Goal: Task Accomplishment & Management: Use online tool/utility

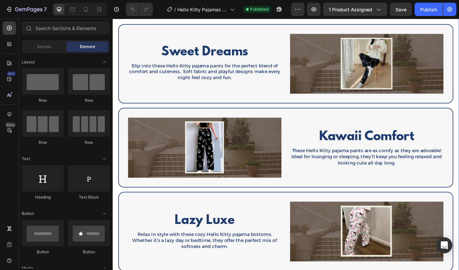
scroll to position [513, 0]
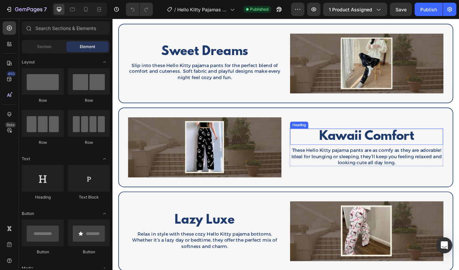
click at [417, 152] on h2 "Kawaii Comfort" at bounding box center [406, 155] width 177 height 19
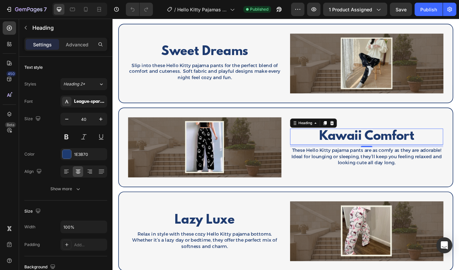
click at [402, 156] on h2 "Kawaii Comfort" at bounding box center [406, 155] width 177 height 19
click at [402, 156] on p "Kawaii Comfort" at bounding box center [407, 155] width 176 height 17
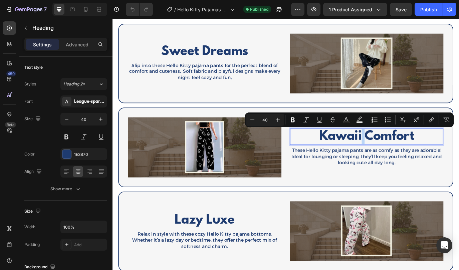
click at [402, 156] on p "Kawaii Comfort" at bounding box center [407, 155] width 176 height 17
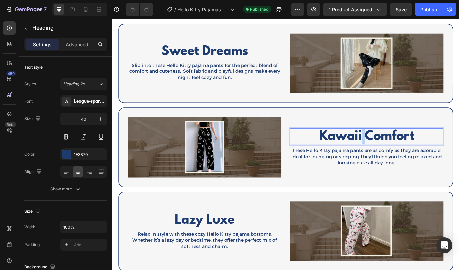
click at [402, 156] on p "Kawaii Comfort" at bounding box center [407, 155] width 176 height 17
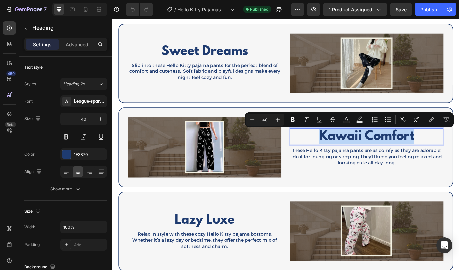
copy p "Kawaii Comfort"
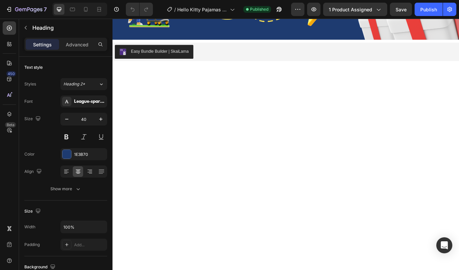
type input "16"
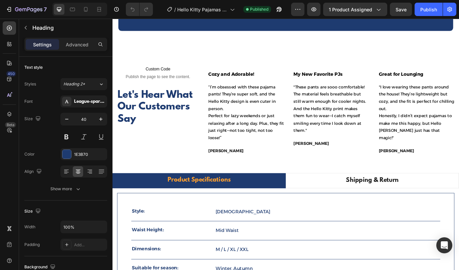
scroll to position [989, 0]
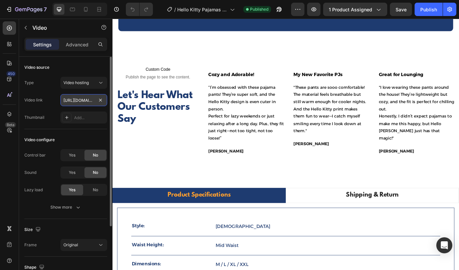
click at [80, 101] on input "https://cdn.shopify.com/videos/c/o/v/5155e01f271e433daf3bb4445b685843.mp4" at bounding box center [83, 100] width 47 height 12
click at [52, 90] on div "Type Video hosting Video link https://cdn.shopify.com/videos/c/o/v/5155e01f271e…" at bounding box center [65, 100] width 83 height 47
click at [79, 101] on input "https://cdn.shopify.com/videos/c/o/v/5155e01f271e433daf3bb4445b685843.mp4" at bounding box center [83, 100] width 47 height 12
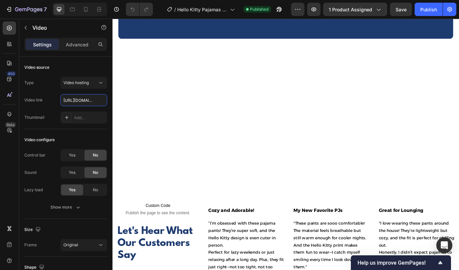
scroll to position [1246, 0]
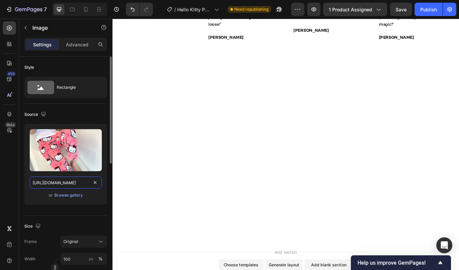
click at [61, 183] on input "https://cdn.shopify.com/s/files/1/0785/2041/8627/files/gempages_534826193967383…" at bounding box center [66, 183] width 72 height 12
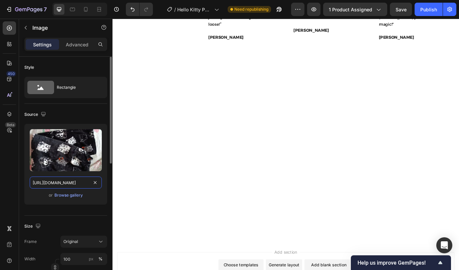
click at [56, 185] on input "https://cdn.shopify.com/s/files/1/0785/2041/8627/files/gempages_534826193967383…" at bounding box center [66, 183] width 72 height 12
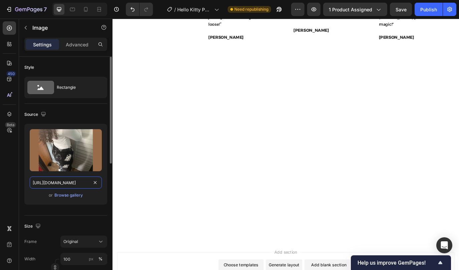
click at [57, 183] on input "https://cdn.shopify.com/s/files/1/0785/2041/8627/files/gempages_534826193967383…" at bounding box center [66, 183] width 72 height 12
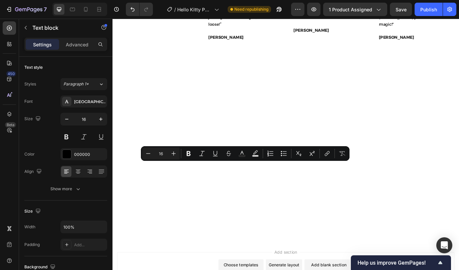
copy p "Cozy and Adorable!"
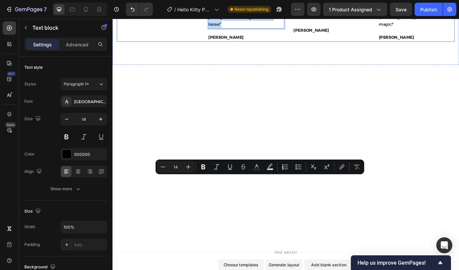
drag, startPoint x: 248, startPoint y: 262, endPoint x: 219, endPoint y: 200, distance: 68.4
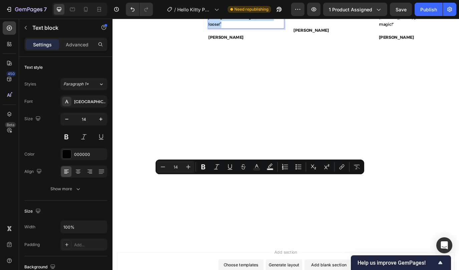
copy p "“I’m obsessed with these pajama pants! They’re super soft, and the Hello Kitty …"
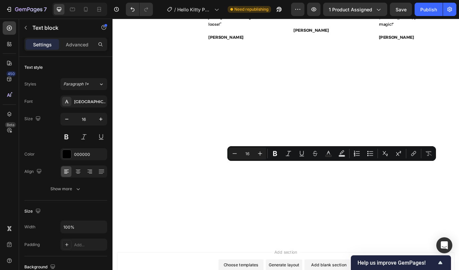
copy p "My New Favorite PJs"
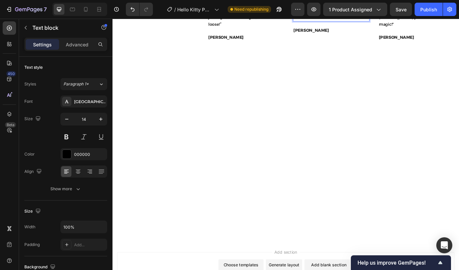
drag, startPoint x: 342, startPoint y: 255, endPoint x: 321, endPoint y: 198, distance: 60.8
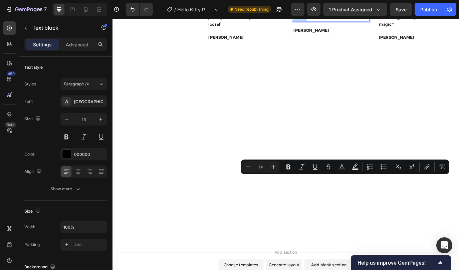
copy p ""These pants are sooo comfortable! The material feels breathable but still warm…"
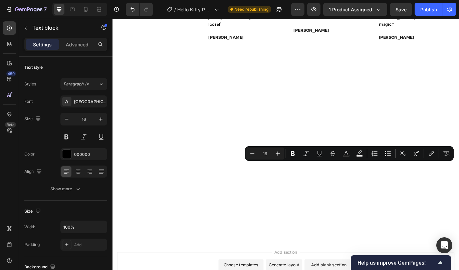
copy p "Great for Lounging"
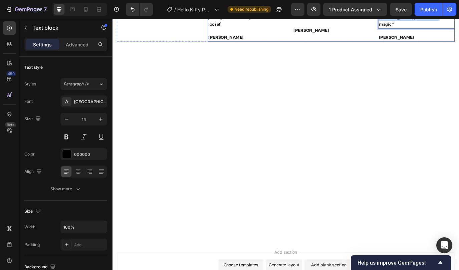
drag, startPoint x: 473, startPoint y: 253, endPoint x: 418, endPoint y: 200, distance: 76.3
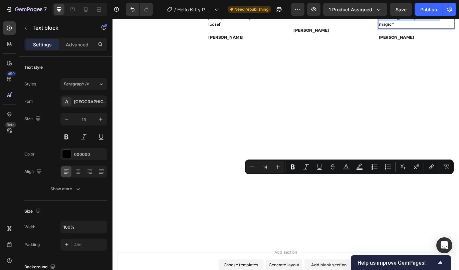
drag, startPoint x: 476, startPoint y: 254, endPoint x: 421, endPoint y: 203, distance: 75.7
copy p ""I love wearing these pants around the house! They’re lightweight but cozy, and…"
click at [432, 43] on strong "Therese T." at bounding box center [441, 40] width 41 height 6
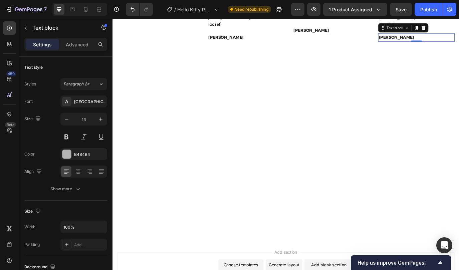
click at [432, 43] on strong "Therese T." at bounding box center [441, 40] width 41 height 6
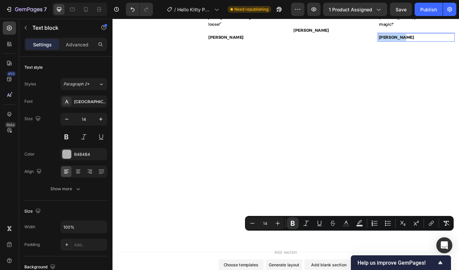
copy strong "Therese T."
click at [334, 35] on strong "Jenny A." at bounding box center [342, 32] width 41 height 6
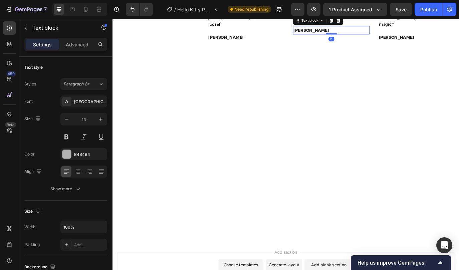
click at [334, 35] on strong "Jenny A." at bounding box center [342, 32] width 41 height 6
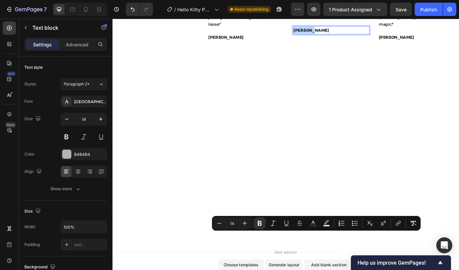
copy strong "Jenny A."
click at [238, 43] on strong "Angel S." at bounding box center [244, 40] width 41 height 6
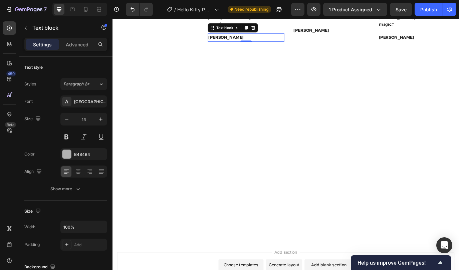
click at [238, 43] on strong "Angel S." at bounding box center [244, 40] width 41 height 6
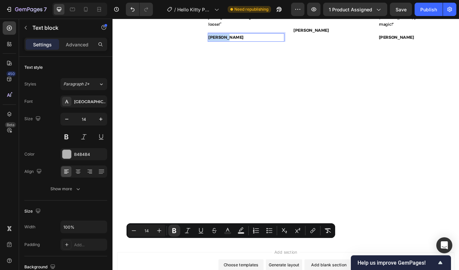
copy strong "Angel S."
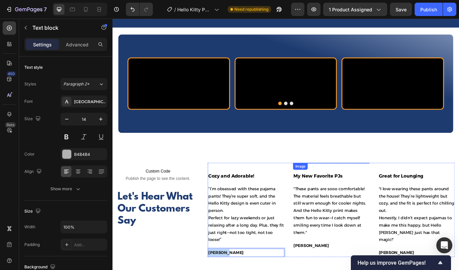
type input "16"
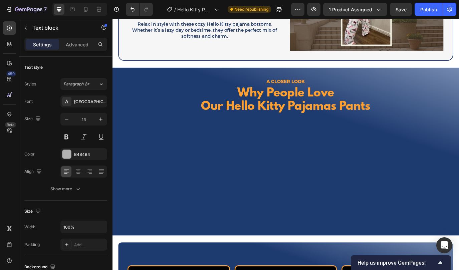
scroll to position [756, 0]
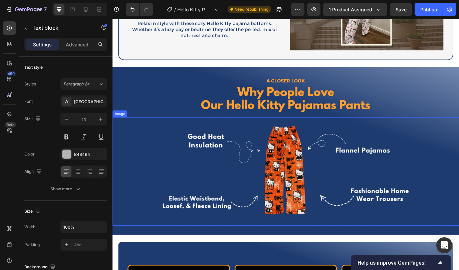
click at [240, 168] on img at bounding box center [313, 195] width 321 height 125
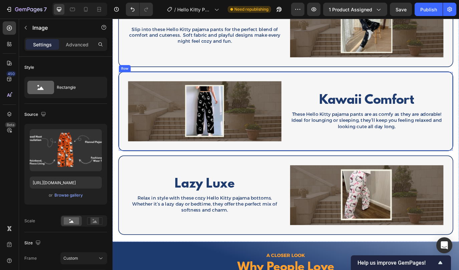
scroll to position [562, 0]
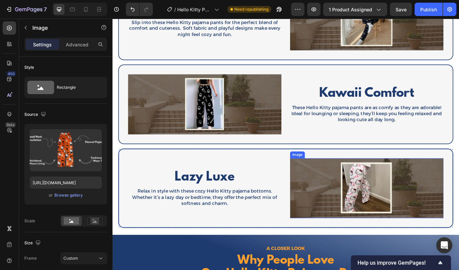
click at [366, 221] on img at bounding box center [406, 214] width 177 height 69
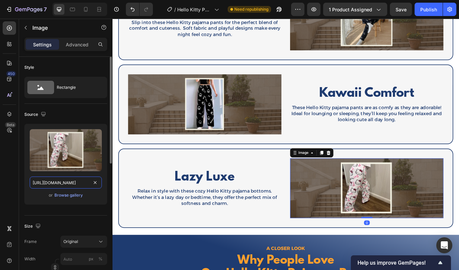
click at [58, 183] on input "https://cdn.shopify.com/s/files/1/0785/2041/8627/files/gempages_534826193967383…" at bounding box center [66, 183] width 72 height 12
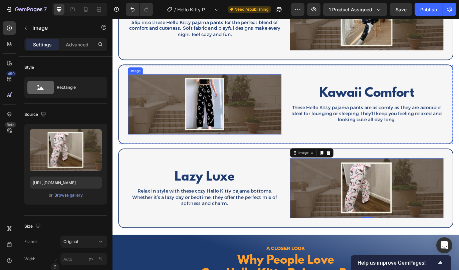
click at [219, 134] on img at bounding box center [219, 117] width 177 height 69
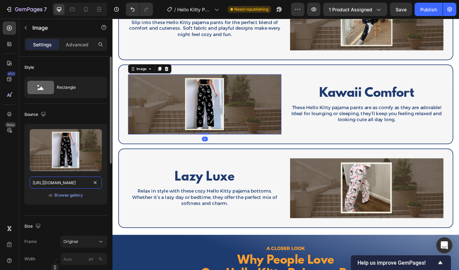
click at [60, 184] on input "https://cdn.shopify.com/s/files/1/0785/2041/8627/files/gempages_534826193967383…" at bounding box center [66, 183] width 72 height 12
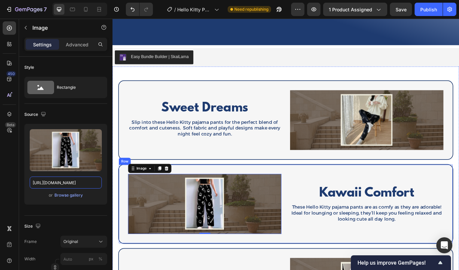
scroll to position [430, 0]
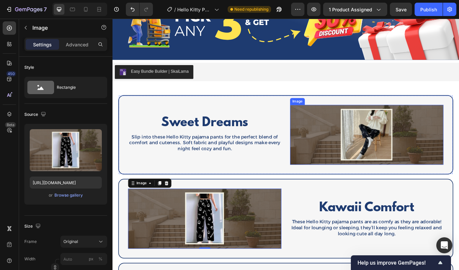
click at [355, 147] on img at bounding box center [406, 153] width 177 height 69
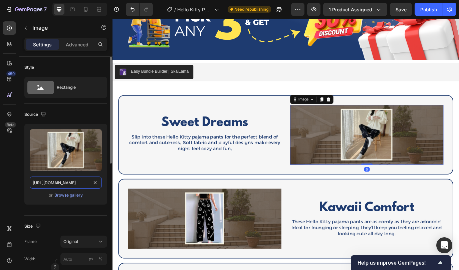
click at [55, 185] on input "https://cdn.shopify.com/s/files/1/0785/2041/8627/files/gempages_534826193967383…" at bounding box center [66, 183] width 72 height 12
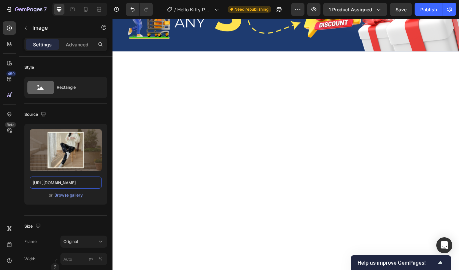
scroll to position [251, 0]
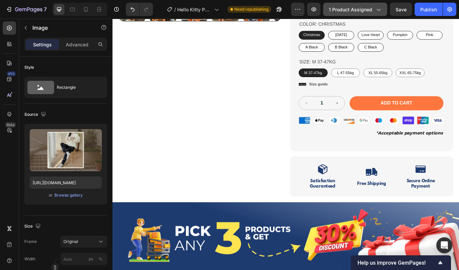
click at [377, 10] on icon "button" at bounding box center [378, 9] width 7 height 7
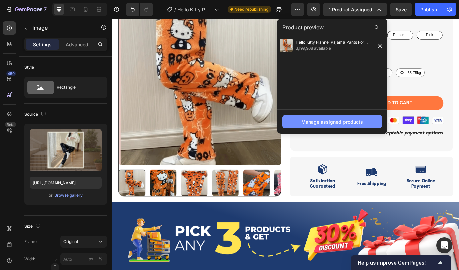
click at [358, 119] on div "Manage assigned products" at bounding box center [332, 122] width 61 height 7
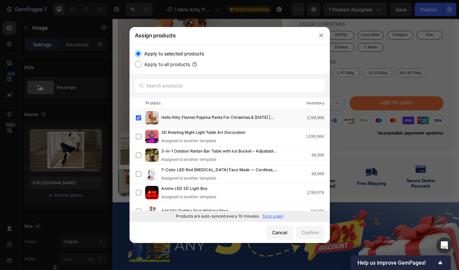
click at [137, 54] on input "Apply to selected products" at bounding box center [138, 53] width 7 height 7
click at [138, 117] on label at bounding box center [138, 117] width 5 height 5
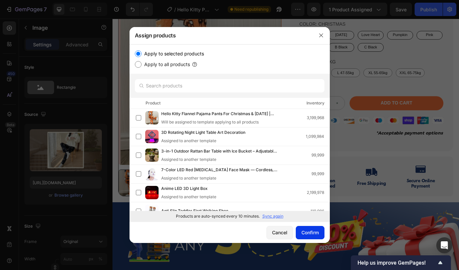
click at [302, 230] on div "Confirm" at bounding box center [310, 232] width 17 height 7
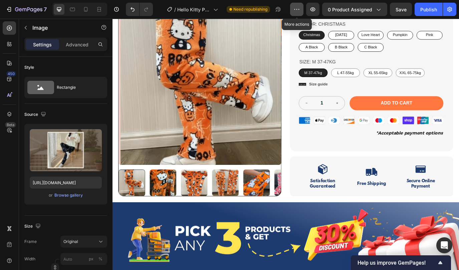
click at [298, 9] on icon "button" at bounding box center [297, 9] width 1 height 1
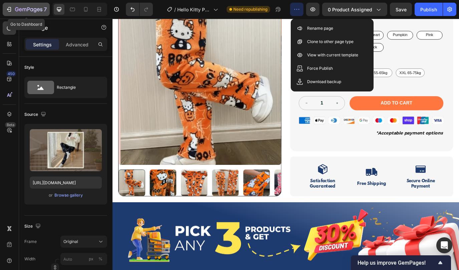
click at [29, 13] on div "7" at bounding box center [31, 9] width 32 height 8
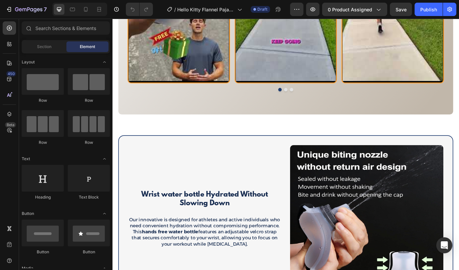
scroll to position [705, 0]
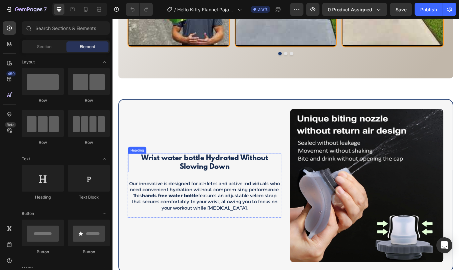
click at [220, 185] on span "Wrist water bottle Hydrated Without Slowing Down" at bounding box center [219, 186] width 147 height 20
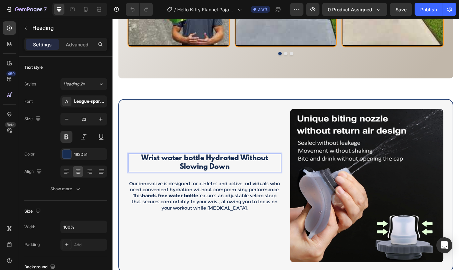
click at [220, 185] on span "Wrist water bottle Hydrated Without Slowing Down" at bounding box center [219, 186] width 147 height 20
click at [184, 190] on span "Embrace Hello Kitty pajamas Comfort For Christimas Pajamas Season" at bounding box center [219, 186] width 165 height 20
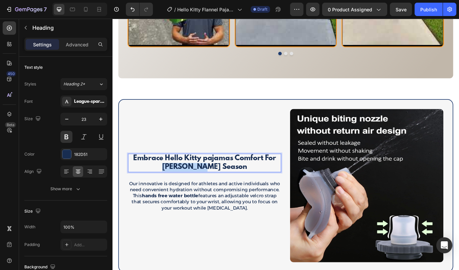
click at [184, 190] on span "Embrace Hello Kitty pajamas Comfort For Christimas Pajamas Season" at bounding box center [219, 186] width 165 height 20
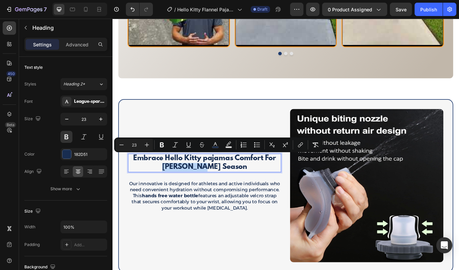
click at [184, 190] on span "Embrace Hello Kitty pajamas Comfort For Christimas Pajamas Season" at bounding box center [219, 186] width 165 height 20
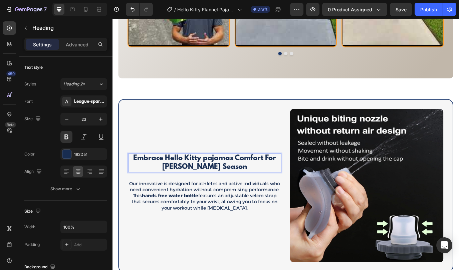
click at [184, 190] on span "Embrace Hello Kitty pajamas Comfort For Christimas Pajamas Season" at bounding box center [219, 186] width 165 height 20
click at [185, 188] on span "Embrace Hello Kitty pajamas Comfort For Christmas Pajamas Season" at bounding box center [219, 186] width 165 height 20
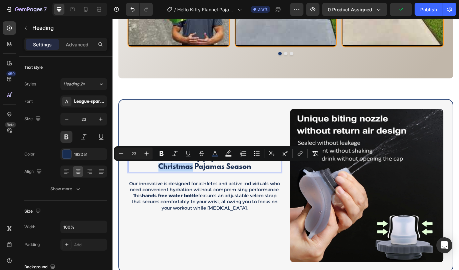
copy span "Christmas"
click at [262, 236] on p "Our innovative is designed for athletes and active individuals who need conveni…" at bounding box center [219, 223] width 176 height 35
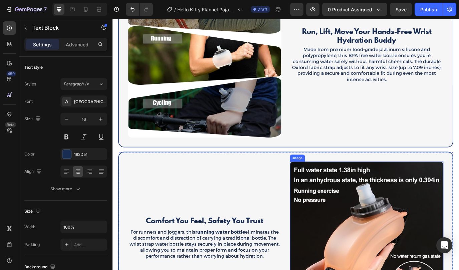
scroll to position [1036, 0]
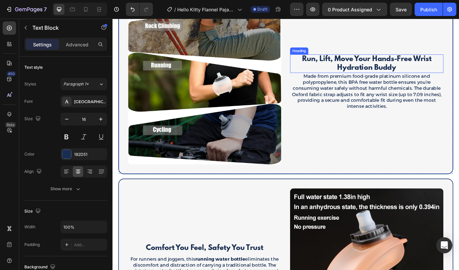
click at [391, 66] on span "Run, Lift, Move Your Hands-Free Wrist Hydration Buddy" at bounding box center [407, 71] width 150 height 20
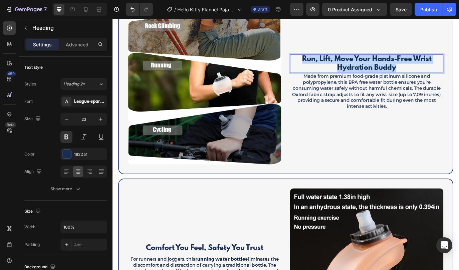
click at [391, 66] on span "Run, Lift, Move Your Hands-Free Wrist Hydration Buddy" at bounding box center [407, 71] width 150 height 20
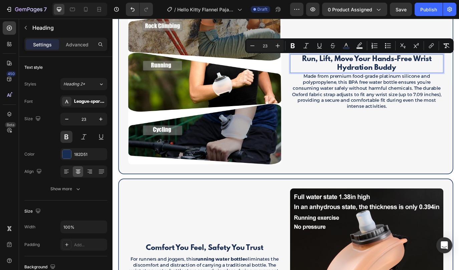
scroll to position [1041, 0]
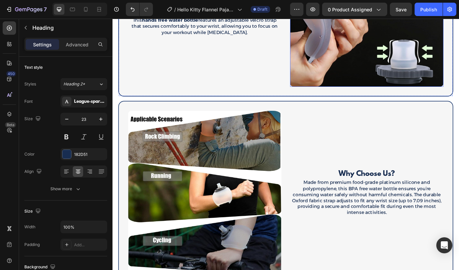
scroll to position [931, 0]
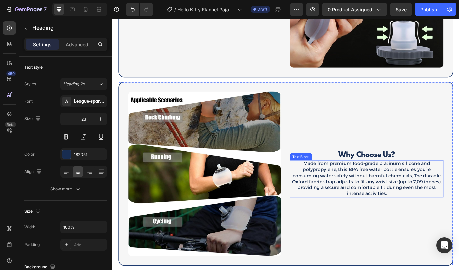
click at [371, 203] on span "Made from premium food-grade platinum silicone and polypropylene, this BPA free…" at bounding box center [406, 203] width 173 height 41
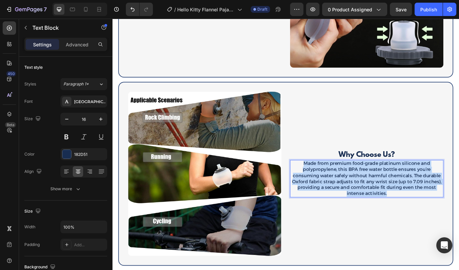
click at [371, 203] on span "Made from premium food-grade platinum silicone and polypropylene, this BPA free…" at bounding box center [406, 203] width 173 height 41
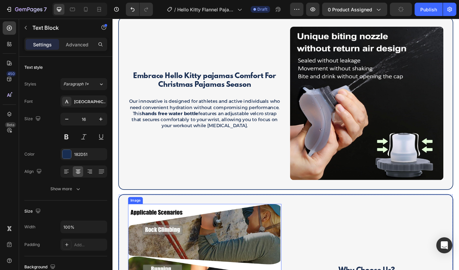
scroll to position [731, 0]
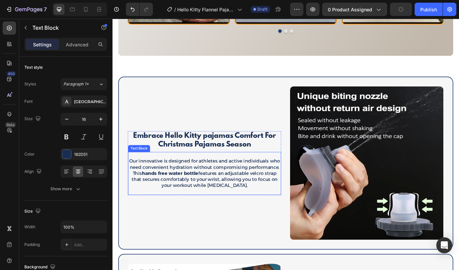
click at [206, 197] on strong "hands free water bottle" at bounding box center [179, 197] width 65 height 6
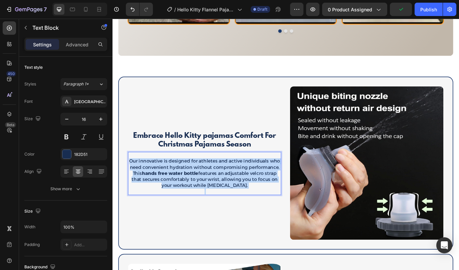
click at [206, 197] on strong "hands free water bottle" at bounding box center [179, 197] width 65 height 6
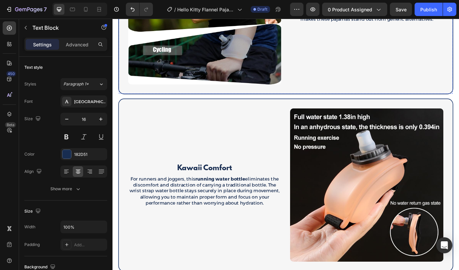
scroll to position [1167, 0]
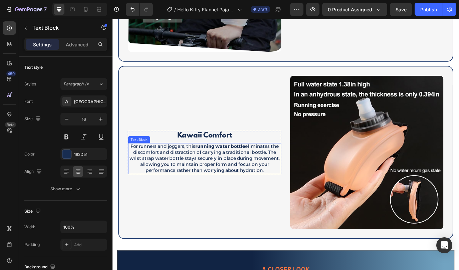
click at [218, 181] on p "For runners and joggers, this running water bottle eliminates the discomfort an…" at bounding box center [219, 180] width 176 height 35
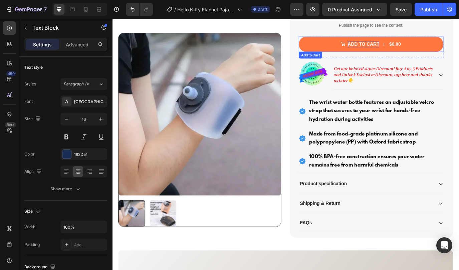
scroll to position [230, 0]
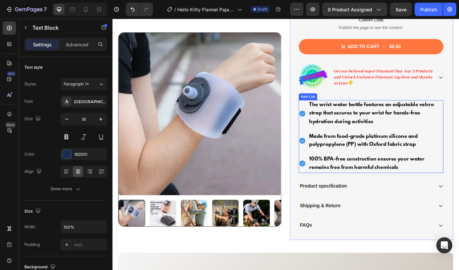
click at [382, 189] on strong "100% BPA-free construction ensures your water remains free from harmful chemica…" at bounding box center [407, 186] width 134 height 16
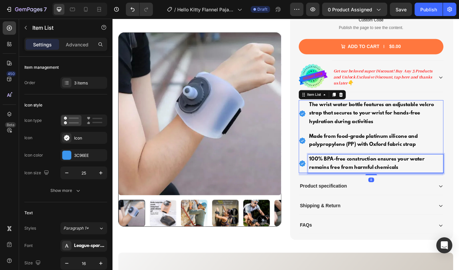
click at [382, 189] on strong "100% BPA-free construction ensures your water remains free from harmful chemica…" at bounding box center [407, 186] width 134 height 16
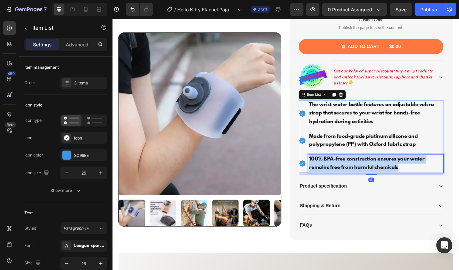
click at [382, 189] on strong "100% BPA-free construction ensures your water remains free from harmful chemica…" at bounding box center [407, 186] width 134 height 16
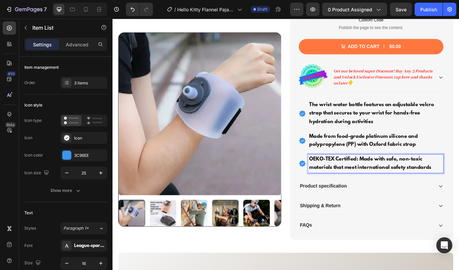
click at [375, 165] on strong "Made from food-grade platinum silicone and polypropylene (PP) with Oxford fabri…" at bounding box center [403, 160] width 126 height 16
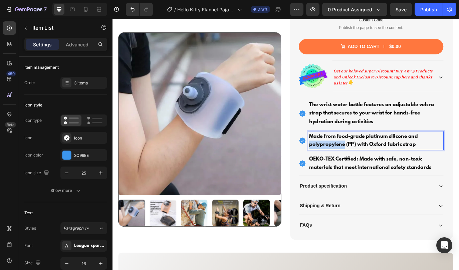
click at [375, 165] on strong "Made from food-grade platinum silicone and polypropylene (PP) with Oxford fabri…" at bounding box center [403, 160] width 126 height 16
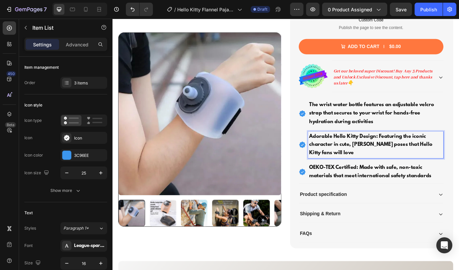
click at [367, 154] on strong "Adorable Hello Kitty Design: Featuring the iconic character in cute, kawaii pos…" at bounding box center [411, 165] width 143 height 26
click at [393, 154] on strong "Hello Kitty Design: Featuring the iconic character in cute, kawaii poses that H…" at bounding box center [413, 165] width 147 height 26
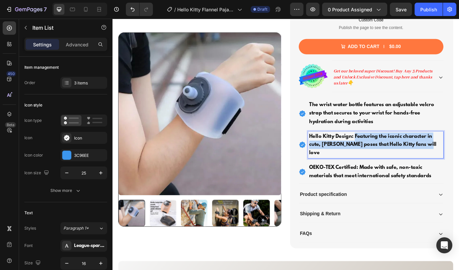
drag, startPoint x: 392, startPoint y: 154, endPoint x: 476, endPoint y: 167, distance: 85.3
click at [459, 167] on p "Hello Kitty Design: Featuring the iconic character in cute, kawaii poses that H…" at bounding box center [417, 164] width 154 height 29
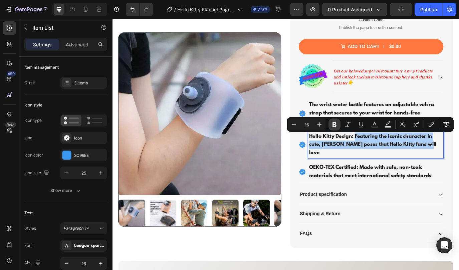
click at [334, 125] on icon "Editor contextual toolbar" at bounding box center [334, 124] width 7 height 7
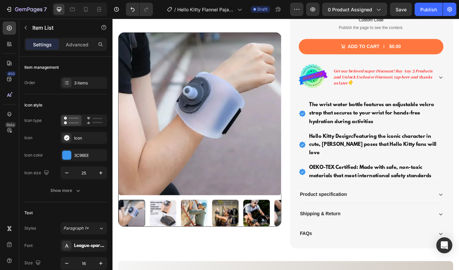
click at [411, 159] on p "Hello Kitty Design: Featuring the iconic character in cute, kawaii poses that H…" at bounding box center [417, 164] width 154 height 29
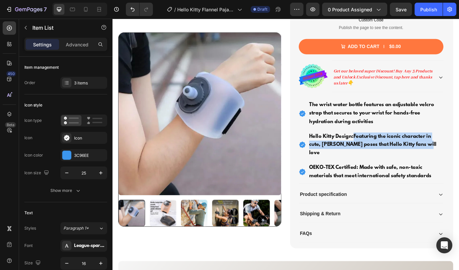
drag, startPoint x: 393, startPoint y: 154, endPoint x: 476, endPoint y: 166, distance: 84.7
click at [459, 166] on p "Hello Kitty Design: Featuring the iconic character in cute, kawaii poses that H…" at bounding box center [417, 164] width 154 height 29
click at [408, 158] on p "Hello Kitty Design: Featuring the iconic character in cute, kawaii poses that H…" at bounding box center [417, 164] width 154 height 29
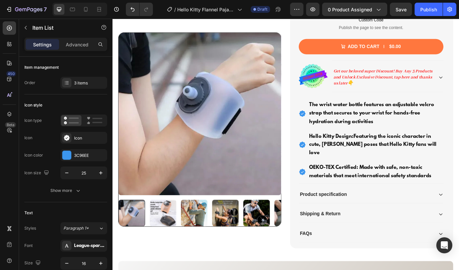
click at [406, 191] on strong "OEKO-TEX Certified: Made with safe, non-toxic materials that meet international…" at bounding box center [410, 196] width 141 height 16
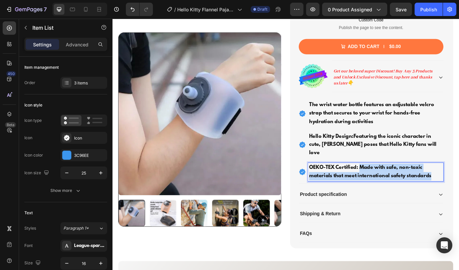
drag, startPoint x: 398, startPoint y: 181, endPoint x: 484, endPoint y: 192, distance: 87.6
click at [459, 192] on p "OEKO-TEX Certified: Made with safe, non-toxic materials that meet international…" at bounding box center [417, 195] width 154 height 19
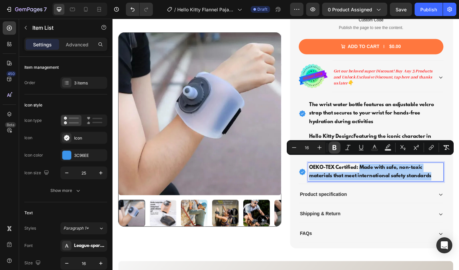
click at [334, 147] on icon "Editor contextual toolbar" at bounding box center [334, 147] width 7 height 7
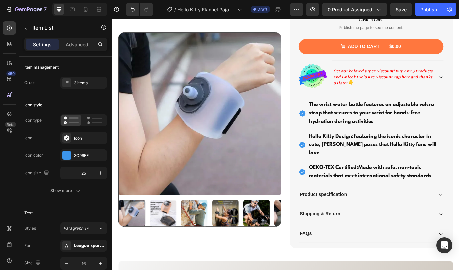
click at [409, 187] on p "OEKO-TEX Certified: Made with safe, non-toxic materials that meet international…" at bounding box center [417, 195] width 154 height 19
click at [395, 160] on p "Hello Kitty Design: Featuring the iconic character in cute, kawaii poses that H…" at bounding box center [417, 164] width 154 height 29
click at [369, 129] on strong "The wrist water bottle features an adjustable velcro strap that secures to your…" at bounding box center [412, 128] width 145 height 26
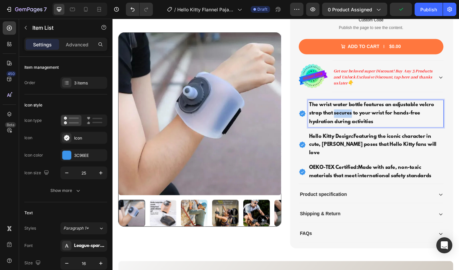
click at [369, 129] on strong "The wrist water bottle features an adjustable velcro strap that secures to your…" at bounding box center [412, 128] width 145 height 26
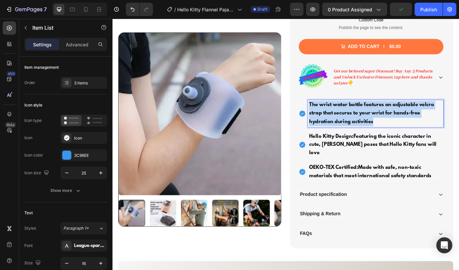
click at [369, 129] on strong "The wrist water bottle features an adjustable velcro strap that secures to your…" at bounding box center [412, 128] width 145 height 26
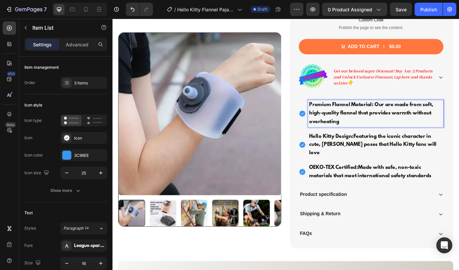
click at [387, 118] on strong "Premium Flannel Material: Our are made from soft, high-quality flannel that pro…" at bounding box center [412, 128] width 144 height 26
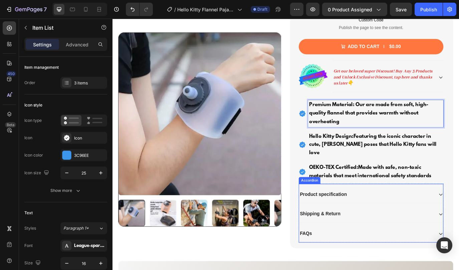
click at [408, 225] on div "Product specification Shipping & Return FAQs" at bounding box center [411, 245] width 167 height 65
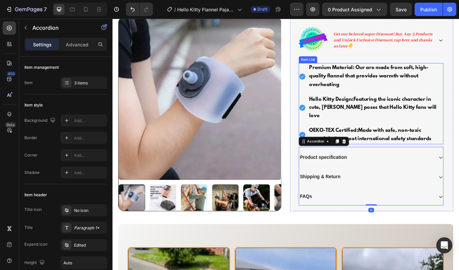
scroll to position [273, 0]
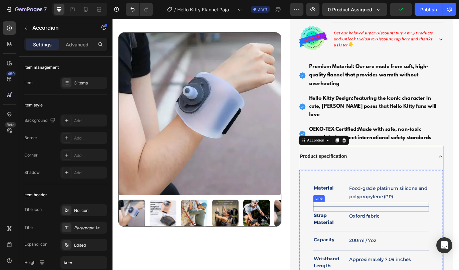
scroll to position [298, 0]
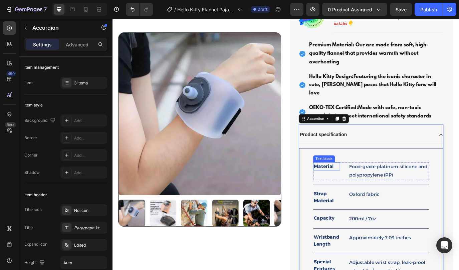
click at [355, 186] on p "Material" at bounding box center [360, 190] width 30 height 8
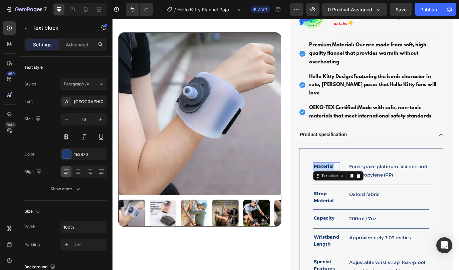
click at [355, 186] on p "Material" at bounding box center [360, 190] width 30 height 8
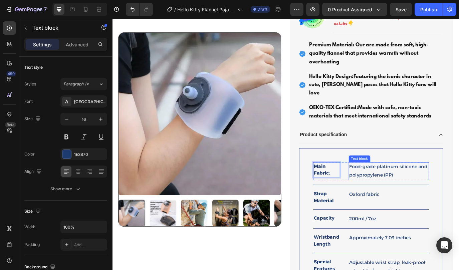
click at [413, 189] on p "Food-grade platinum silicone and polypropylene (PP)" at bounding box center [433, 195] width 92 height 19
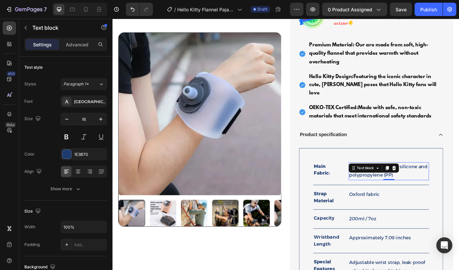
click at [413, 189] on p "Food-grade platinum silicone and polypropylene (PP)" at bounding box center [433, 195] width 92 height 19
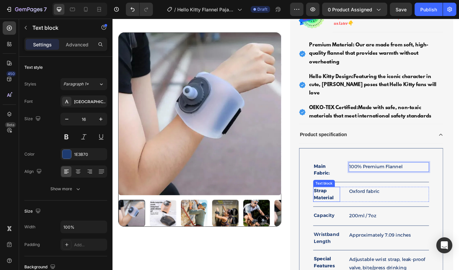
click at [355, 215] on strong "Strap Material" at bounding box center [356, 222] width 23 height 14
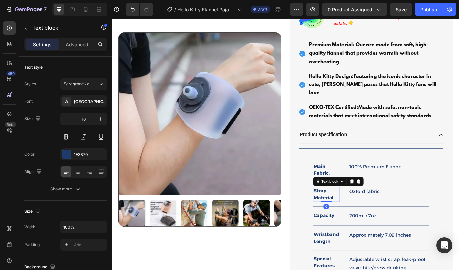
click at [355, 215] on strong "Strap Material" at bounding box center [356, 222] width 23 height 14
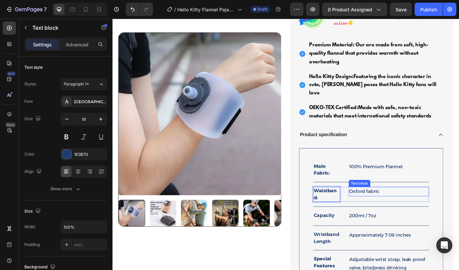
click at [422, 214] on p "Oxford fabric" at bounding box center [433, 219] width 92 height 10
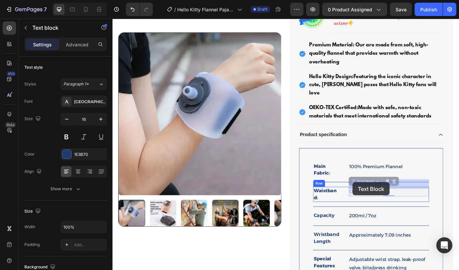
drag, startPoint x: 424, startPoint y: 208, endPoint x: 391, endPoint y: 208, distance: 33.1
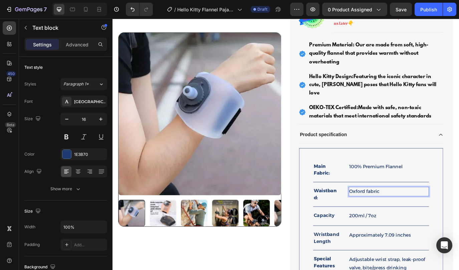
click at [407, 214] on p "Oxford fabric" at bounding box center [433, 219] width 92 height 10
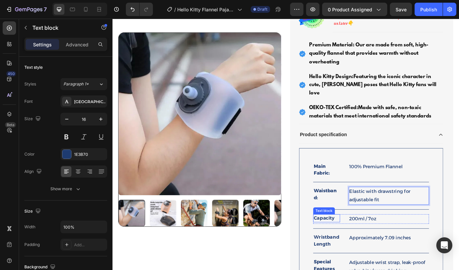
click at [364, 246] on p "Capacity" at bounding box center [360, 250] width 30 height 8
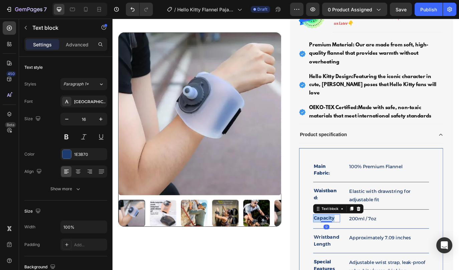
click at [364, 246] on p "Capacity" at bounding box center [360, 250] width 30 height 8
click at [423, 246] on p "200ml / 7oz" at bounding box center [433, 251] width 92 height 10
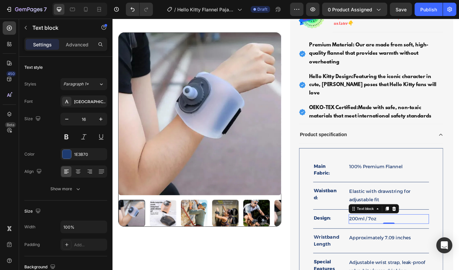
click at [403, 246] on p "200ml / 7oz" at bounding box center [433, 251] width 92 height 10
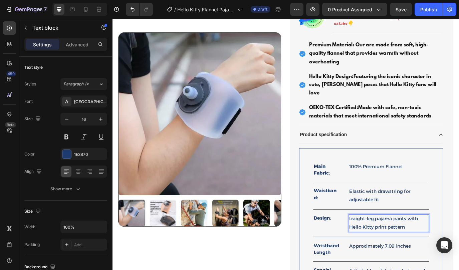
click at [387, 246] on p "traight-leg pajama pants with Hello Kitty print pattern" at bounding box center [433, 255] width 92 height 19
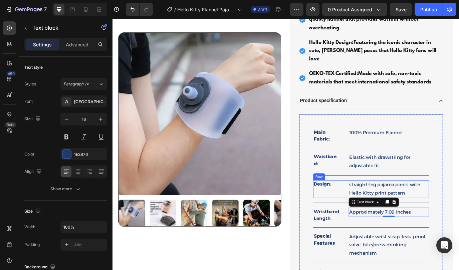
scroll to position [349, 0]
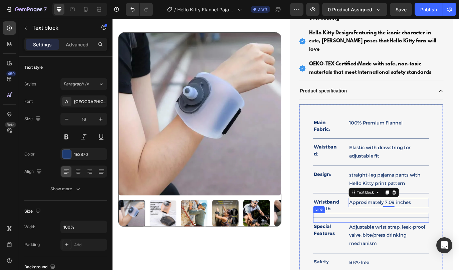
click at [357, 236] on div "Line" at bounding box center [351, 240] width 13 height 8
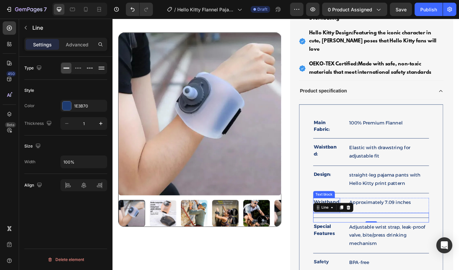
click at [355, 226] on div "Wristband Length" at bounding box center [360, 234] width 31 height 17
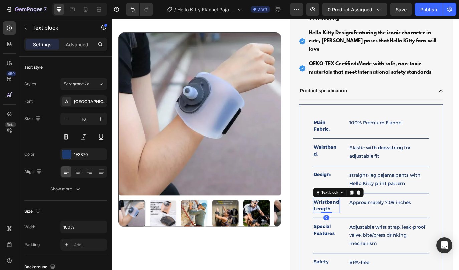
click at [357, 227] on p "Wristband Length" at bounding box center [360, 235] width 30 height 16
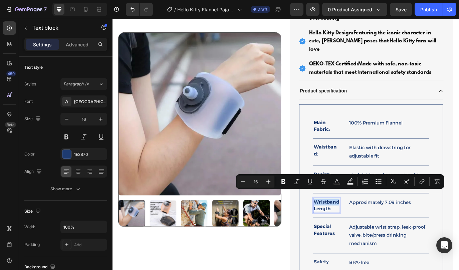
click at [358, 227] on p "Wristband Length" at bounding box center [360, 235] width 30 height 16
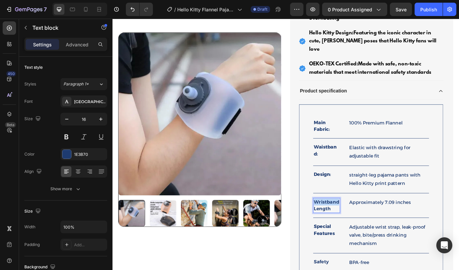
click at [358, 227] on p "Wristband Length" at bounding box center [360, 235] width 30 height 16
click at [412, 227] on p "Approximately 7.09 inches" at bounding box center [433, 232] width 92 height 10
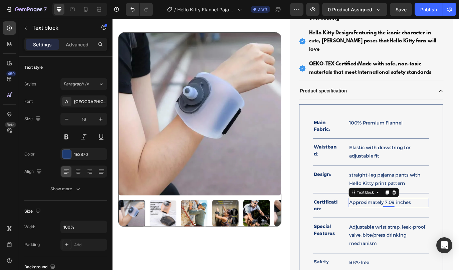
click at [412, 227] on p "Approximately 7.09 inches" at bounding box center [433, 232] width 92 height 10
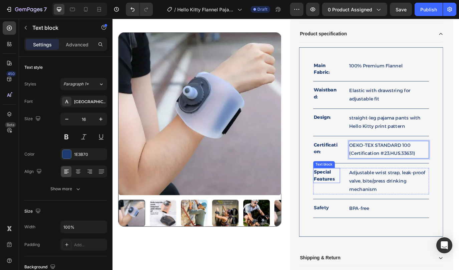
scroll to position [425, 0]
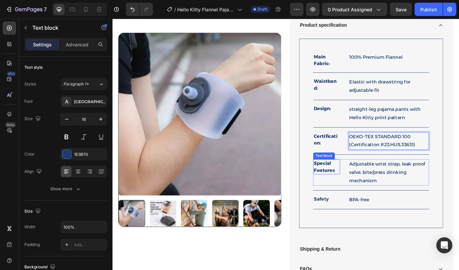
click at [354, 183] on strong "Special Features" at bounding box center [357, 190] width 24 height 14
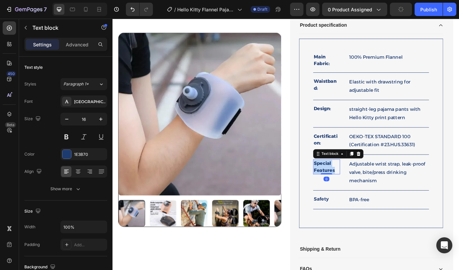
click at [354, 183] on strong "Special Features" at bounding box center [357, 190] width 24 height 14
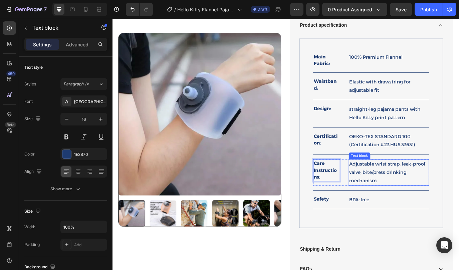
click at [415, 184] on p "Adjustable wrist strap, leak-proof valve, bite/press drinking mechanism" at bounding box center [433, 196] width 92 height 29
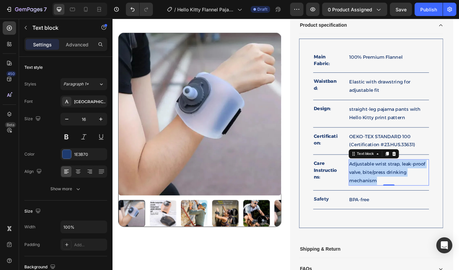
click at [415, 184] on p "Adjustable wrist strap, leak-proof valve, bite/press drinking mechanism" at bounding box center [433, 196] width 92 height 29
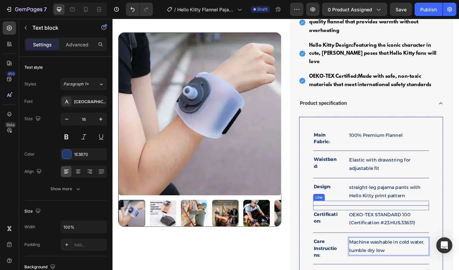
scroll to position [328, 0]
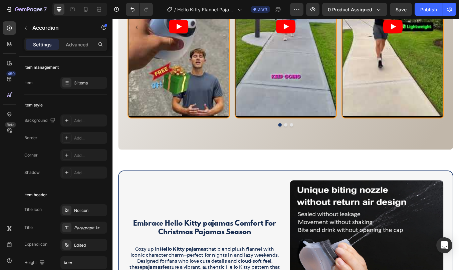
scroll to position [584, 0]
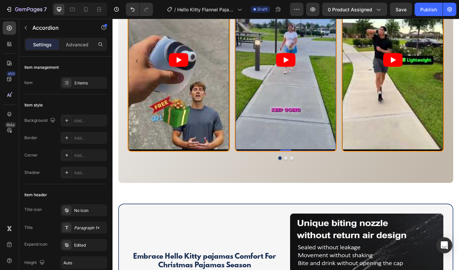
click at [270, 147] on article at bounding box center [313, 66] width 117 height 207
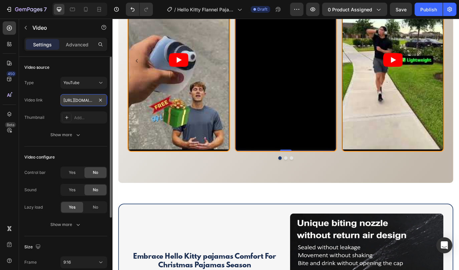
click at [86, 102] on input "[URL][DOMAIN_NAME]" at bounding box center [83, 100] width 47 height 12
paste input "cdn.shopify.com/videos/c/o/v/5155e01f271e433daf3bb4445b685843.mp4"
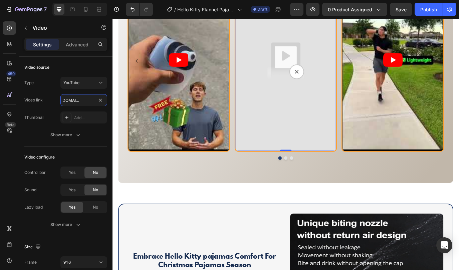
type input "https://cdn.shopify.com/videos/c/o/v/5155e01f271e433daf3bb4445b685843"
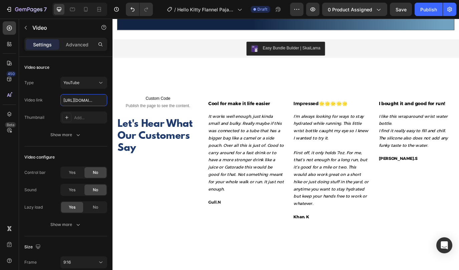
scroll to position [1703, 0]
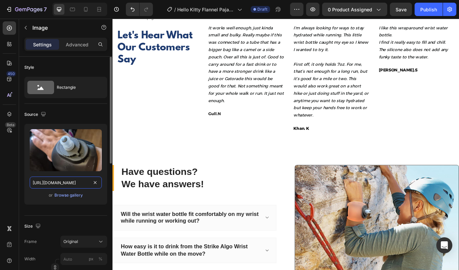
click at [74, 183] on input "https://cdn.shopify.com/s/files/1/0785/2041/8627/files/gempages_534826193967383…" at bounding box center [66, 183] width 72 height 12
paste input "videos/c/o/v/5155e01f271e433daf3bb4445b685843.mp4"
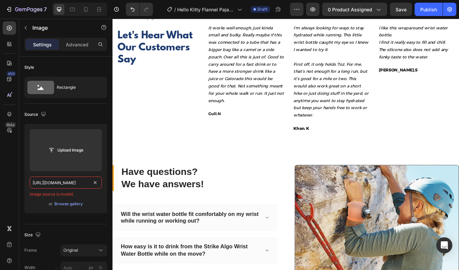
type input "https://cdn.shopify.com/videos/c/o/v/5155e01f271e433daf3bb4445b685843.mp4"
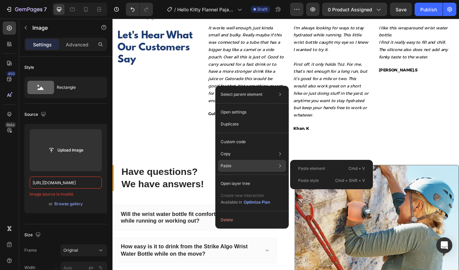
click at [270, 164] on div "Paste Paste element Cmd + V Paste style Cmd + Shift + V" at bounding box center [252, 166] width 68 height 12
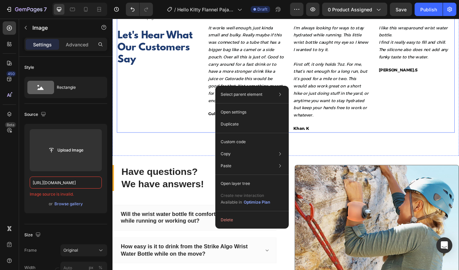
click at [176, 138] on div "Custom Code Publish the page to see the content. Custom Code Row Let's Hear Wha…" at bounding box center [165, 74] width 95 height 151
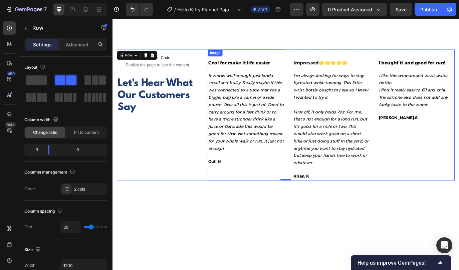
scroll to position [1644, 0]
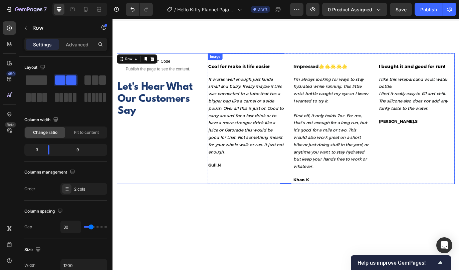
click at [260, 59] on img at bounding box center [267, 59] width 89 height 0
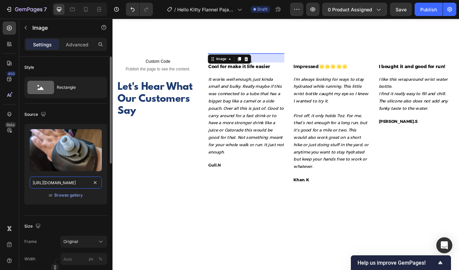
click at [62, 183] on input "https://cdn.shopify.com/s/files/1/0785/2041/8627/files/gempages_534826193967383…" at bounding box center [66, 183] width 72 height 12
paste input "ccdc1a65-bde6-4b3b-afb2-d3a3c482776c"
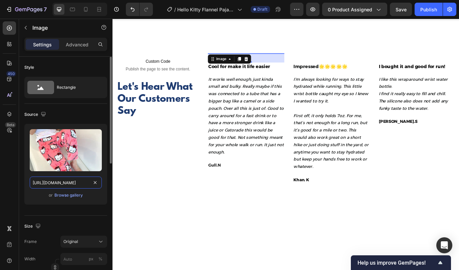
scroll to position [0, 205]
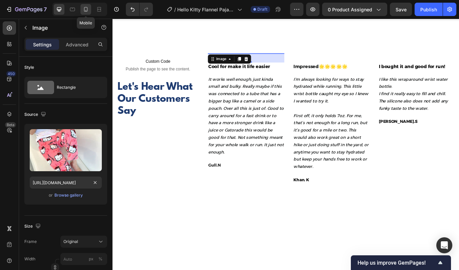
click at [86, 10] on icon at bounding box center [86, 10] width 2 height 1
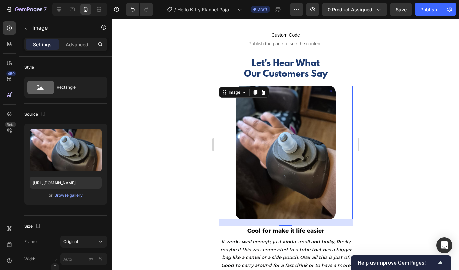
scroll to position [1699, 0]
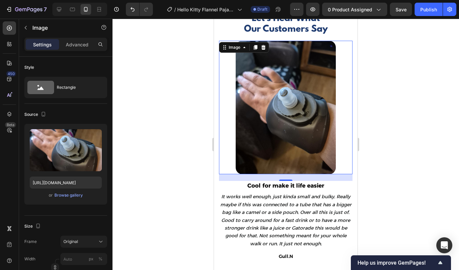
click at [265, 128] on img at bounding box center [286, 108] width 100 height 134
click at [54, 183] on input "https://cdn.shopify.com/s/files/1/0785/2041/8627/files/gempages_534826193967383…" at bounding box center [66, 183] width 72 height 12
paste input "ccdc1a65-bde6-4b3b-afb2-d3a3c482776c"
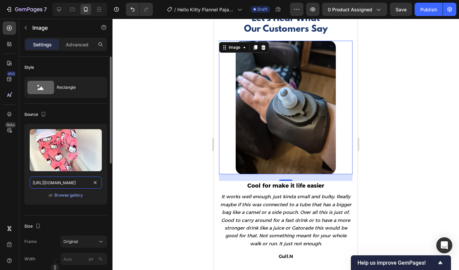
scroll to position [0, 205]
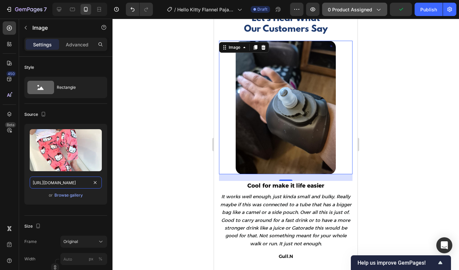
type input "https://cdn.shopify.com/s/files/1/0785/2041/8627/files/gempages_534826193967383…"
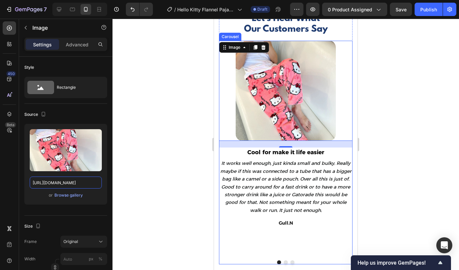
scroll to position [1738, 0]
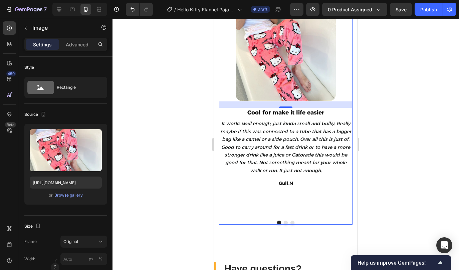
click at [286, 223] on button "Dot" at bounding box center [286, 223] width 4 height 4
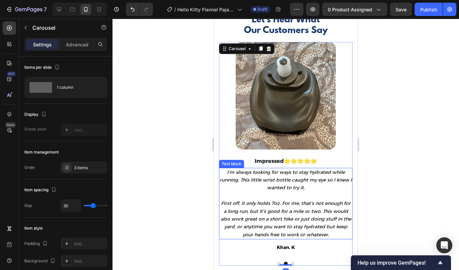
scroll to position [1690, 0]
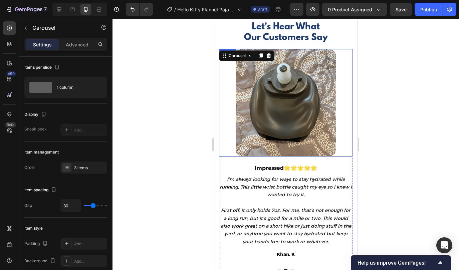
click at [274, 124] on img at bounding box center [286, 103] width 100 height 108
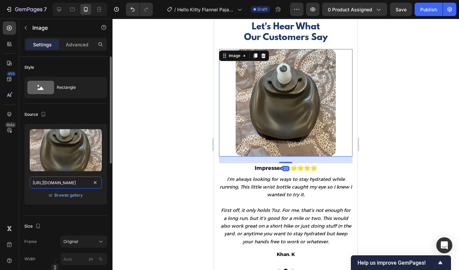
click at [62, 180] on input "https://cdn.shopify.com/s/files/1/0785/2041/8627/files/gempages_534826193967383…" at bounding box center [66, 183] width 72 height 12
paste input "255674f6-0846-4bfc-bfae-b7dffcc336b8"
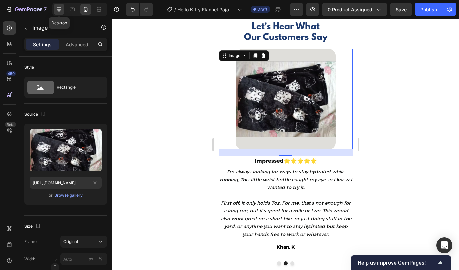
click at [59, 11] on icon at bounding box center [59, 9] width 7 height 7
type input "https://cdn.shopify.com/s/files/1/0785/2041/8627/files/gempages_534826193967383…"
type input "100"
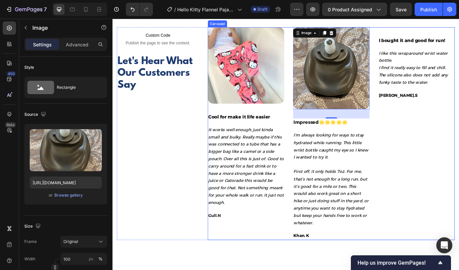
scroll to position [1661, 0]
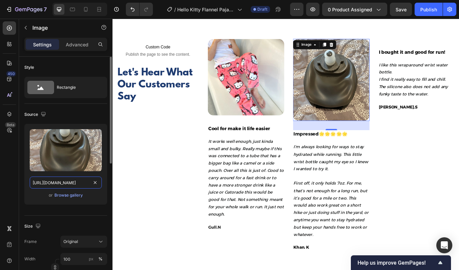
click at [62, 182] on input "https://cdn.shopify.com/s/files/1/0785/2041/8627/files/gempages_534826193967383…" at bounding box center [66, 183] width 72 height 12
paste input "255674f6-0846-4bfc-bfae-b7dffcc336b8"
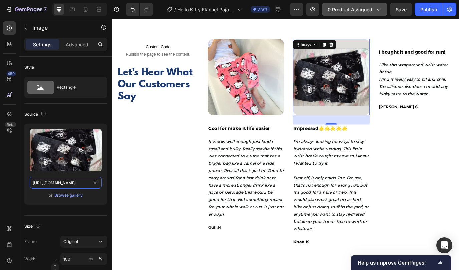
type input "https://cdn.shopify.com/s/files/1/0785/2041/8627/files/gempages_534826193967383…"
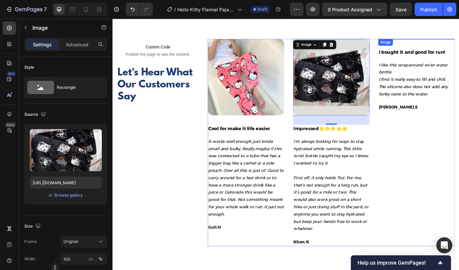
click at [456, 42] on img at bounding box center [464, 42] width 89 height 0
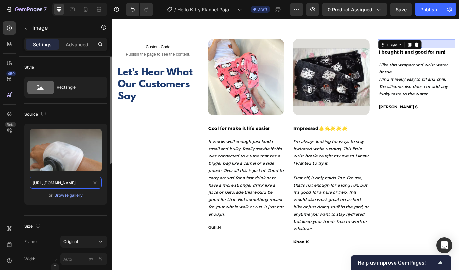
click at [53, 182] on input "https://cdn.shopify.com/s/files/1/0785/2041/8627/files/gempages_534826193967383…" at bounding box center [66, 183] width 72 height 12
paste input "fe041b84-5614-4d1a-9649-7c1cfbb49ae0"
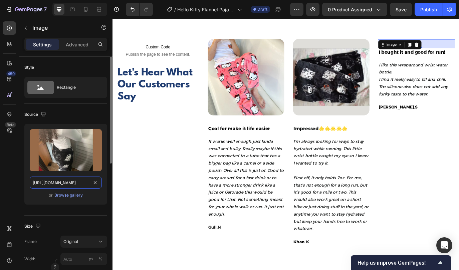
scroll to position [0, 203]
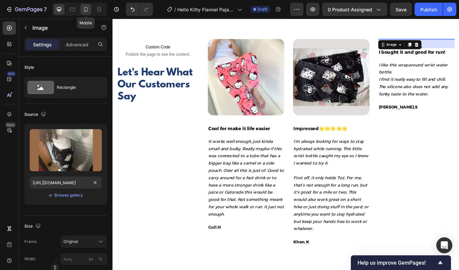
click at [89, 12] on icon at bounding box center [86, 9] width 7 height 7
type input "https://cdn.shopify.com/s/files/1/0785/2041/8627/files/gempages_534826193967383…"
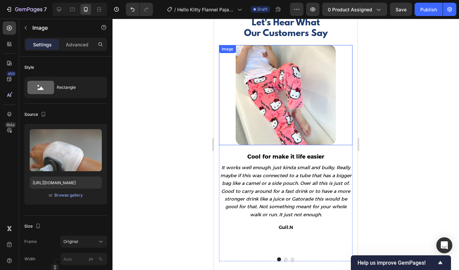
scroll to position [1697, 0]
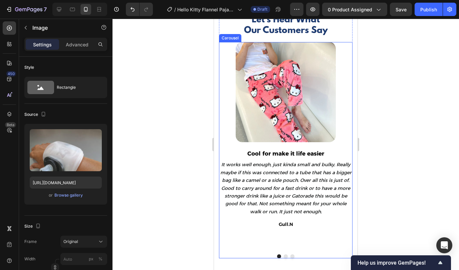
click at [293, 258] on button "Dot" at bounding box center [293, 257] width 4 height 4
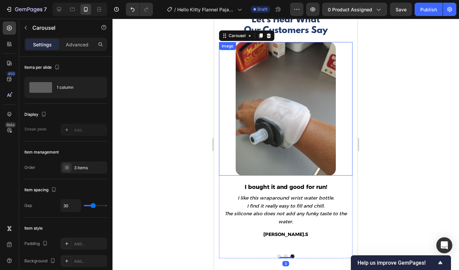
click at [266, 133] on img at bounding box center [286, 109] width 100 height 134
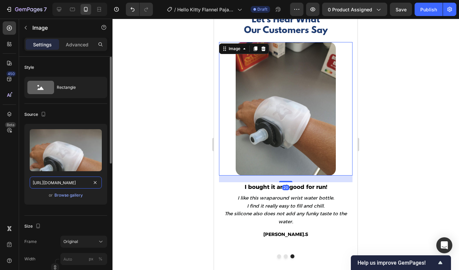
click at [59, 185] on input "https://cdn.shopify.com/s/files/1/0785/2041/8627/files/gempages_534826193967383…" at bounding box center [66, 183] width 72 height 12
paste input "fe041b84-5614-4d1a-9649-7c1cfbb49ae0"
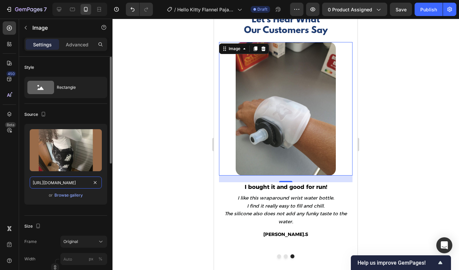
scroll to position [0, 203]
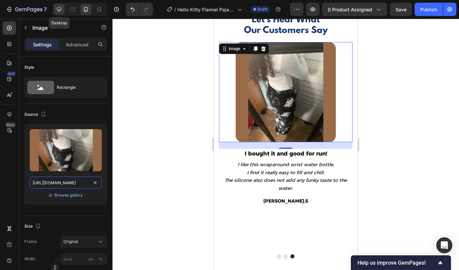
type input "https://cdn.shopify.com/s/files/1/0785/2041/8627/files/gempages_534826193967383…"
click at [57, 6] on icon at bounding box center [59, 9] width 7 height 7
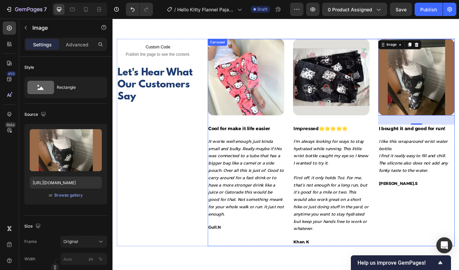
scroll to position [1661, 0]
click at [260, 146] on p "Cool for make it life easier" at bounding box center [267, 146] width 87 height 8
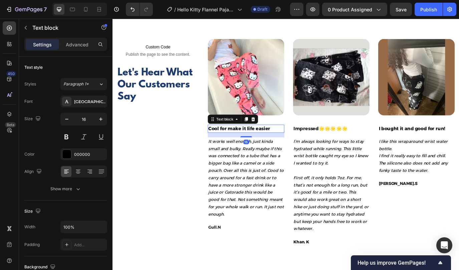
click at [260, 146] on p "Cool for make it life easier" at bounding box center [267, 146] width 87 height 8
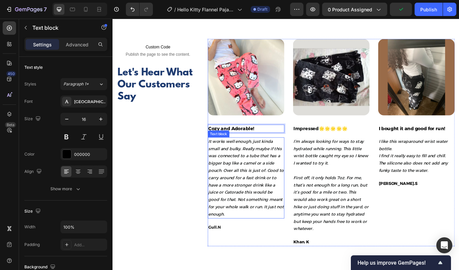
click at [265, 193] on span "It works well enough, just kinda small and bulky. Really maybe if this was conn…" at bounding box center [267, 203] width 87 height 90
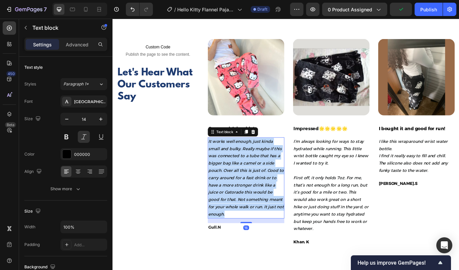
click at [265, 193] on span "It works well enough, just kinda small and bulky. Really maybe if this was conn…" at bounding box center [267, 203] width 87 height 90
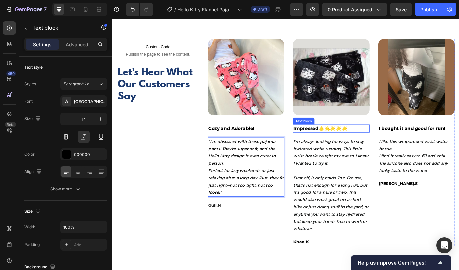
click at [341, 144] on strong "Impressed🌟🌟🌟🌟🌟" at bounding box center [353, 146] width 62 height 6
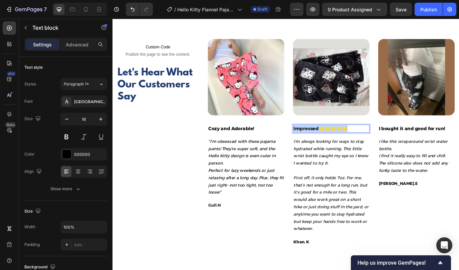
click at [341, 144] on strong "Impressed🌟🌟🌟🌟🌟" at bounding box center [353, 146] width 62 height 6
click at [354, 226] on span "First off, it only holds 7oz. For me, that’s not enough for a long run, but it’…" at bounding box center [365, 232] width 87 height 65
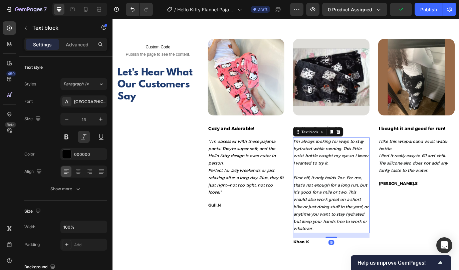
click at [354, 226] on span "First off, it only holds 7oz. For me, that’s not enough for a long run, but it’…" at bounding box center [365, 232] width 87 height 65
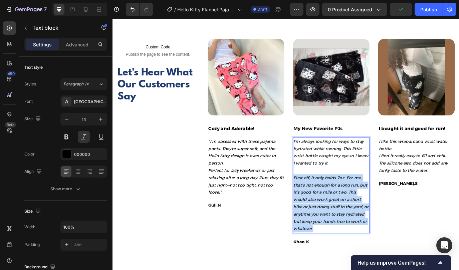
click at [354, 226] on span "First off, it only holds 7oz. For me, that’s not enough for a long run, but it’…" at bounding box center [365, 232] width 87 height 65
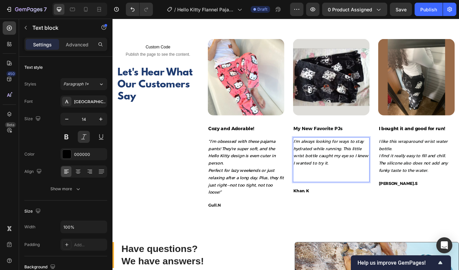
click at [363, 199] on p "I’m always looking for ways to stay hydrated while running. This little wrist b…" at bounding box center [365, 182] width 87 height 50
click at [350, 176] on span "I’m always looking for ways to stay hydrated while running. This little wrist b…" at bounding box center [365, 173] width 87 height 31
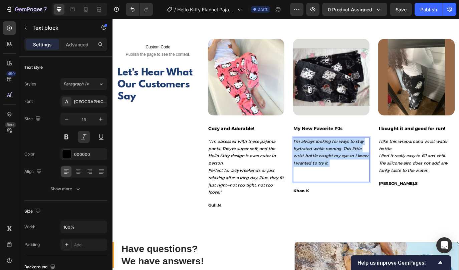
click at [350, 176] on span "I’m always looking for ways to stay hydrated while running. This little wrist b…" at bounding box center [365, 173] width 87 height 31
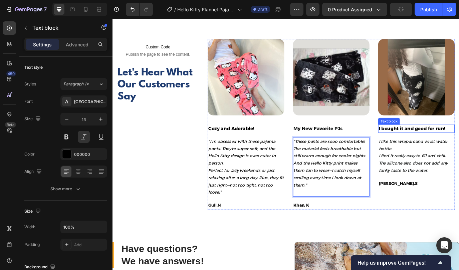
click at [441, 144] on p "I bought it and good for run!" at bounding box center [464, 146] width 87 height 8
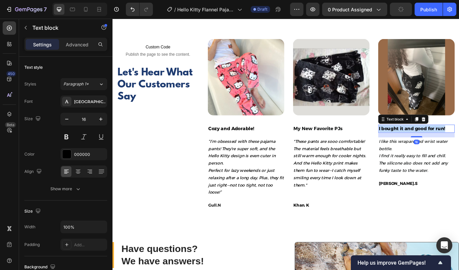
click at [441, 144] on p "I bought it and good for run!" at bounding box center [464, 146] width 87 height 8
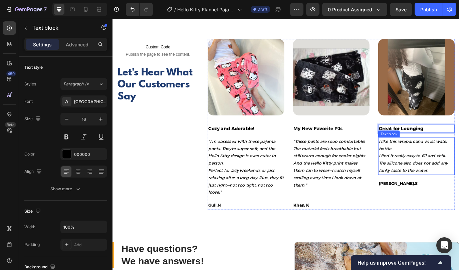
click at [431, 179] on span "I find it really easy to fill and chill." at bounding box center [460, 177] width 78 height 6
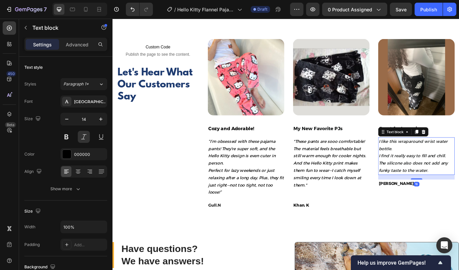
click at [431, 179] on span "I find it really easy to fill and chill." at bounding box center [460, 177] width 78 height 6
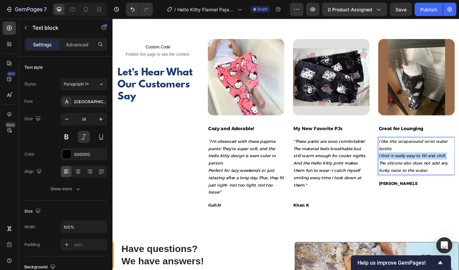
click at [431, 179] on span "I find it really easy to fill and chill." at bounding box center [460, 177] width 78 height 6
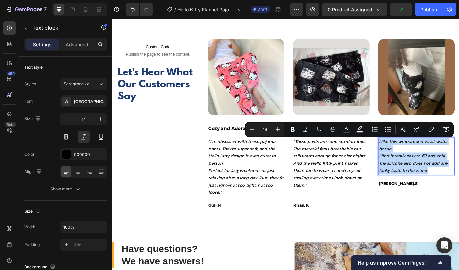
drag, startPoint x: 482, startPoint y: 194, endPoint x: 420, endPoint y: 157, distance: 71.9
click at [420, 157] on div "I like this wraparound wrist water bottle. I find it really easy to fill and ch…" at bounding box center [464, 177] width 89 height 43
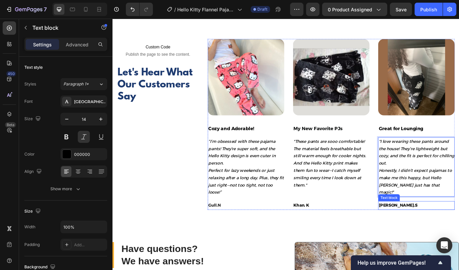
click at [426, 231] on p "[PERSON_NAME].S" at bounding box center [464, 235] width 87 height 8
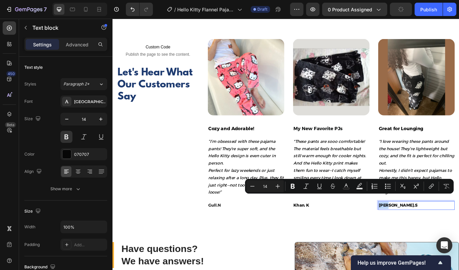
click at [431, 231] on p "[PERSON_NAME].S" at bounding box center [464, 235] width 87 height 8
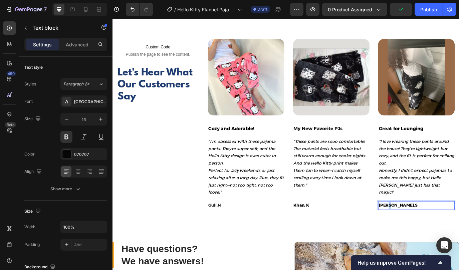
click at [431, 231] on p "[PERSON_NAME].S" at bounding box center [464, 235] width 87 height 8
click at [333, 236] on p "Khan. K" at bounding box center [365, 235] width 87 height 8
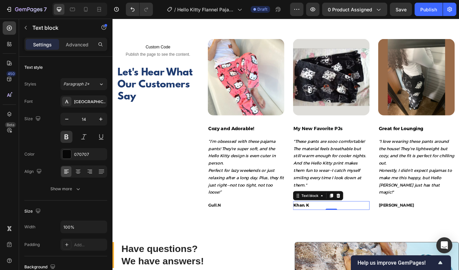
click at [333, 236] on p "Khan. K" at bounding box center [365, 235] width 87 height 8
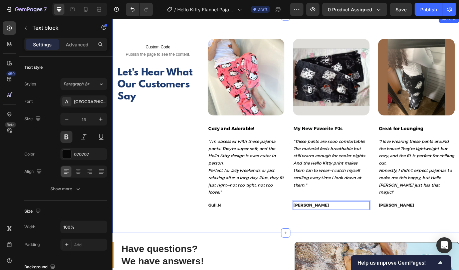
click at [246, 247] on div "Custom Code Publish the page to see the content. Custom Code Row Let's Hear Wha…" at bounding box center [313, 140] width 401 height 251
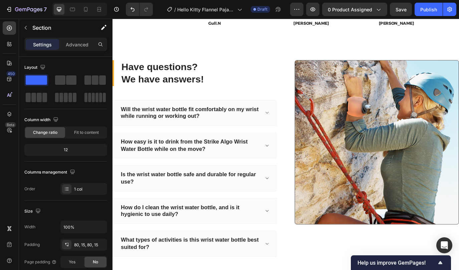
scroll to position [1883, 0]
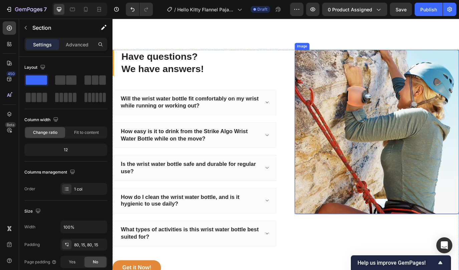
click at [368, 174] on img at bounding box center [418, 150] width 190 height 190
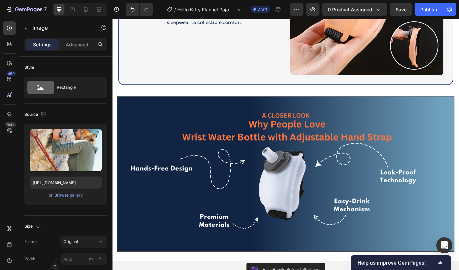
scroll to position [1389, 0]
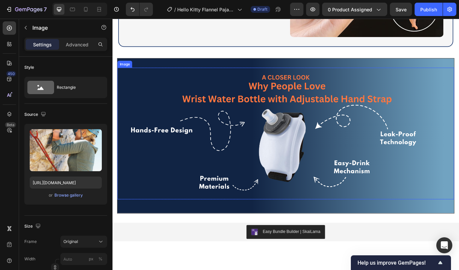
click at [204, 180] on img at bounding box center [313, 152] width 390 height 152
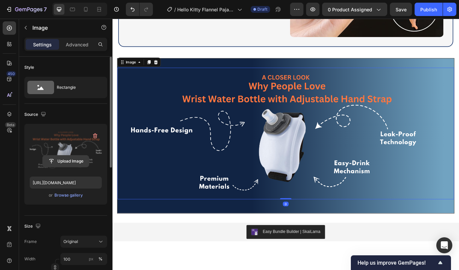
click at [66, 162] on input "file" at bounding box center [66, 161] width 46 height 11
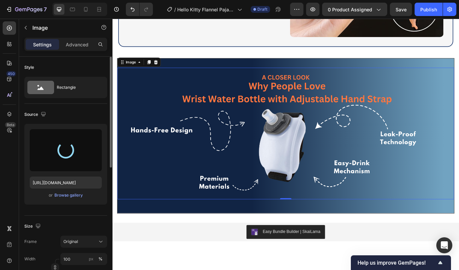
type input "https://cdn.shopify.com/s/files/1/0785/2041/8627/files/gempages_534826193967383…"
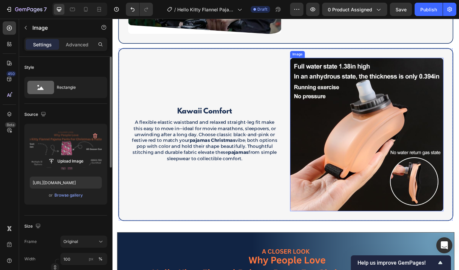
scroll to position [1243, 0]
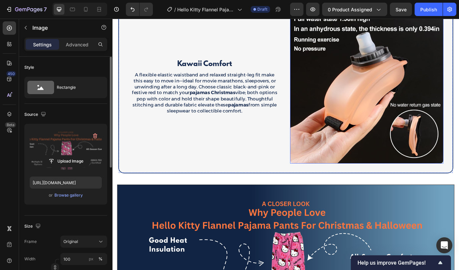
click at [363, 156] on img at bounding box center [406, 97] width 177 height 177
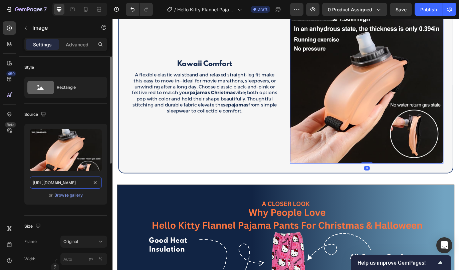
click at [54, 181] on input "https://cdn.shopify.com/s/files/1/0785/2041/8627/files/gempages_534826193967383…" at bounding box center [66, 183] width 72 height 12
paste input "6be34630-f714-47d4-beb6-38b1b1e11e9d.pn"
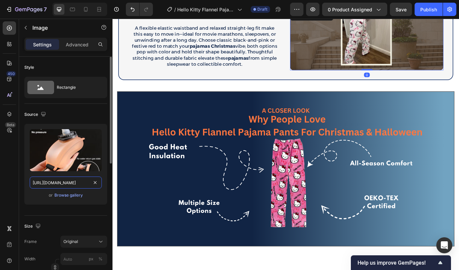
scroll to position [1188, 0]
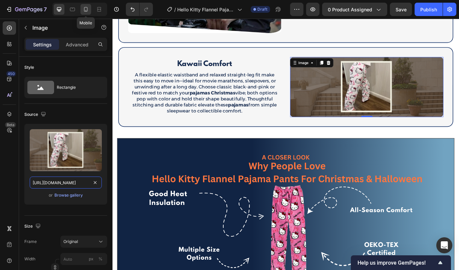
type input "https://cdn.shopify.com/s/files/1/0785/2041/8627/files/gempages_534826193967383…"
click at [89, 12] on icon at bounding box center [86, 9] width 7 height 7
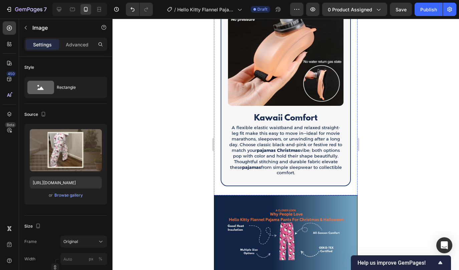
scroll to position [1211, 0]
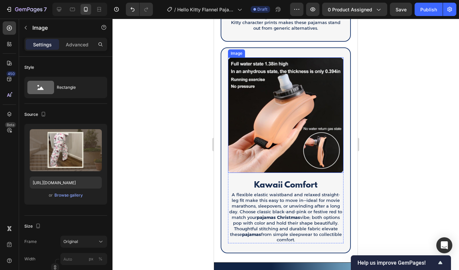
click at [273, 136] on img at bounding box center [286, 115] width 116 height 116
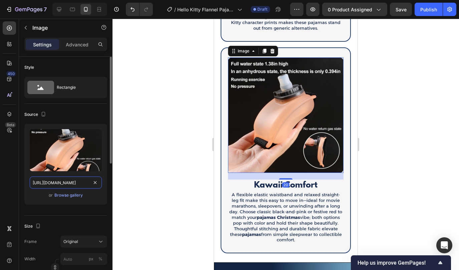
click at [55, 183] on input "https://cdn.shopify.com/s/files/1/0785/2041/8627/files/gempages_534826193967383…" at bounding box center [66, 183] width 72 height 12
paste input "6be34630-f714-47d4-beb6-38b1b1e11e9d.pn"
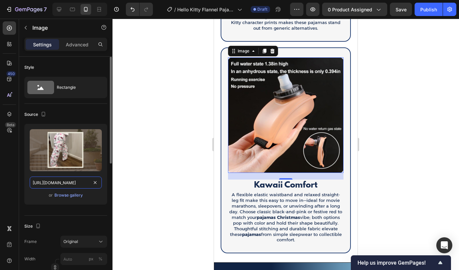
scroll to position [0, 204]
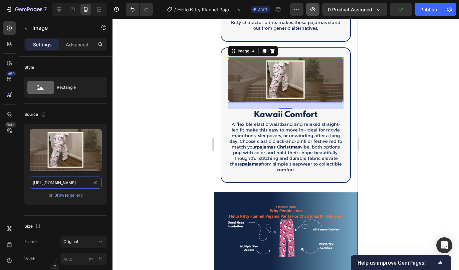
type input "https://cdn.shopify.com/s/files/1/0785/2041/8627/files/gempages_534826193967383…"
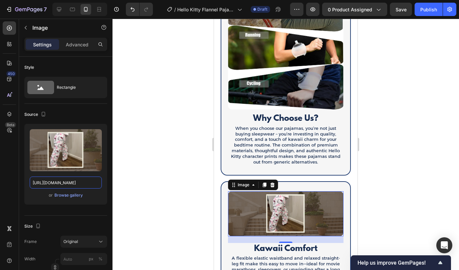
scroll to position [1044, 0]
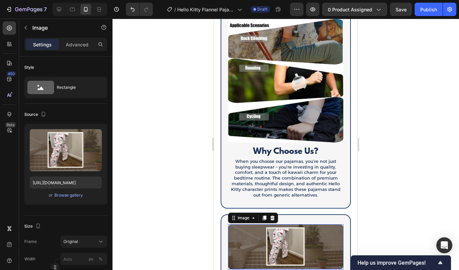
click at [255, 105] on img at bounding box center [286, 81] width 116 height 124
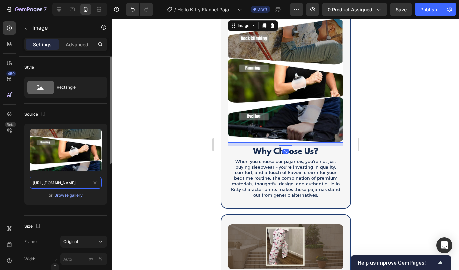
click at [62, 182] on input "https://cdn.shopify.com/s/files/1/0785/2041/8627/files/gempages_534826193967383…" at bounding box center [66, 183] width 72 height 12
paste input "33625d88-5e13-406f-984d-c2fa6fac2b93.pn"
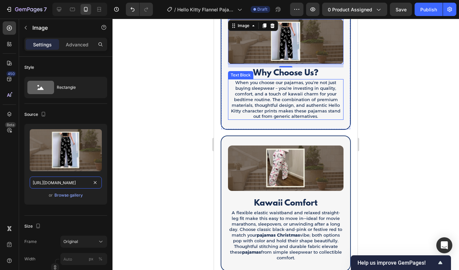
scroll to position [965, 0]
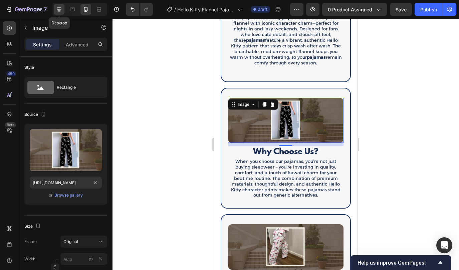
click at [61, 11] on icon at bounding box center [59, 9] width 7 height 7
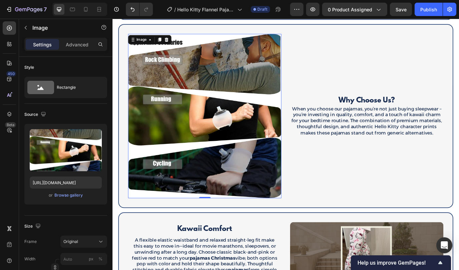
scroll to position [992, 0]
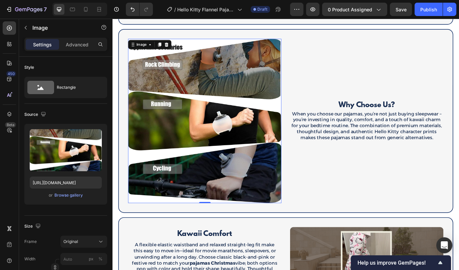
click at [240, 116] on img at bounding box center [219, 137] width 177 height 190
click at [57, 185] on input "https://cdn.shopify.com/s/files/1/0785/2041/8627/files/gempages_534826193967383…" at bounding box center [66, 183] width 72 height 12
paste input "33625d88-5e13-406f-984d-c2fa6fac2b93.pn"
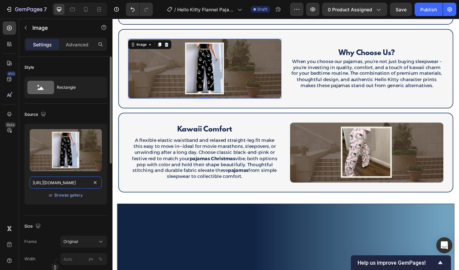
scroll to position [0, 205]
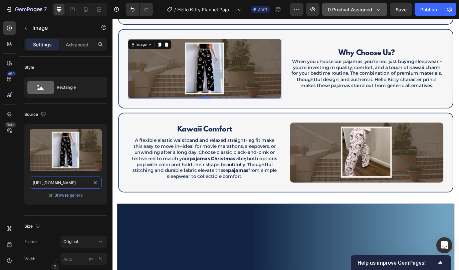
type input "https://cdn.shopify.com/s/files/1/0785/2041/8627/files/gempages_534826193967383…"
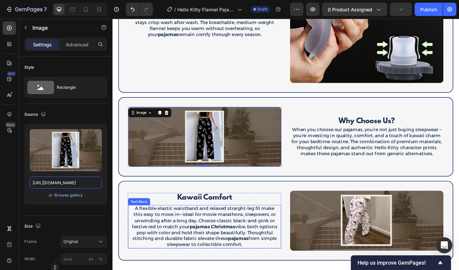
scroll to position [873, 0]
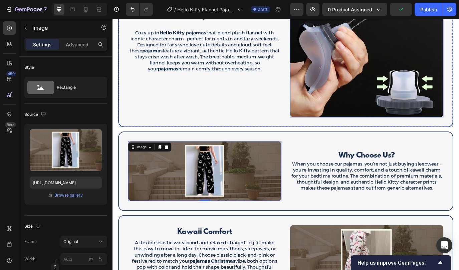
click at [376, 99] on img at bounding box center [406, 44] width 177 height 177
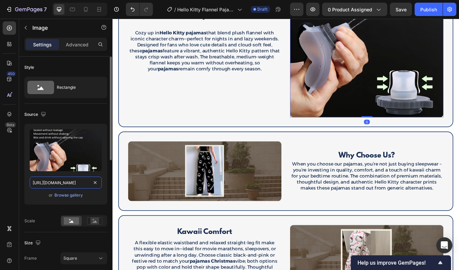
click at [62, 184] on input "https://cdn.shopify.com/s/files/1/0785/2041/8627/files/gempages_534826193967383…" at bounding box center [66, 183] width 72 height 12
paste input "2736a758-e8d3-4a35-8891-e5a61190fb05.pn"
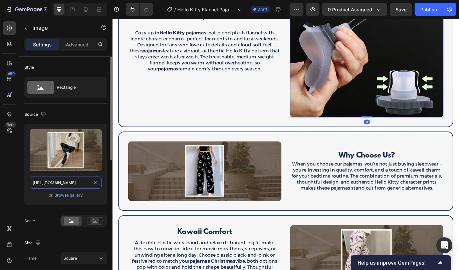
scroll to position [0, 205]
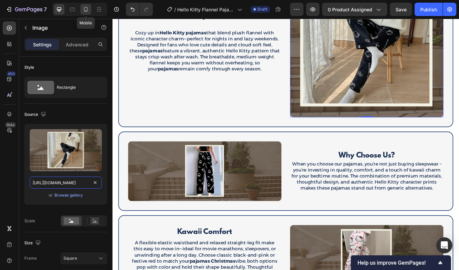
type input "https://cdn.shopify.com/s/files/1/0785/2041/8627/files/gempages_534826193967383…"
click at [84, 9] on icon at bounding box center [86, 9] width 7 height 7
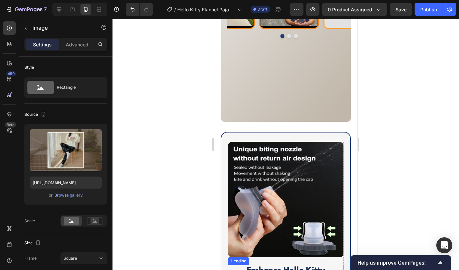
scroll to position [714, 0]
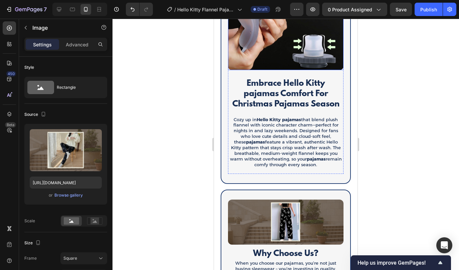
click at [262, 172] on p at bounding box center [286, 171] width 114 height 6
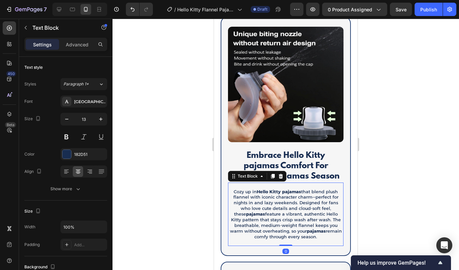
scroll to position [636, 0]
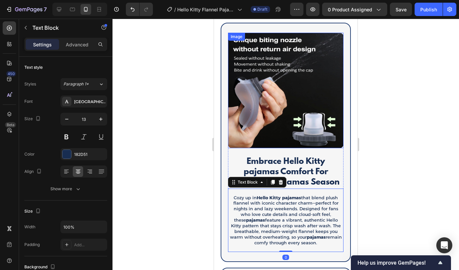
click at [264, 96] on img at bounding box center [286, 91] width 116 height 116
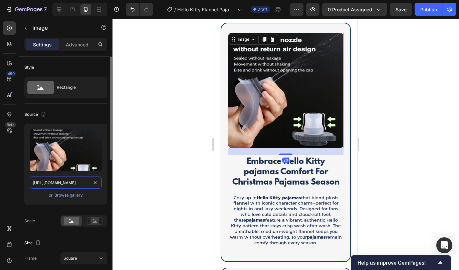
click at [58, 181] on input "https://cdn.shopify.com/s/files/1/0785/2041/8627/files/gempages_534826193967383…" at bounding box center [66, 183] width 72 height 12
paste input "2736a758-e8d3-4a35-8891-e5a61190fb05.pn"
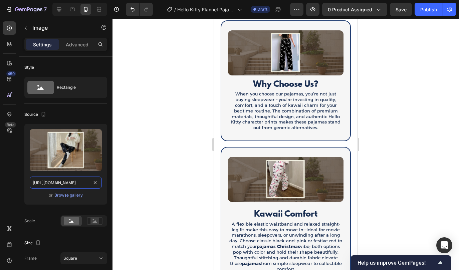
scroll to position [854, 0]
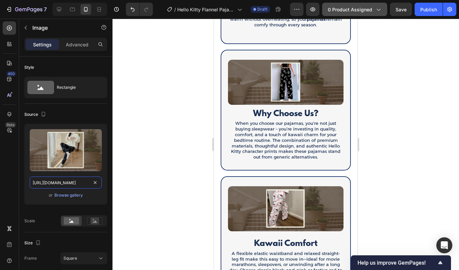
type input "https://cdn.shopify.com/s/files/1/0785/2041/8627/files/gempages_534826193967383…"
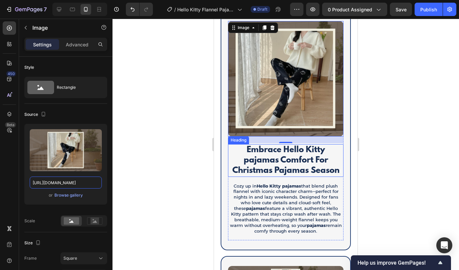
scroll to position [644, 0]
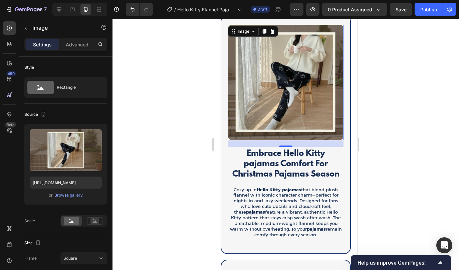
click at [277, 88] on img at bounding box center [286, 83] width 116 height 116
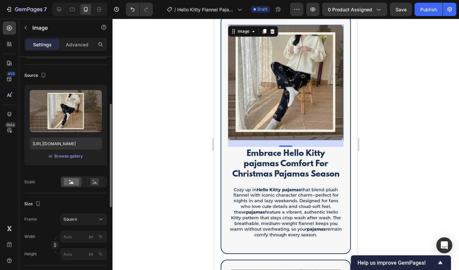
scroll to position [65, 0]
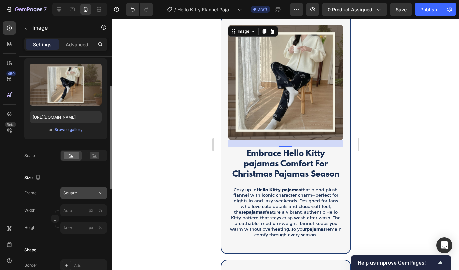
click at [81, 195] on div "Square" at bounding box center [79, 193] width 33 height 6
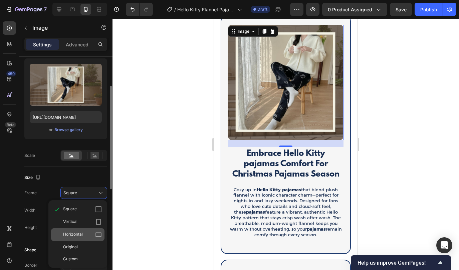
click at [78, 240] on div "Horizontal" at bounding box center [77, 235] width 53 height 13
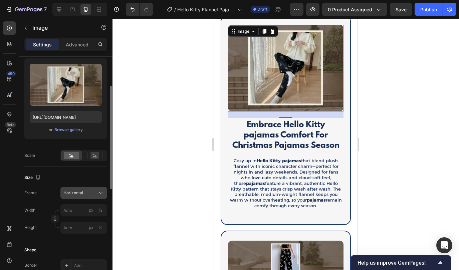
click at [92, 194] on div "Horizontal" at bounding box center [79, 193] width 33 height 6
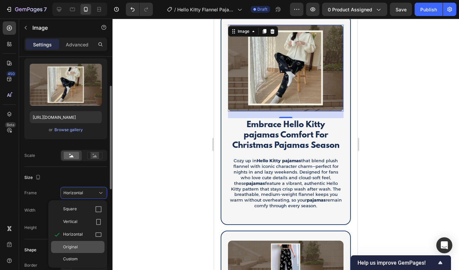
click at [89, 248] on div "Original" at bounding box center [82, 247] width 39 height 6
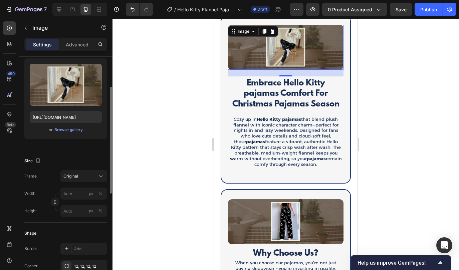
click at [192, 187] on div at bounding box center [286, 145] width 347 height 252
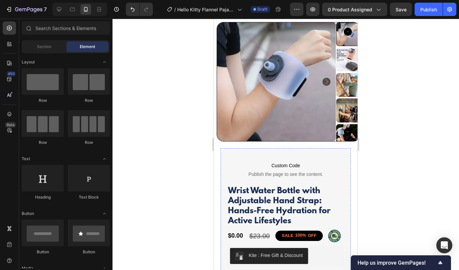
scroll to position [8, 0]
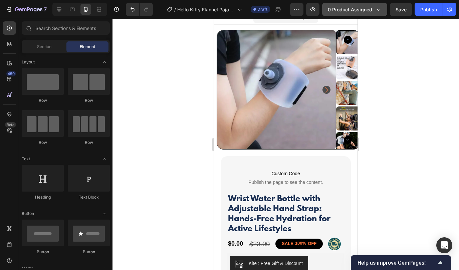
click at [347, 13] on button "0 product assigned" at bounding box center [354, 9] width 65 height 13
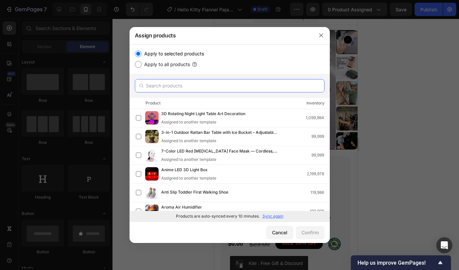
click at [206, 84] on input "text" at bounding box center [230, 85] width 190 height 13
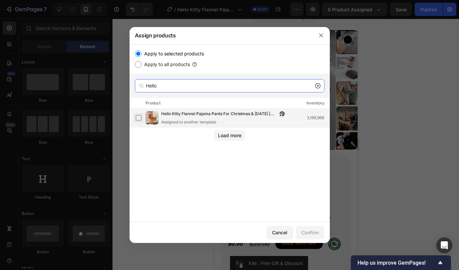
type input "Hello"
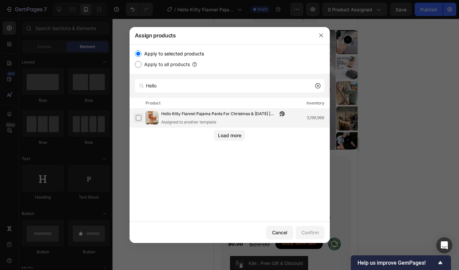
click at [140, 116] on label at bounding box center [138, 117] width 5 height 5
click at [313, 232] on div "Confirm" at bounding box center [310, 232] width 17 height 7
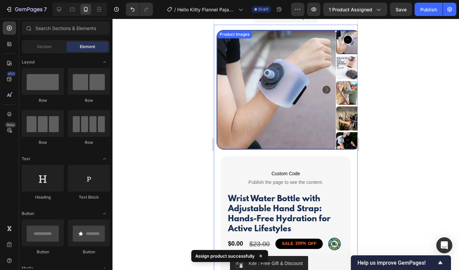
click at [249, 125] on img at bounding box center [276, 89] width 119 height 119
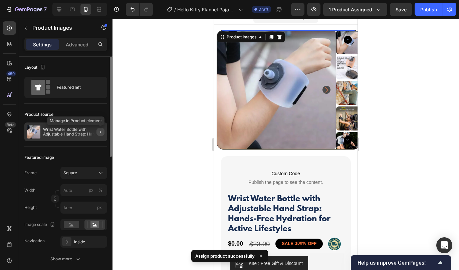
click at [100, 132] on icon "button" at bounding box center [100, 131] width 5 height 5
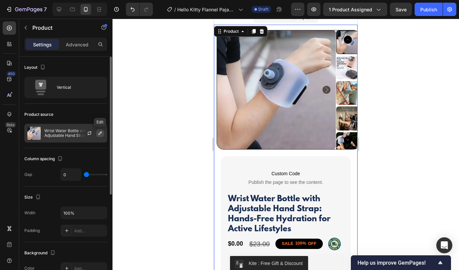
click at [101, 136] on button "button" at bounding box center [100, 133] width 8 height 8
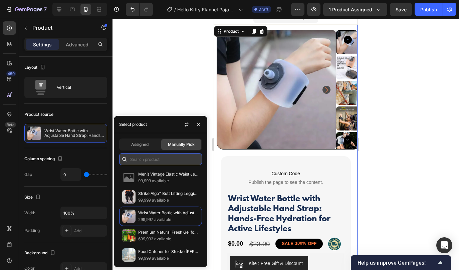
click at [137, 157] on input "text" at bounding box center [160, 159] width 83 height 12
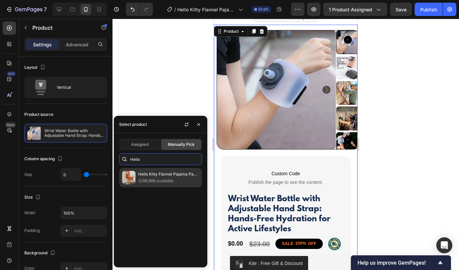
type input "Hello"
click at [138, 178] on p "3,199,968 available" at bounding box center [168, 181] width 61 height 7
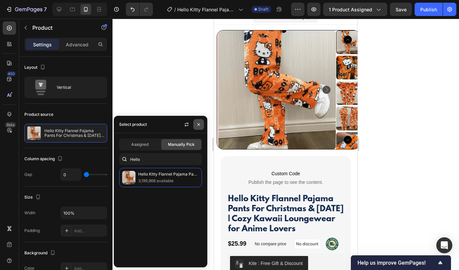
click at [200, 121] on button "button" at bounding box center [198, 124] width 11 height 11
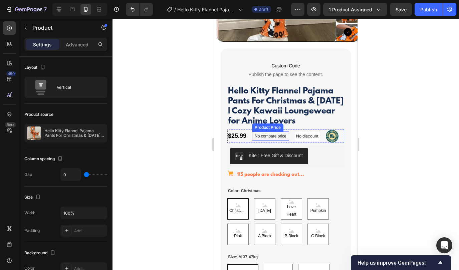
scroll to position [153, 0]
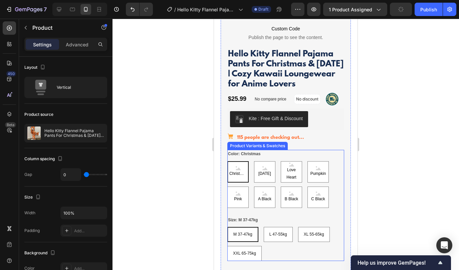
click at [301, 166] on div "Color: Christmas Christmas Christmas Christmas Halloween Halloween Halloween Lo…" at bounding box center [286, 179] width 117 height 58
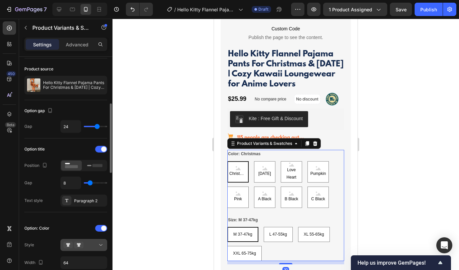
scroll to position [52, 0]
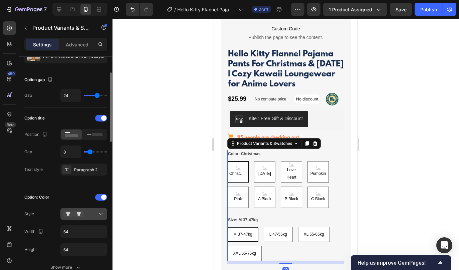
click at [96, 217] on div at bounding box center [83, 214] width 41 height 7
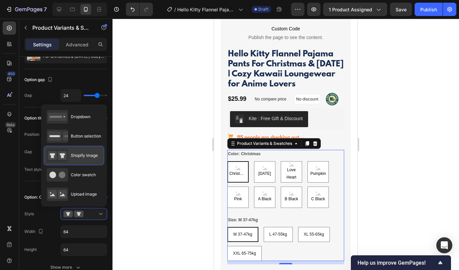
click at [76, 155] on span "Shopify image" at bounding box center [84, 156] width 27 height 6
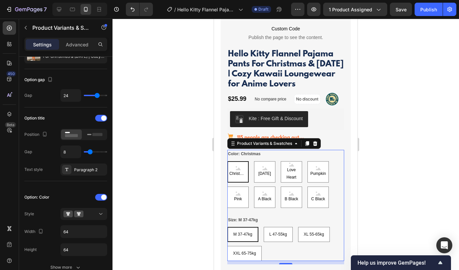
click at [207, 180] on div at bounding box center [286, 145] width 347 height 252
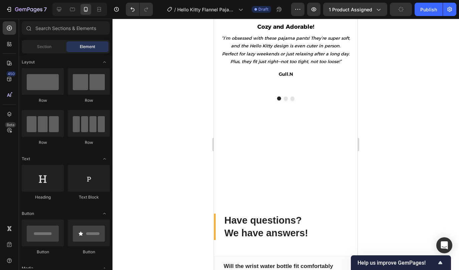
scroll to position [1490, 0]
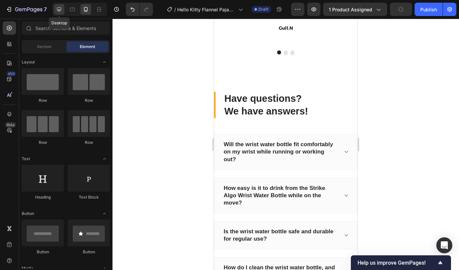
click at [59, 10] on icon at bounding box center [59, 9] width 4 height 4
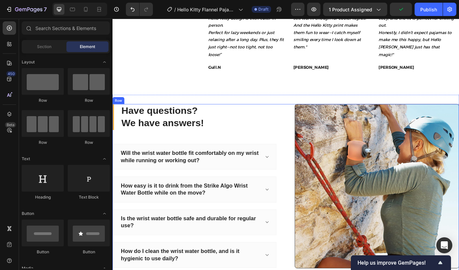
scroll to position [1608, 0]
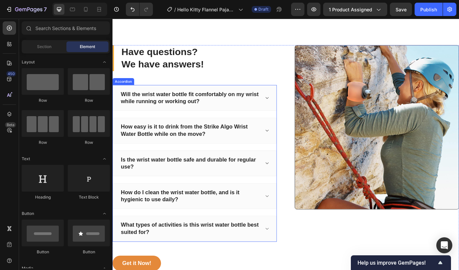
click at [290, 110] on icon at bounding box center [291, 111] width 3 height 2
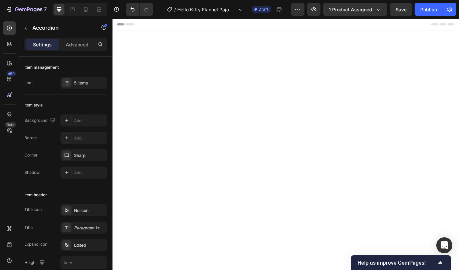
scroll to position [1608, 0]
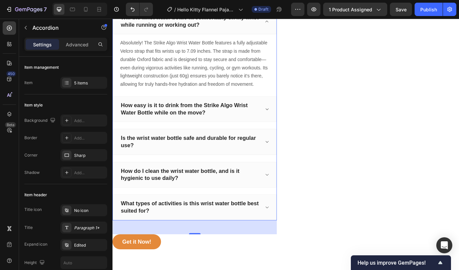
click at [169, 30] on p "Will the wrist water bottle fit comfortably on my wrist while running or workin…" at bounding box center [202, 22] width 160 height 16
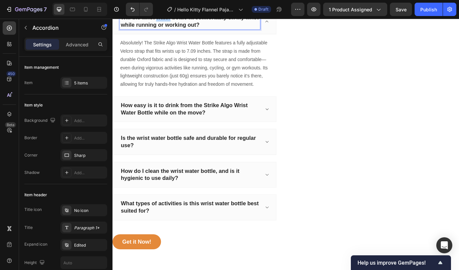
click at [169, 30] on p "Will the wrist water bottle fit comfortably on my wrist while running or workin…" at bounding box center [202, 22] width 160 height 16
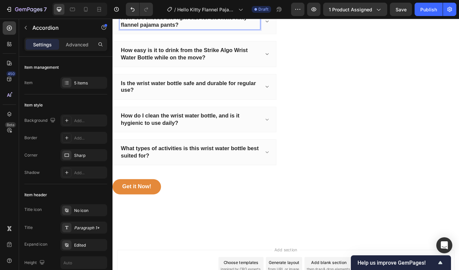
click at [288, 37] on div "How do I choose the right size for the Hello Kitty flannel pajama pants?" at bounding box center [207, 22] width 189 height 30
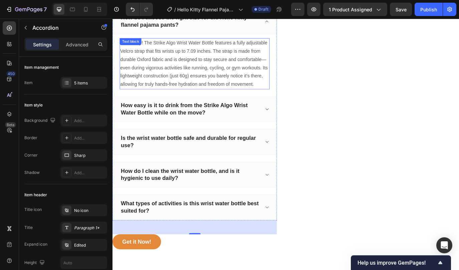
click at [193, 100] on p "Absolutely! The Strike Algo Wrist Water Bottle features a fully adjustable Velc…" at bounding box center [208, 71] width 172 height 58
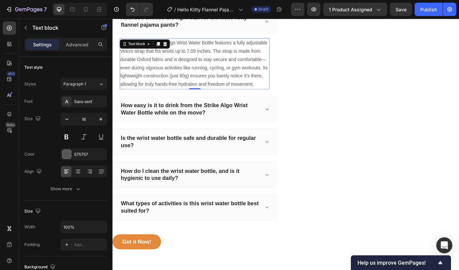
click at [193, 100] on p "Absolutely! The Strike Algo Wrist Water Bottle features a fully adjustable Velc…" at bounding box center [208, 71] width 172 height 58
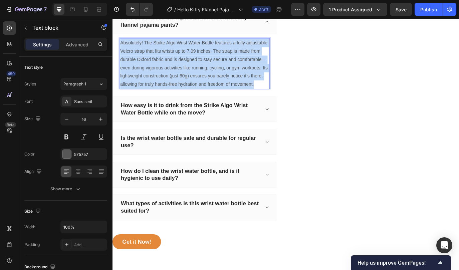
click at [193, 100] on p "Absolutely! The Strike Algo Wrist Water Bottle features a fully adjustable Velc…" at bounding box center [208, 71] width 172 height 58
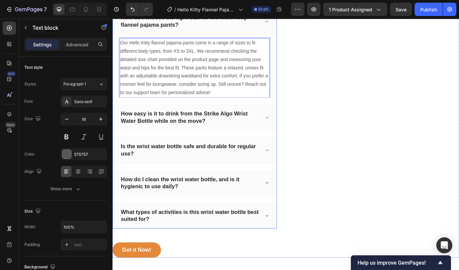
click at [291, 136] on icon at bounding box center [291, 133] width 5 height 5
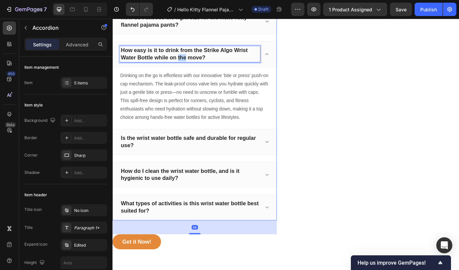
click at [189, 68] on p "How easy is it to drink from the Strike Algo Wrist Water Bottle while on the mo…" at bounding box center [202, 59] width 160 height 16
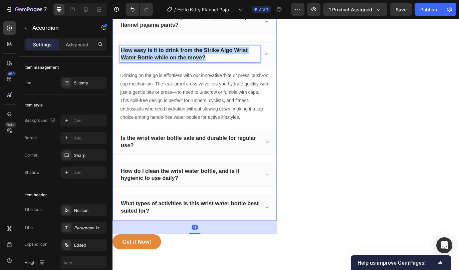
click at [189, 68] on p "How easy is it to drink from the Strike Algo Wrist Water Bottle while on the mo…" at bounding box center [202, 59] width 160 height 16
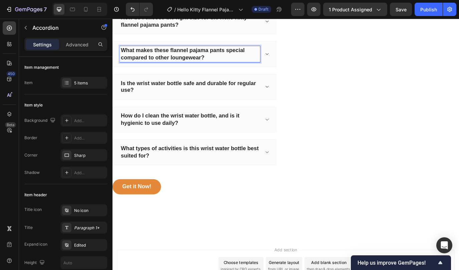
click at [289, 62] on icon at bounding box center [291, 59] width 5 height 5
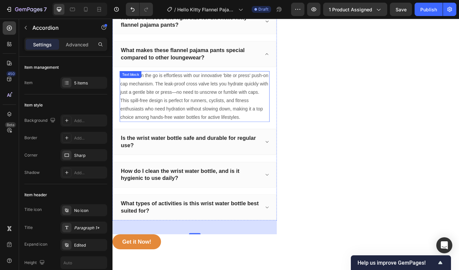
click at [183, 138] on p "Drinking on the go is effortless with our innovative 'bite or press' push-on ca…" at bounding box center [208, 109] width 172 height 58
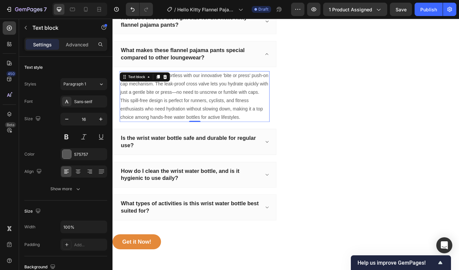
click at [183, 138] on p "Drinking on the go is effortless with our innovative 'bite or press' push-on ca…" at bounding box center [208, 109] width 172 height 58
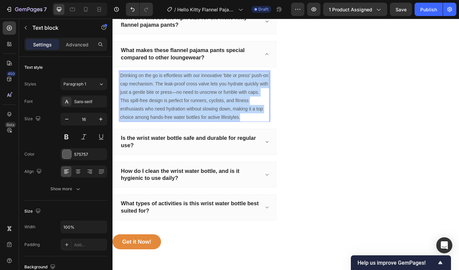
click at [183, 138] on p "Drinking on the go is effortless with our innovative 'bite or press' push-on ca…" at bounding box center [208, 109] width 172 height 58
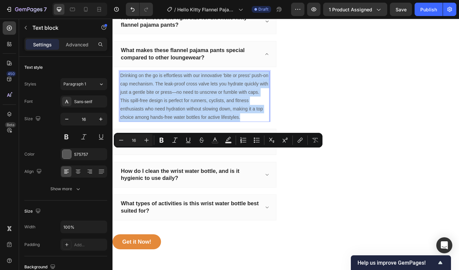
copy p "Drinking on the go is effortless with our innovative 'bite or press' push-on ca…"
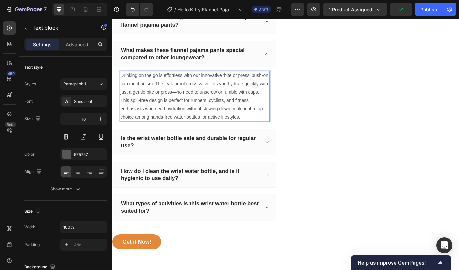
click at [224, 138] on p "Drinking on the go is effortless with our innovative 'bite or press' push-on ca…" at bounding box center [208, 109] width 172 height 58
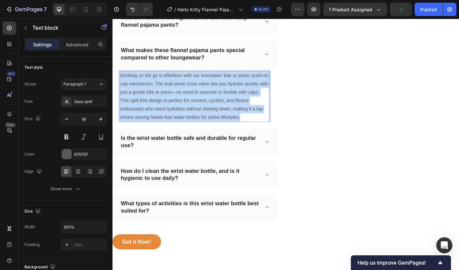
click at [224, 138] on p "Drinking on the go is effortless with our innovative 'bite or press' push-on ca…" at bounding box center [208, 109] width 172 height 58
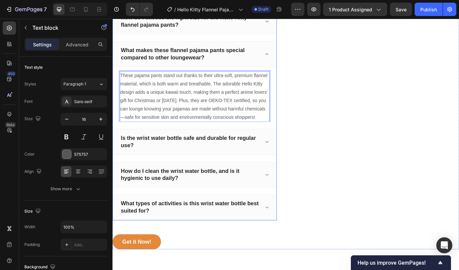
click at [290, 176] on div "Is the wrist water bottle safe and durable for regular use?" at bounding box center [207, 161] width 189 height 30
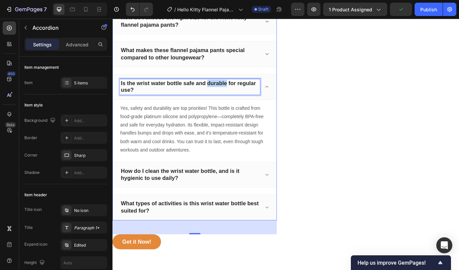
click at [226, 106] on p "Is the wrist water bottle safe and durable for regular use?" at bounding box center [202, 98] width 160 height 16
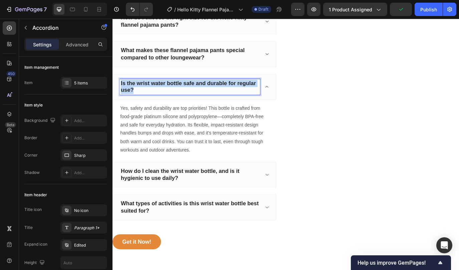
click at [226, 106] on p "Is the wrist water bottle safe and durable for regular use?" at bounding box center [202, 98] width 160 height 16
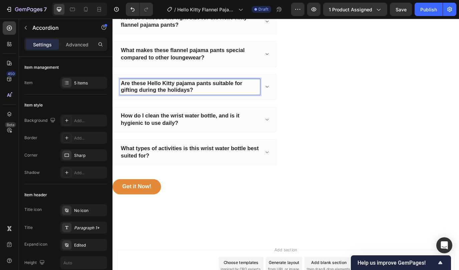
click at [291, 100] on icon at bounding box center [291, 97] width 5 height 5
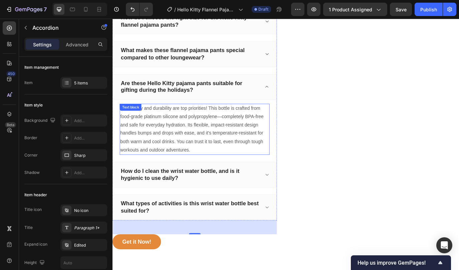
click at [201, 176] on p "Yes, safety and durability are top priorities! This bottle is crafted from food…" at bounding box center [208, 147] width 172 height 58
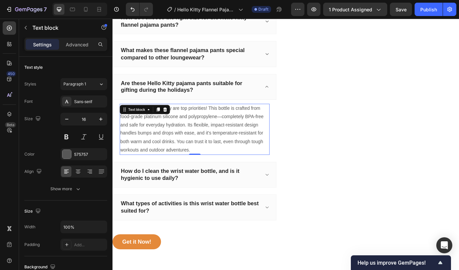
click at [201, 176] on p "Yes, safety and durability are top priorities! This bottle is crafted from food…" at bounding box center [208, 147] width 172 height 58
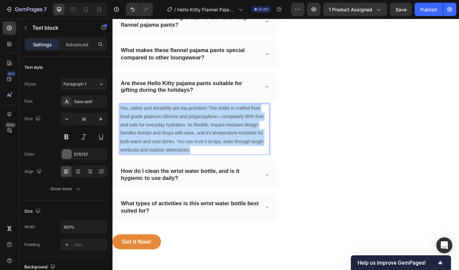
click at [201, 176] on p "Yes, safety and durability are top priorities! This bottle is crafted from food…" at bounding box center [208, 147] width 172 height 58
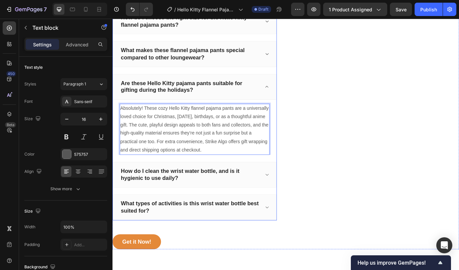
click at [291, 100] on icon at bounding box center [291, 97] width 5 height 5
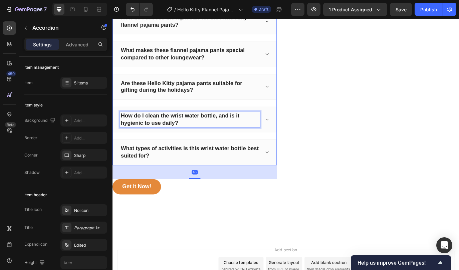
click at [220, 144] on p "How do I clean the wrist water bottle, and is it hygienic to use daily?" at bounding box center [202, 135] width 160 height 16
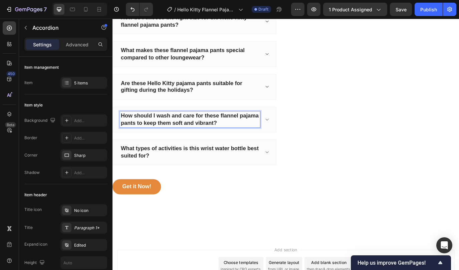
click at [291, 138] on icon at bounding box center [291, 135] width 5 height 5
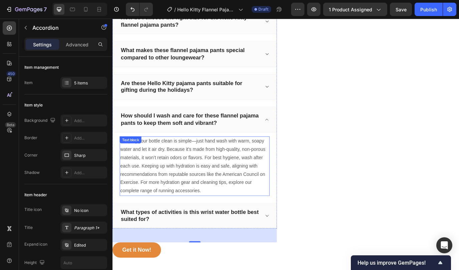
click at [172, 223] on p "Keeping your bottle clean is simple—just hand wash with warm, soapy water and l…" at bounding box center [208, 189] width 172 height 67
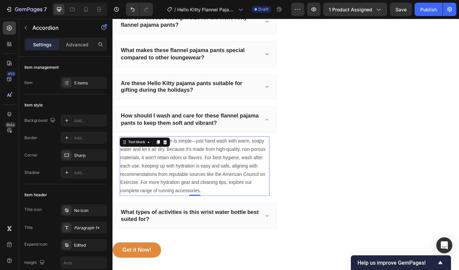
click at [172, 223] on p "Keeping your bottle clean is simple—just hand wash with warm, soapy water and l…" at bounding box center [208, 189] width 172 height 67
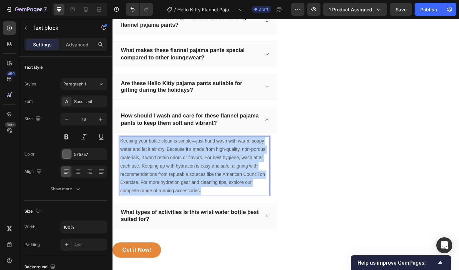
click at [172, 223] on p "Keeping your bottle clean is simple—just hand wash with warm, soapy water and l…" at bounding box center [208, 189] width 172 height 67
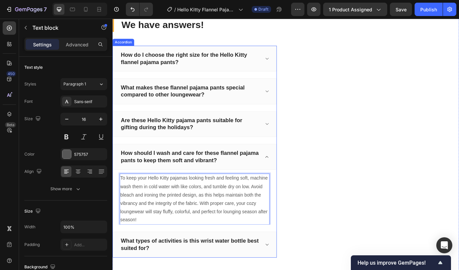
scroll to position [1656, 0]
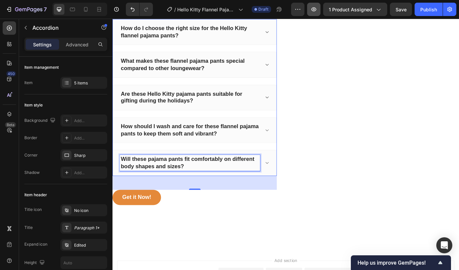
scroll to position [1592, 0]
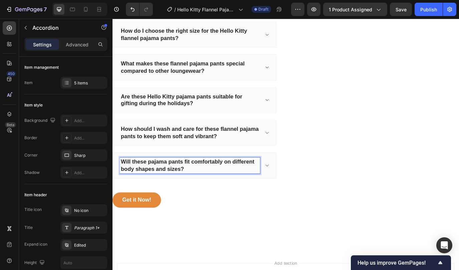
click at [291, 191] on icon at bounding box center [291, 188] width 5 height 5
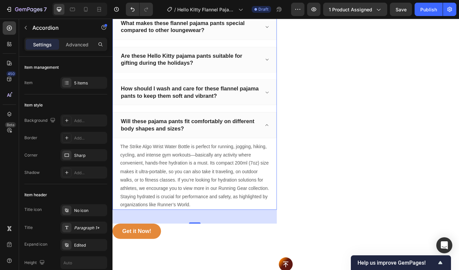
scroll to position [1742, 0]
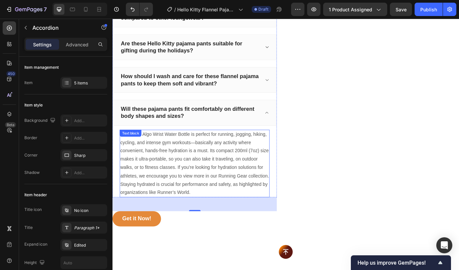
click at [176, 174] on p "The Strike Algo Wrist Water Bottle is perfect for running, jogging, hiking, cyc…" at bounding box center [208, 186] width 172 height 77
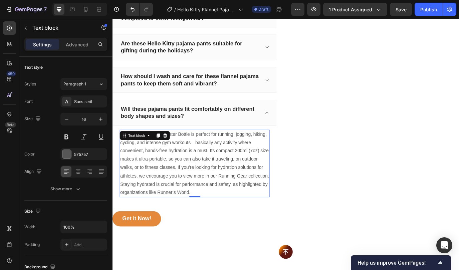
click at [176, 174] on p "The Strike Algo Wrist Water Bottle is perfect for running, jogging, hiking, cyc…" at bounding box center [208, 186] width 172 height 77
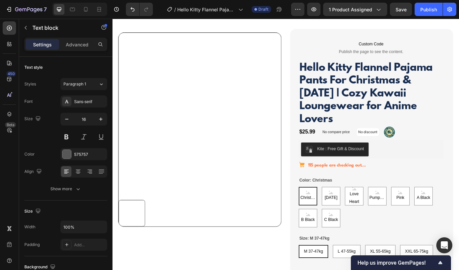
scroll to position [0, 0]
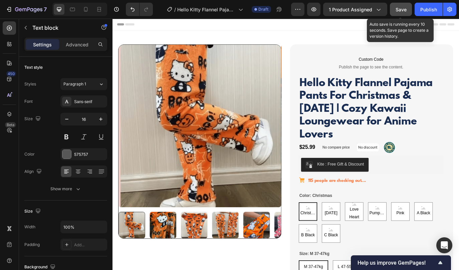
click at [400, 14] on button "Save" at bounding box center [401, 9] width 22 height 13
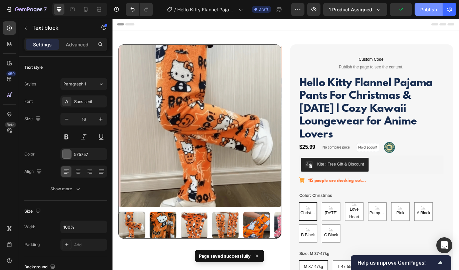
click at [428, 13] on div "Publish" at bounding box center [429, 9] width 17 height 7
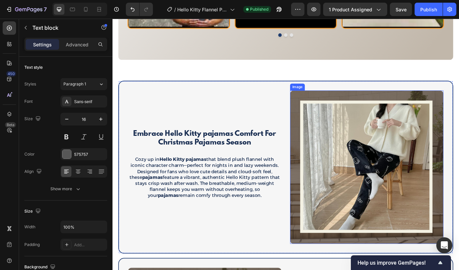
scroll to position [816, 0]
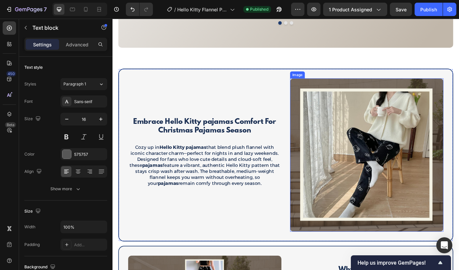
click at [384, 189] on img at bounding box center [406, 176] width 177 height 177
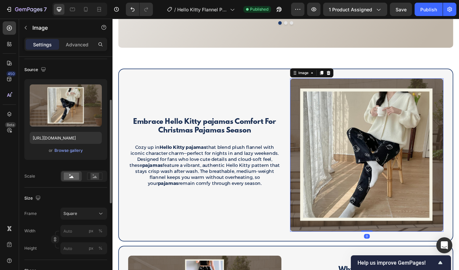
scroll to position [61, 0]
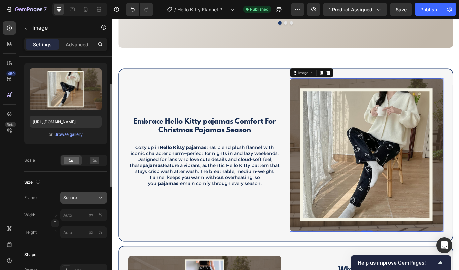
click at [90, 200] on div "Square" at bounding box center [79, 198] width 33 height 6
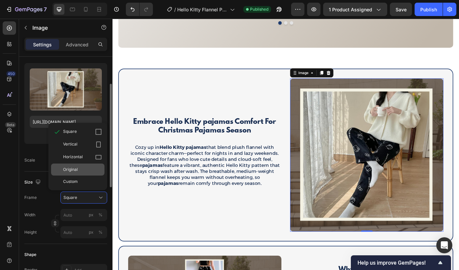
click at [73, 171] on span "Original" at bounding box center [70, 170] width 15 height 6
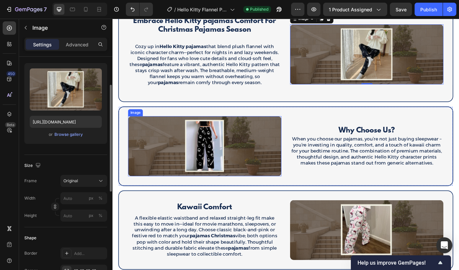
scroll to position [854, 0]
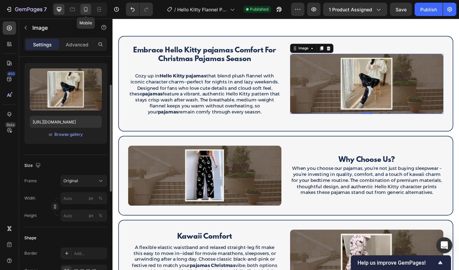
click at [83, 11] on icon at bounding box center [86, 9] width 7 height 7
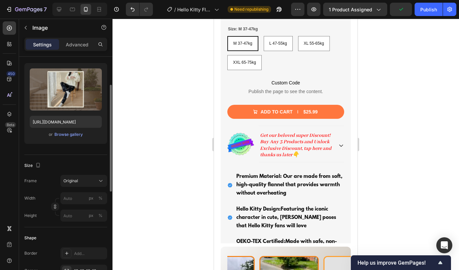
scroll to position [342, 0]
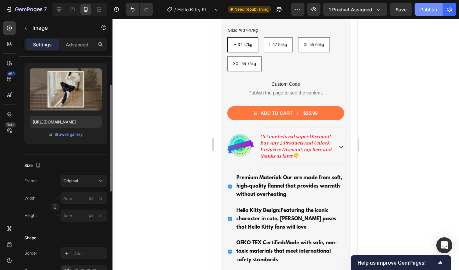
click at [418, 9] on button "Publish" at bounding box center [429, 9] width 28 height 13
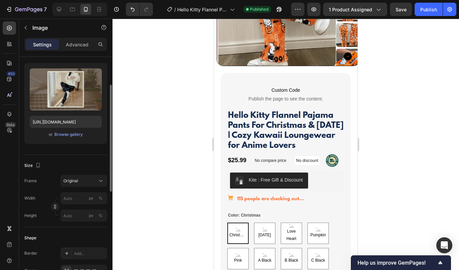
scroll to position [74, 0]
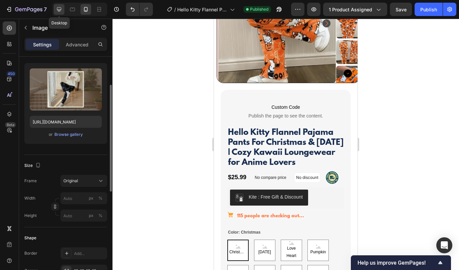
click at [60, 12] on icon at bounding box center [59, 9] width 7 height 7
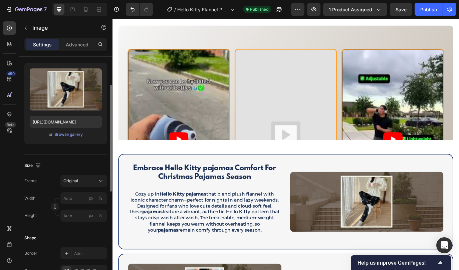
scroll to position [571, 0]
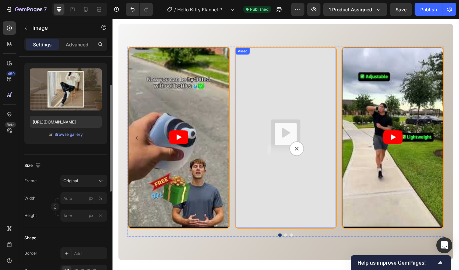
click at [272, 127] on img at bounding box center [313, 156] width 117 height 209
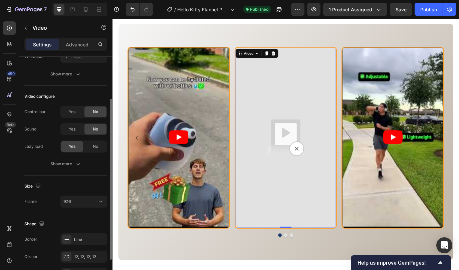
scroll to position [0, 0]
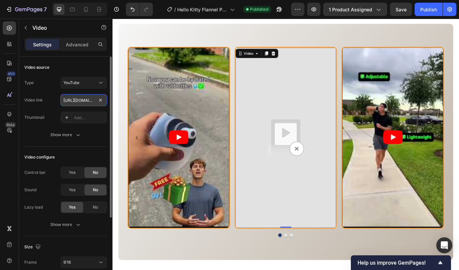
click at [82, 101] on input "https://cdn.shopify.com/videos/c/o/v/5155e01f271e433daf3bb4445b685843" at bounding box center [83, 100] width 47 height 12
paste input "youtube.com/shorts/ccCOAJebMHU?feature=share"
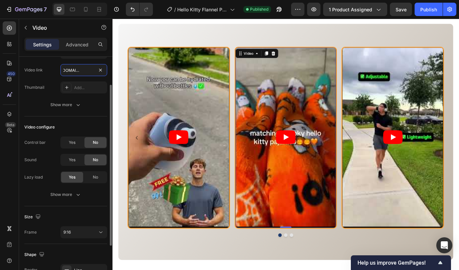
scroll to position [41, 0]
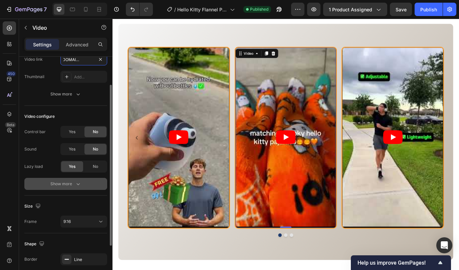
type input "https://youtube.com/shorts/ccCOAJebMHU?feature=share"
click at [78, 183] on icon "button" at bounding box center [78, 184] width 7 height 7
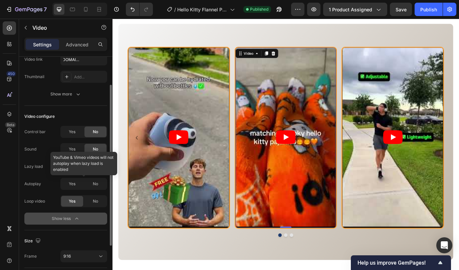
scroll to position [0, 0]
click at [91, 163] on div "No" at bounding box center [96, 166] width 22 height 11
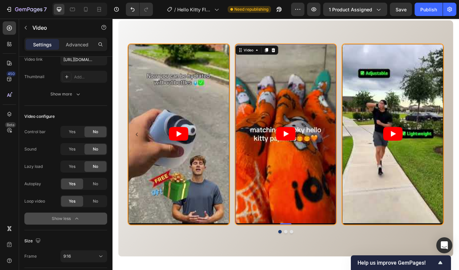
scroll to position [571, 0]
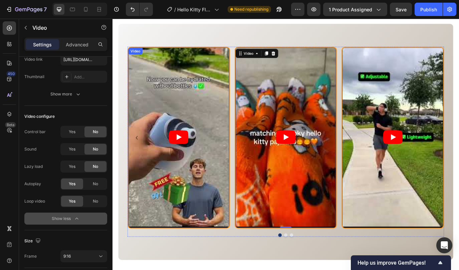
click at [171, 119] on article at bounding box center [189, 155] width 117 height 207
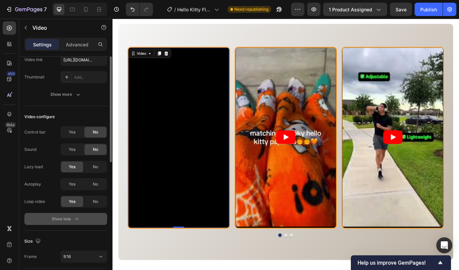
scroll to position [0, 0]
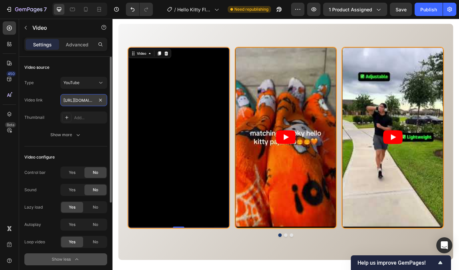
click at [82, 99] on input "[URL][DOMAIN_NAME]" at bounding box center [83, 100] width 47 height 12
paste input "i2gBDPl4Itk"
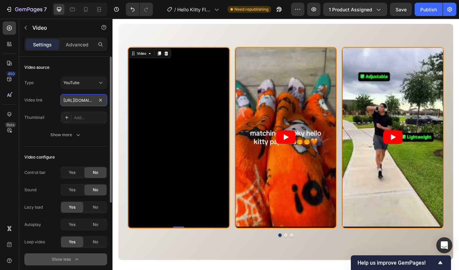
scroll to position [0, 74]
type input "https://youtube.com/shorts/i2gBDPl4Itk?feature=share"
click at [94, 207] on span "No" at bounding box center [95, 207] width 5 height 6
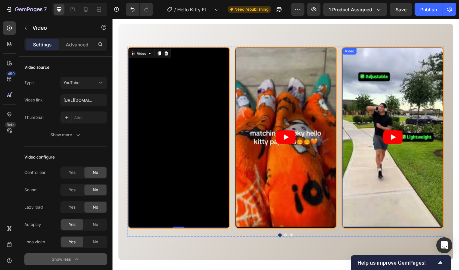
click at [398, 196] on article at bounding box center [437, 155] width 117 height 207
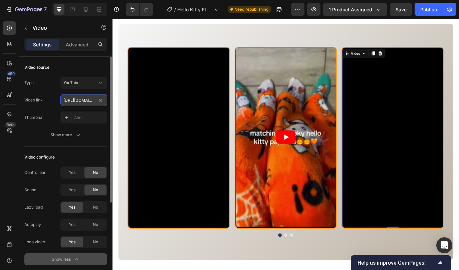
click at [80, 102] on input "[URL][DOMAIN_NAME]" at bounding box center [83, 100] width 47 height 12
paste input "mewMLdXRYA"
type input "https://youtube.com/shorts/mewMLdXRYA4?feature=share"
click at [90, 207] on div "No" at bounding box center [96, 207] width 22 height 11
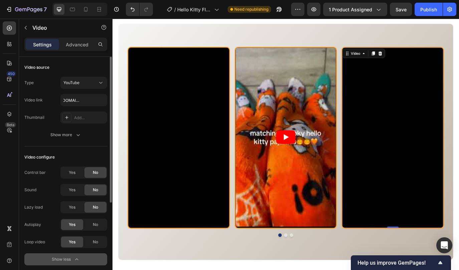
scroll to position [0, 0]
click at [334, 233] on article at bounding box center [313, 155] width 117 height 207
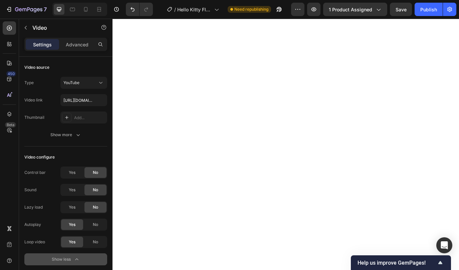
scroll to position [143, 0]
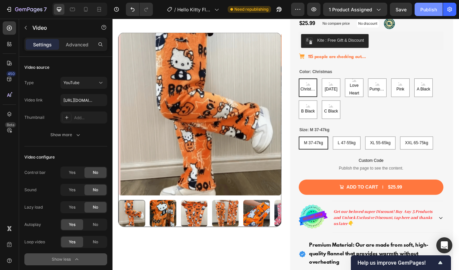
click at [422, 13] on button "Publish" at bounding box center [429, 9] width 28 height 13
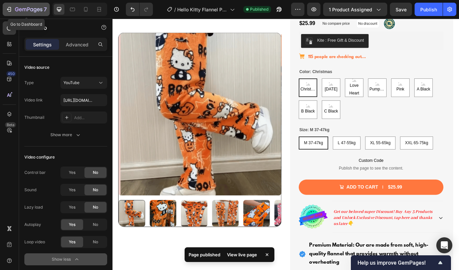
click at [20, 9] on icon "button" at bounding box center [20, 9] width 3 height 3
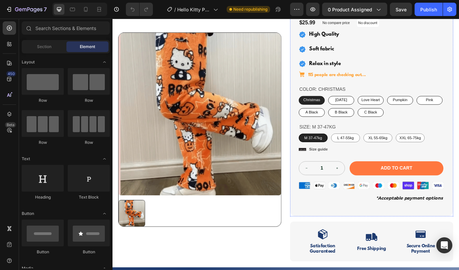
scroll to position [179, 0]
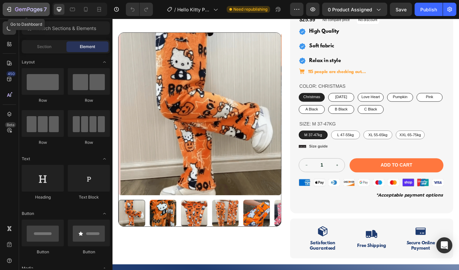
click at [24, 7] on icon "button" at bounding box center [28, 10] width 27 height 6
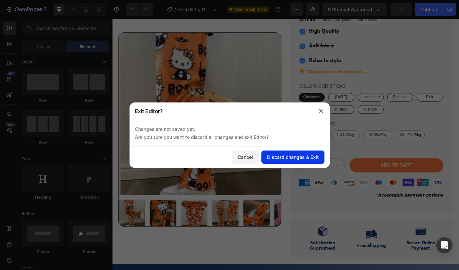
click at [273, 158] on div "Discard changes & Exit" at bounding box center [293, 157] width 52 height 7
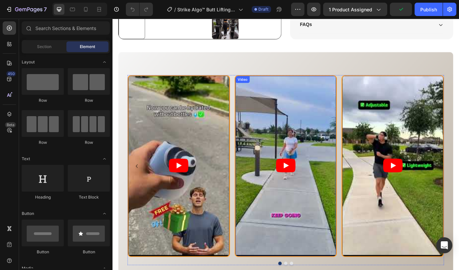
scroll to position [467, 0]
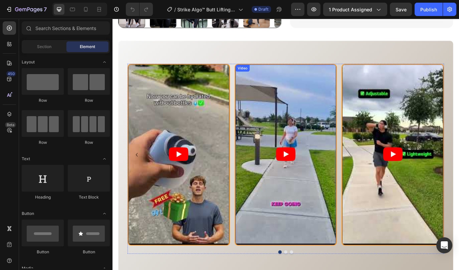
click at [270, 240] on article at bounding box center [313, 175] width 117 height 207
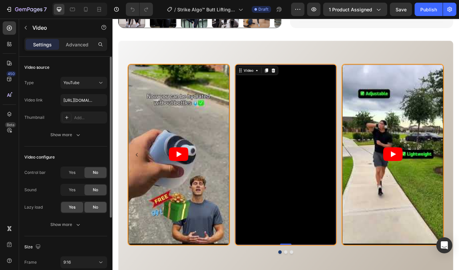
click at [91, 208] on div "No" at bounding box center [96, 207] width 22 height 11
click at [77, 224] on icon "button" at bounding box center [78, 225] width 7 height 7
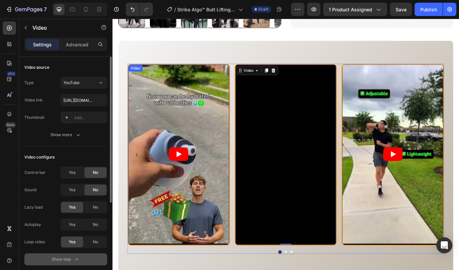
click at [181, 258] on article at bounding box center [189, 175] width 117 height 207
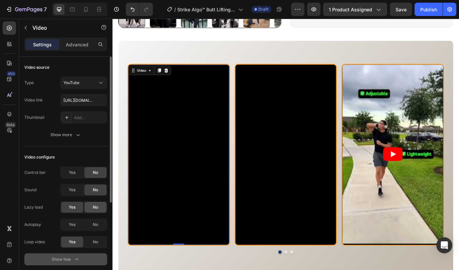
click at [93, 208] on span "No" at bounding box center [95, 207] width 5 height 6
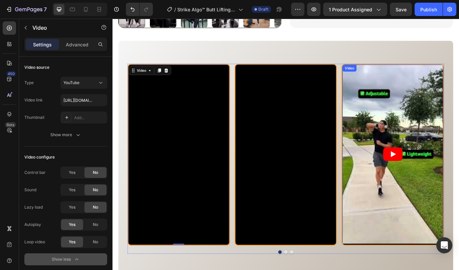
click at [410, 248] on article at bounding box center [437, 175] width 117 height 207
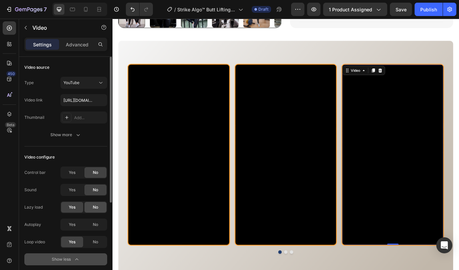
click at [93, 207] on span "No" at bounding box center [95, 207] width 5 height 6
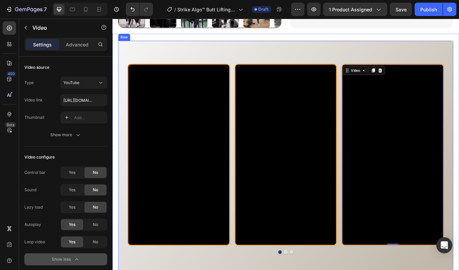
click at [144, 50] on div "Video Video Video 0 [GEOGRAPHIC_DATA]" at bounding box center [313, 181] width 388 height 274
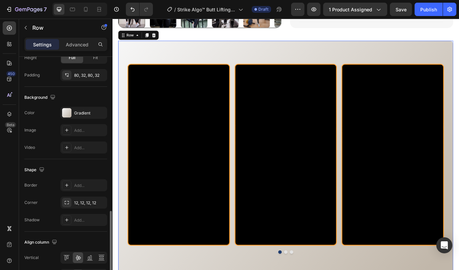
scroll to position [213, 0]
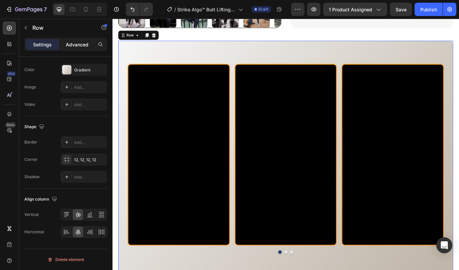
click at [74, 46] on p "Advanced" at bounding box center [77, 44] width 23 height 7
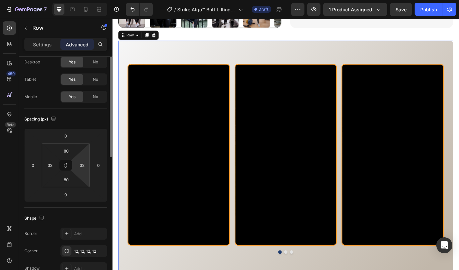
scroll to position [0, 0]
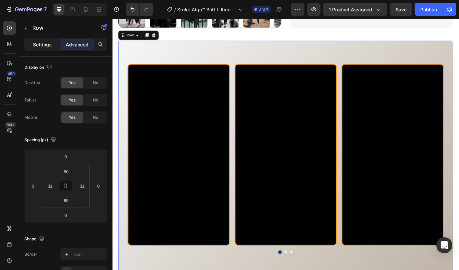
click at [45, 44] on p "Settings" at bounding box center [42, 44] width 19 height 7
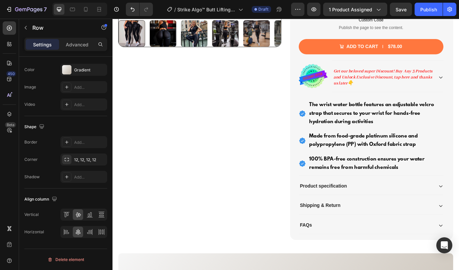
scroll to position [220, 0]
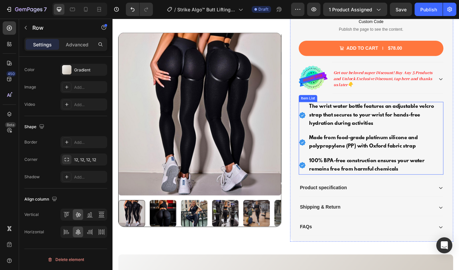
click at [369, 127] on p "The wrist water bottle features an adjustable velcro strap that secures to your…" at bounding box center [417, 130] width 154 height 29
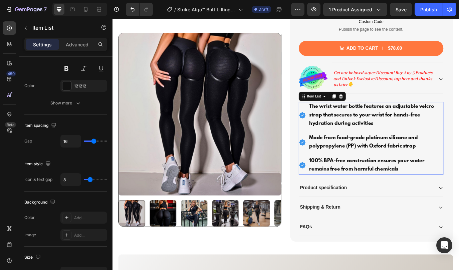
scroll to position [0, 0]
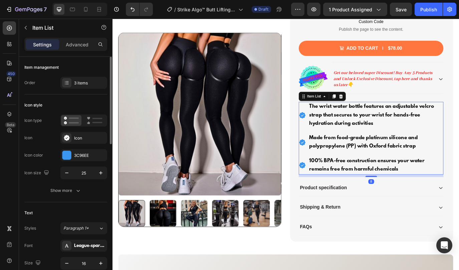
click at [369, 127] on p "The wrist water bottle features an adjustable velcro strap that secures to your…" at bounding box center [417, 130] width 154 height 29
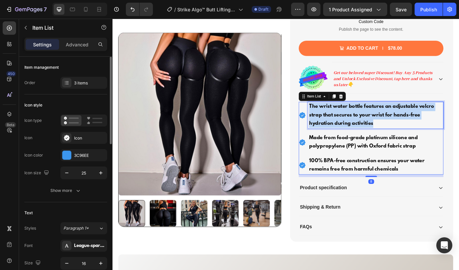
click at [369, 127] on p "The wrist water bottle features an adjustable velcro strap that secures to your…" at bounding box center [417, 130] width 154 height 29
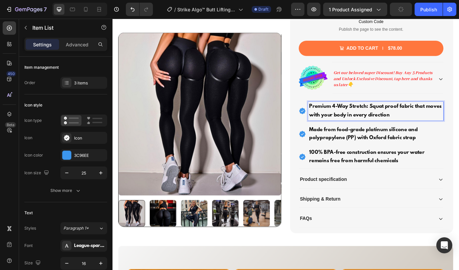
click at [366, 154] on strong "Made from food-grade platinum silicone and polypropylene (PP) with Oxford fabri…" at bounding box center [403, 152] width 126 height 16
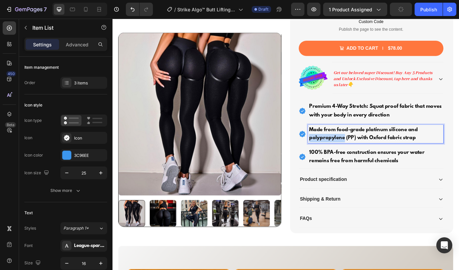
click at [366, 154] on strong "Made from food-grade platinum silicone and polypropylene (PP) with Oxford fabri…" at bounding box center [403, 152] width 126 height 16
click at [385, 178] on strong "100% BPA-free construction ensures your water remains free from harmful chemica…" at bounding box center [407, 179] width 134 height 16
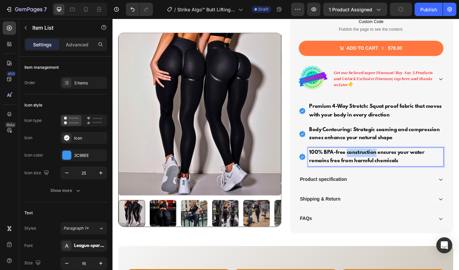
click at [385, 178] on strong "100% BPA-free construction ensures your water remains free from harmful chemica…" at bounding box center [407, 179] width 134 height 16
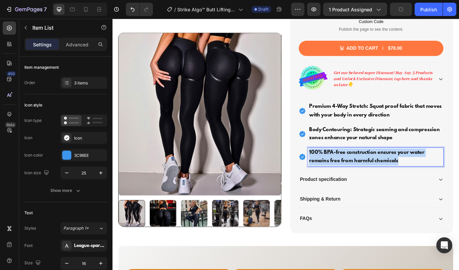
click at [385, 178] on strong "100% BPA-free construction ensures your water remains free from harmful chemica…" at bounding box center [407, 179] width 134 height 16
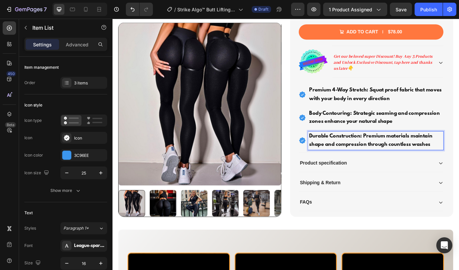
scroll to position [244, 0]
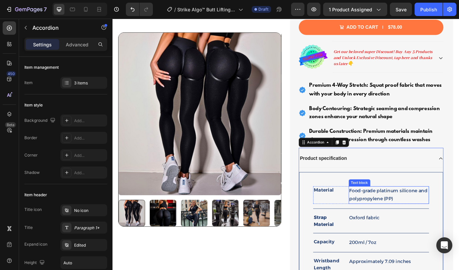
click at [404, 219] on div "Food-grade platinum silicone and polypropylene (PP) Text block" at bounding box center [432, 223] width 93 height 21
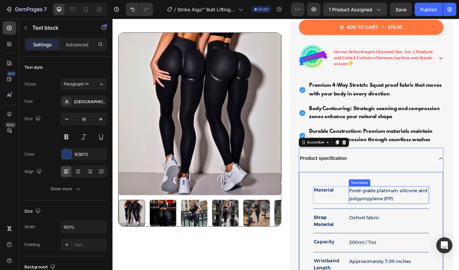
click at [404, 212] on div "Text block" at bounding box center [398, 209] width 22 height 6
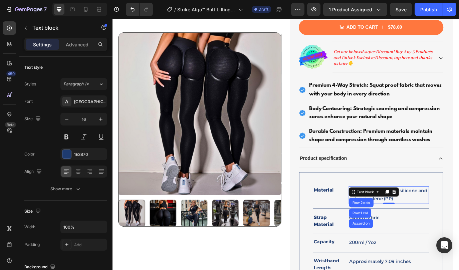
click at [404, 219] on div "Text block" at bounding box center [405, 220] width 22 height 6
click at [450, 227] on p "Food-grade platinum silicone and polypropylene (PP)" at bounding box center [433, 223] width 92 height 19
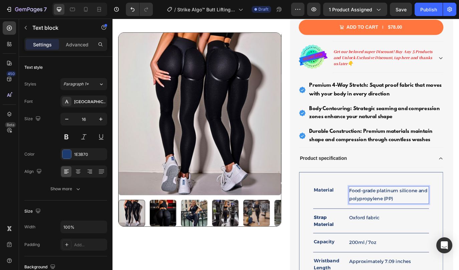
click at [417, 221] on p "Food-grade platinum silicone and polypropylene (PP)" at bounding box center [433, 223] width 92 height 19
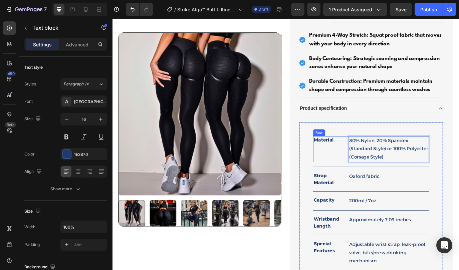
scroll to position [307, 0]
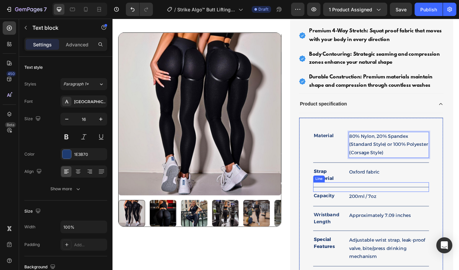
click at [355, 202] on div "Line" at bounding box center [351, 204] width 11 height 6
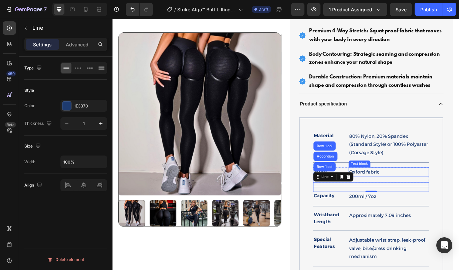
click at [398, 194] on p "Oxford fabric" at bounding box center [433, 196] width 92 height 10
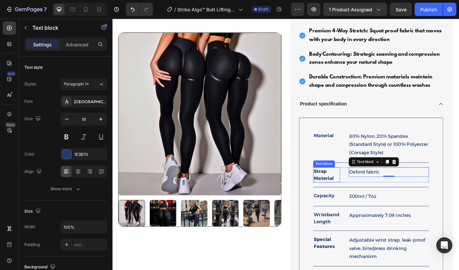
click at [355, 194] on strong "Strap Material" at bounding box center [356, 199] width 23 height 14
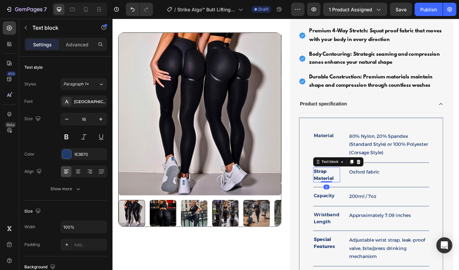
click at [355, 194] on strong "Strap Material" at bounding box center [356, 199] width 23 height 14
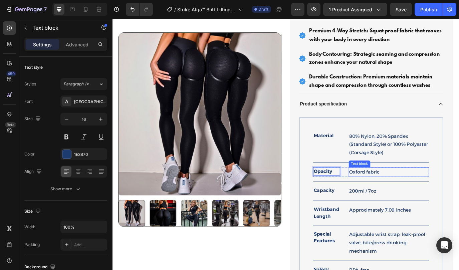
click at [400, 198] on p "Oxford fabric" at bounding box center [433, 196] width 92 height 10
click at [358, 219] on p "Capacity" at bounding box center [360, 218] width 30 height 8
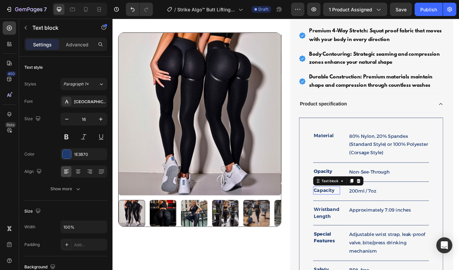
click at [358, 219] on p "Capacity" at bounding box center [360, 218] width 30 height 8
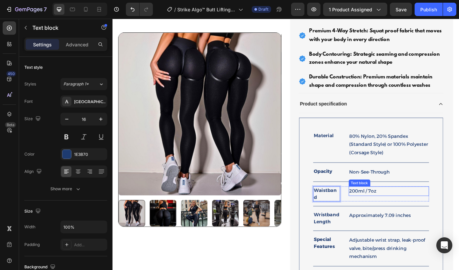
click at [405, 221] on p "200ml / 7oz" at bounding box center [433, 219] width 92 height 10
click at [361, 244] on p "Wristband Length" at bounding box center [360, 250] width 30 height 16
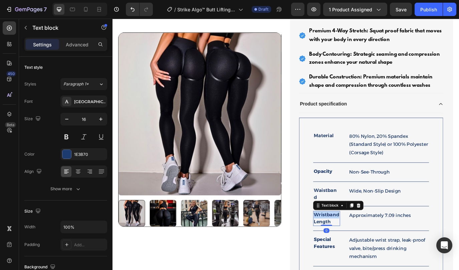
click at [361, 244] on p "Wristband Length" at bounding box center [360, 250] width 30 height 16
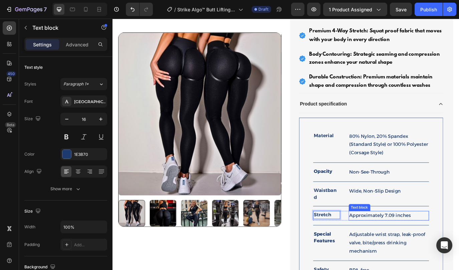
click at [415, 242] on p "Approximately 7.09 inches" at bounding box center [433, 247] width 92 height 10
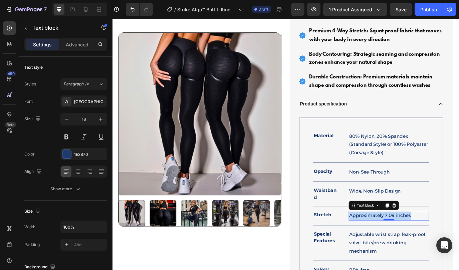
click at [415, 242] on p "Approximately 7.09 inches" at bounding box center [433, 247] width 92 height 10
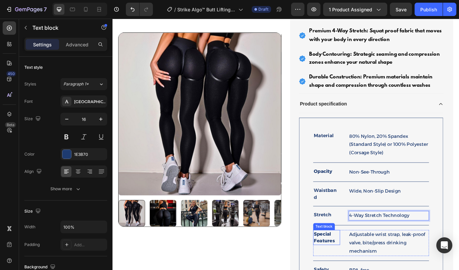
click at [357, 265] on strong "Special Features" at bounding box center [357, 272] width 24 height 14
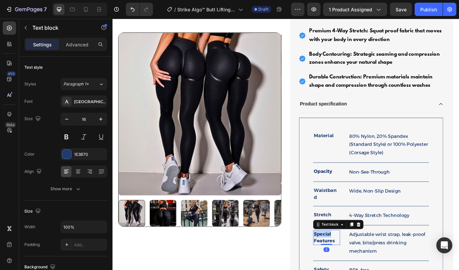
click at [357, 265] on strong "Special Features" at bounding box center [357, 272] width 24 height 14
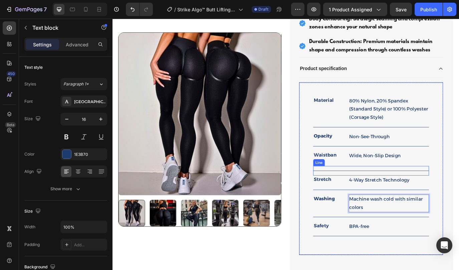
scroll to position [348, 0]
click at [352, 254] on p "Safety" at bounding box center [360, 258] width 30 height 8
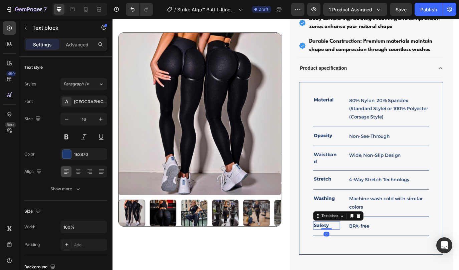
click at [352, 254] on p "Safety" at bounding box center [360, 258] width 30 height 8
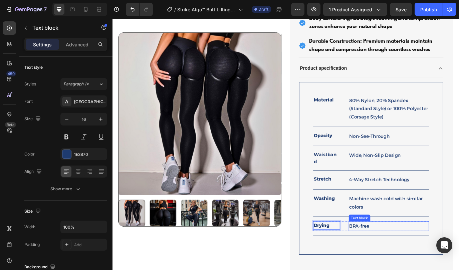
click at [402, 254] on p "BPA-free" at bounding box center [433, 259] width 92 height 10
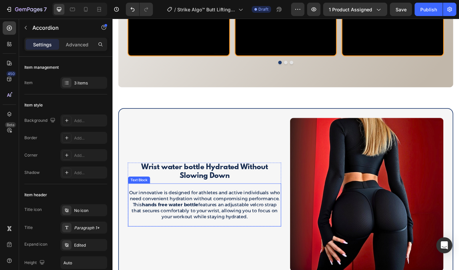
scroll to position [684, 0]
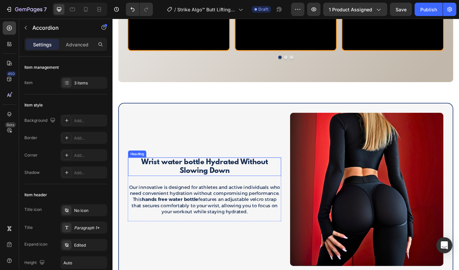
click at [219, 179] on h2 "Wrist water bottle Hydrated Without Slowing Down" at bounding box center [219, 189] width 177 height 21
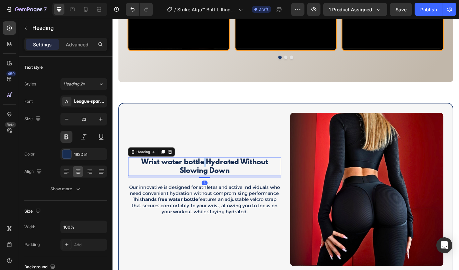
click at [220, 185] on span "Wrist water bottle Hydrated Without Slowing Down" at bounding box center [219, 190] width 147 height 20
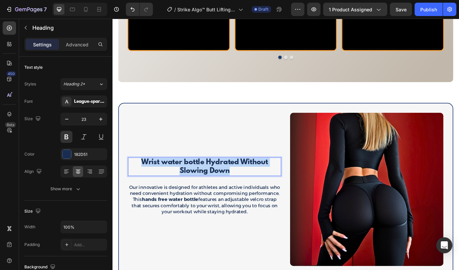
click at [220, 185] on span "Wrist water bottle Hydrated Without Slowing Down" at bounding box center [219, 190] width 147 height 20
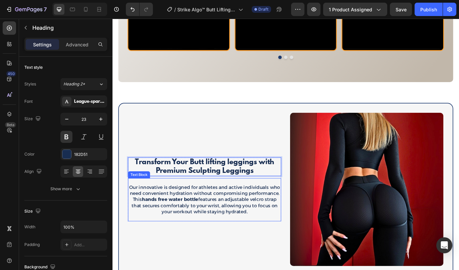
click at [217, 224] on p "Our innovative is designed for athletes and active individuals who need conveni…" at bounding box center [219, 228] width 176 height 35
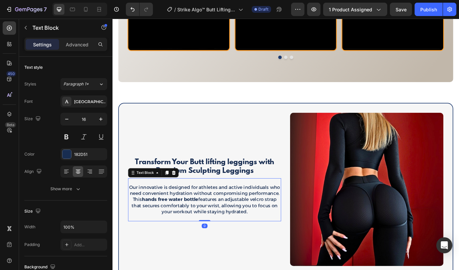
click at [217, 224] on p "Our innovative is designed for athletes and active individuals who need conveni…" at bounding box center [219, 228] width 176 height 35
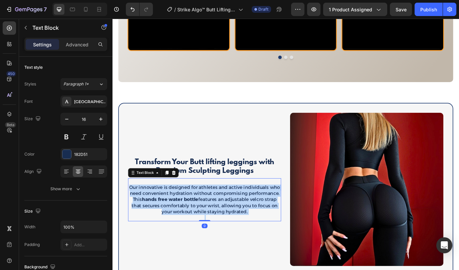
click at [217, 224] on p "Our innovative is designed for athletes and active individuals who need conveni…" at bounding box center [219, 228] width 176 height 35
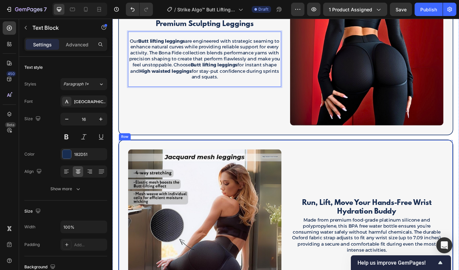
scroll to position [849, 0]
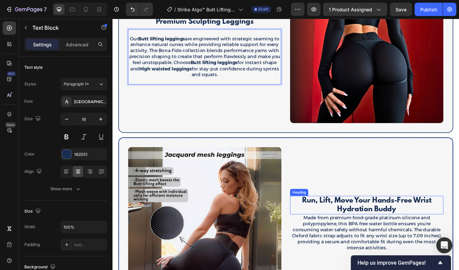
click at [392, 230] on span "Run, Lift, Move Your Hands-Free Wrist Hydration Buddy" at bounding box center [407, 235] width 150 height 20
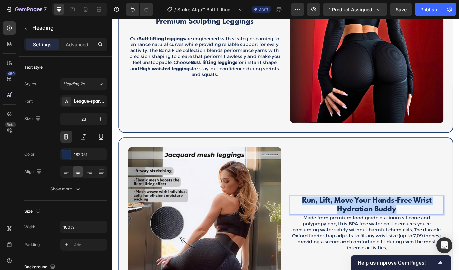
click at [392, 230] on span "Run, Lift, Move Your Hands-Free Wrist Hydration Buddy" at bounding box center [407, 235] width 150 height 20
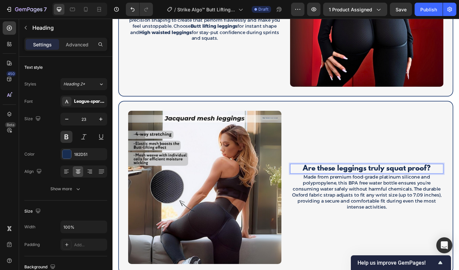
scroll to position [892, 0]
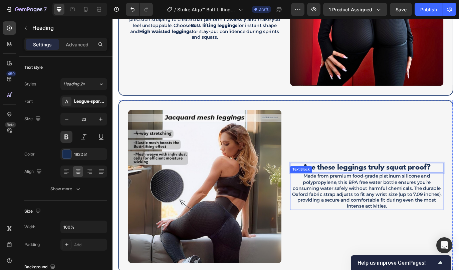
click at [377, 211] on span "Made from premium food-grade platinum silicone and polypropylene, this BPA free…" at bounding box center [406, 218] width 173 height 41
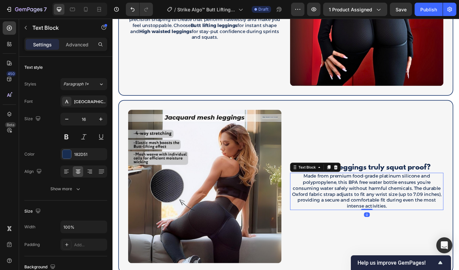
click at [377, 211] on span "Made from premium food-grade platinum silicone and polypropylene, this BPA free…" at bounding box center [406, 218] width 173 height 41
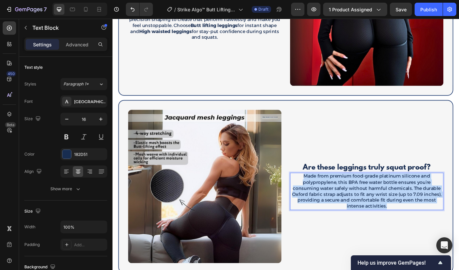
click at [377, 211] on span "Made from premium food-grade platinum silicone and polypropylene, this BPA free…" at bounding box center [406, 218] width 173 height 41
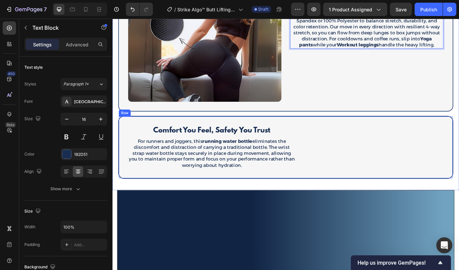
scroll to position [1099, 0]
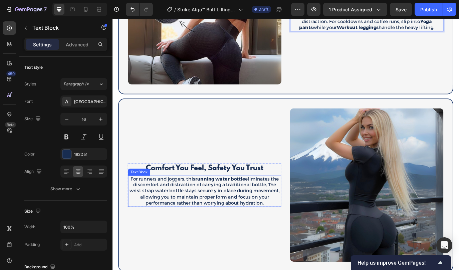
click at [211, 220] on p "For runners and joggers, this running water bottle eliminates the discomfort an…" at bounding box center [219, 218] width 176 height 35
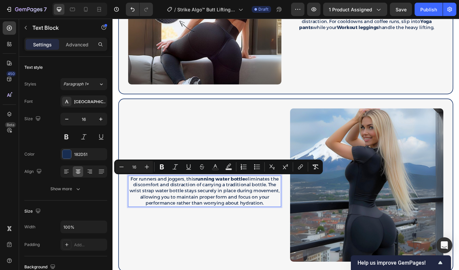
scroll to position [1095, 0]
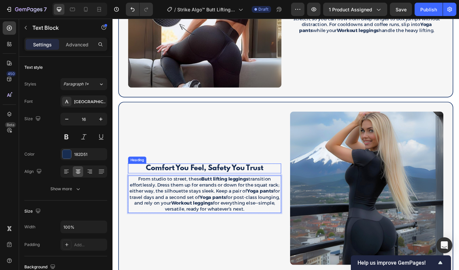
click at [229, 190] on span "Comfort You Feel, Safety You Trust" at bounding box center [219, 192] width 136 height 10
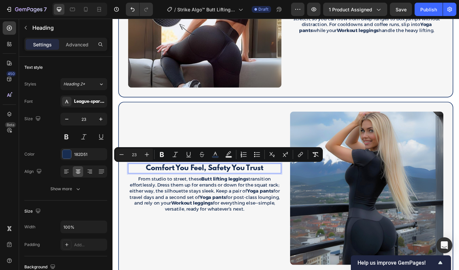
scroll to position [1091, 0]
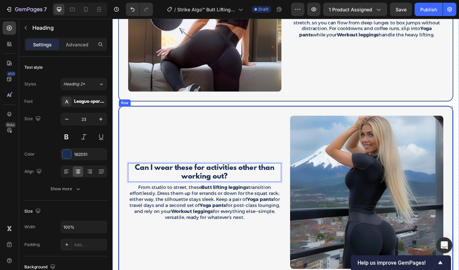
click at [250, 267] on div "Image Can I wear these for activities other than working out? Heading 8 From st…" at bounding box center [219, 219] width 177 height 177
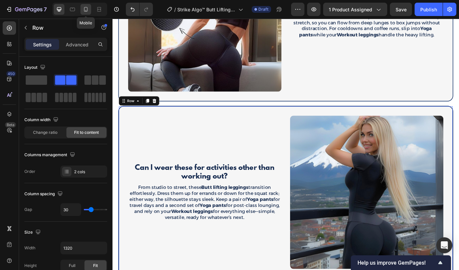
click at [84, 10] on icon at bounding box center [86, 9] width 4 height 5
type input "0"
type input "100%"
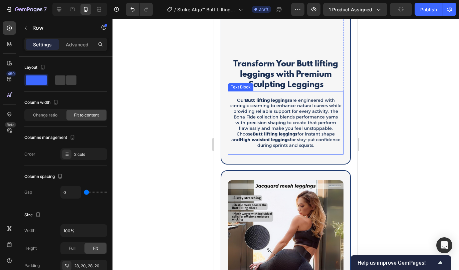
scroll to position [834, 0]
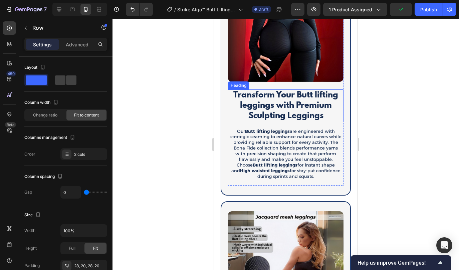
click at [271, 111] on span "Transform Your Butt lifting leggings with Premium Sculpting Leggings" at bounding box center [286, 106] width 105 height 30
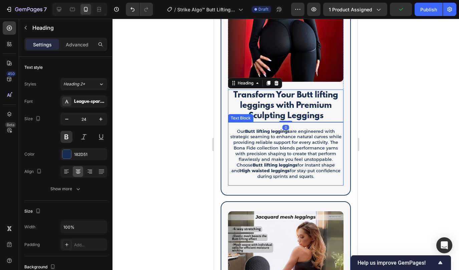
click at [272, 140] on p "Our Butt lifting leggings are engineered with strategic seaming to enhance natu…" at bounding box center [286, 154] width 114 height 51
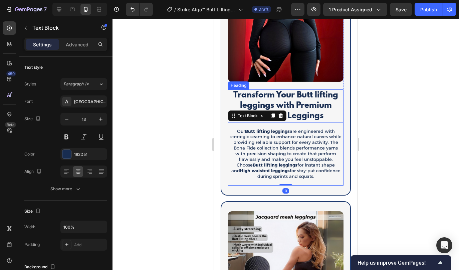
click at [293, 111] on p "⁠⁠⁠⁠⁠⁠⁠ Transform Your Butt lifting leggings with Premium Sculpting Leggings" at bounding box center [286, 105] width 114 height 31
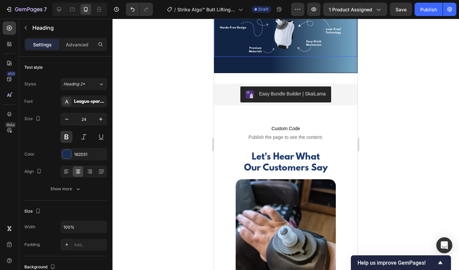
scroll to position [1355, 0]
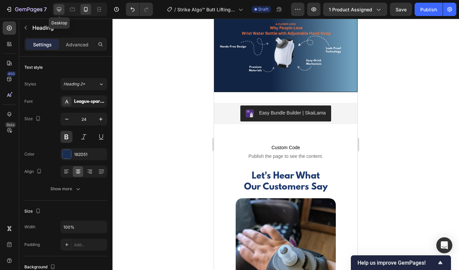
click at [60, 11] on icon at bounding box center [59, 9] width 7 height 7
type input "23"
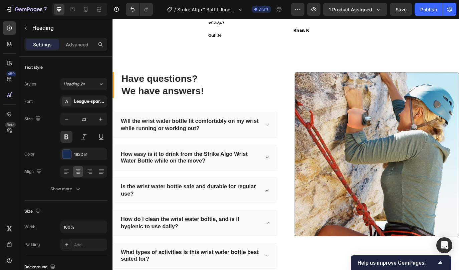
scroll to position [1905, 0]
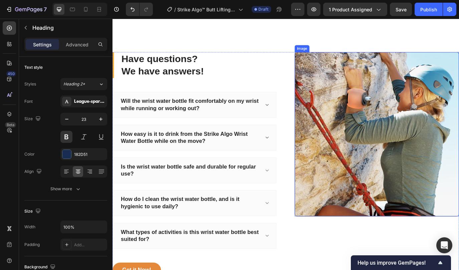
click at [372, 139] on img at bounding box center [418, 152] width 190 height 190
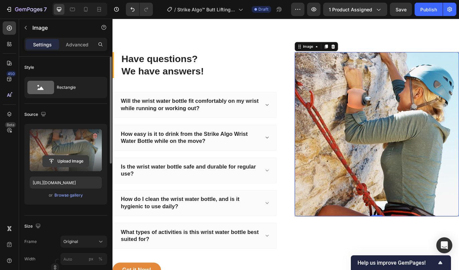
click at [73, 160] on input "file" at bounding box center [66, 161] width 46 height 11
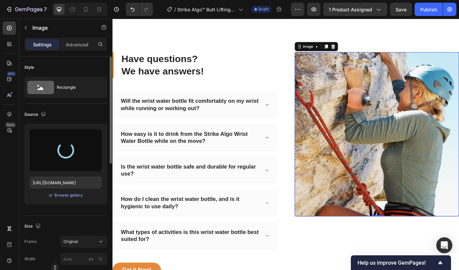
type input "https://cdn.shopify.com/s/files/1/0785/2041/8627/files/gempages_534826193967383…"
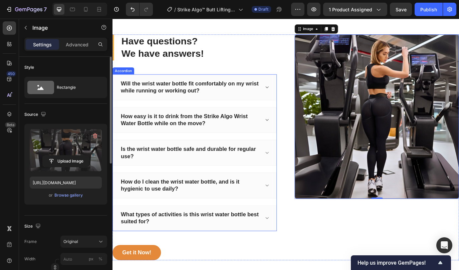
scroll to position [1907, 0]
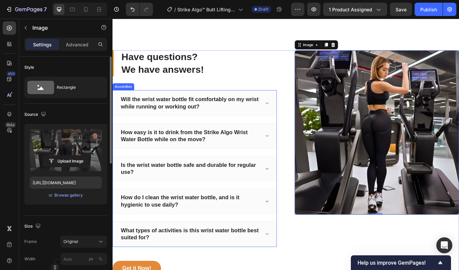
click at [206, 115] on p "Will the wrist water bottle fit comfortably on my wrist while running or workin…" at bounding box center [202, 116] width 160 height 16
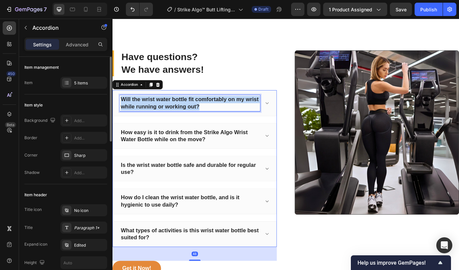
click at [206, 115] on p "Will the wrist water bottle fit comfortably on my wrist while running or workin…" at bounding box center [202, 116] width 160 height 16
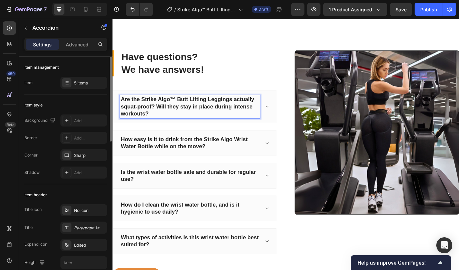
click at [290, 122] on icon at bounding box center [291, 120] width 5 height 5
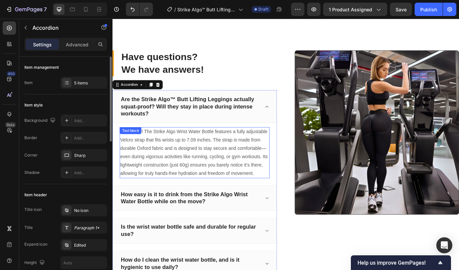
click at [208, 158] on p "Absolutely! The Strike Algo Wrist Water Bottle features a fully adjustable Velc…" at bounding box center [208, 174] width 172 height 58
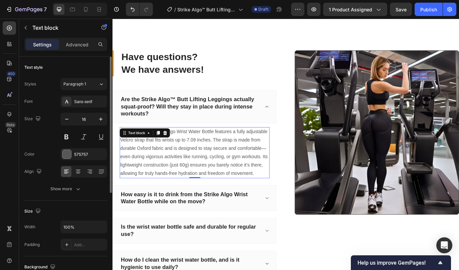
click at [208, 158] on p "Absolutely! The Strike Algo Wrist Water Bottle features a fully adjustable Velc…" at bounding box center [208, 174] width 172 height 58
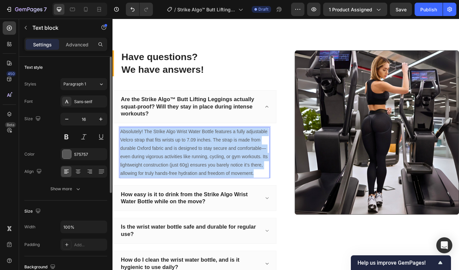
click at [208, 158] on p "Absolutely! The Strike Algo Wrist Water Bottle features a fully adjustable Velc…" at bounding box center [208, 174] width 172 height 58
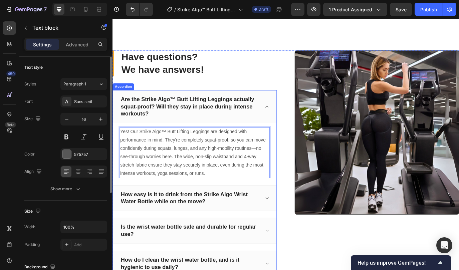
click at [194, 224] on p "How easy is it to drink from the Strike Algo Wrist Water Bottle while on the mo…" at bounding box center [202, 226] width 160 height 16
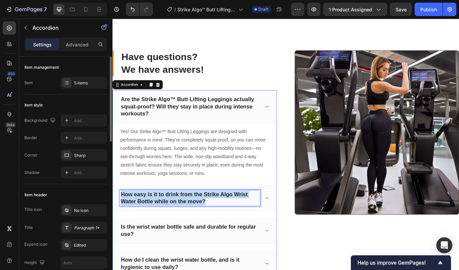
click at [194, 224] on p "How easy is it to drink from the Strike Algo Wrist Water Bottle while on the mo…" at bounding box center [202, 226] width 160 height 16
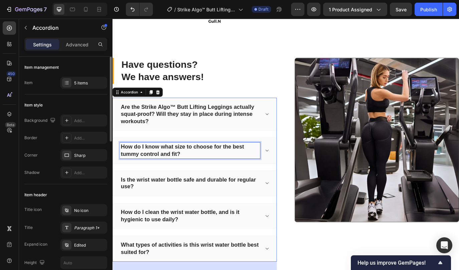
scroll to position [1843, 0]
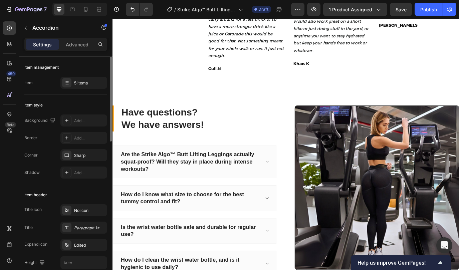
click at [293, 224] on icon at bounding box center [291, 226] width 5 height 5
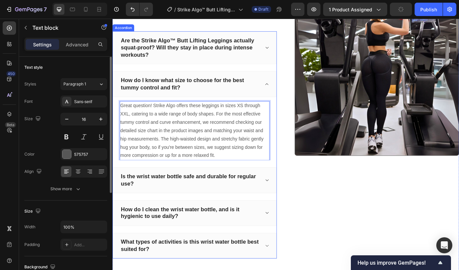
scroll to position [2007, 0]
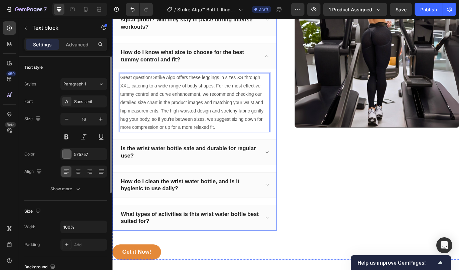
click at [173, 176] on p "Is the wrist water bottle safe and durable for regular use?" at bounding box center [202, 173] width 160 height 16
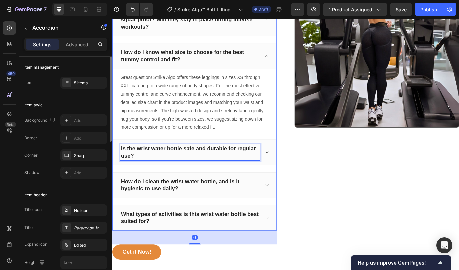
click at [173, 176] on p "Is the wrist water bottle safe and durable for regular use?" at bounding box center [202, 173] width 160 height 16
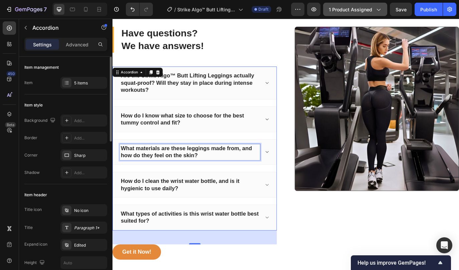
scroll to position [1934, 0]
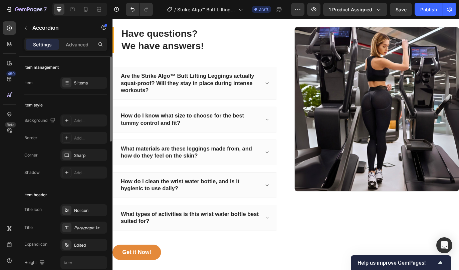
click at [289, 171] on icon at bounding box center [291, 173] width 5 height 5
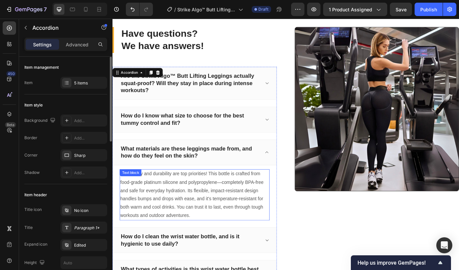
click at [182, 220] on p "Yes, safety and durability are top priorities! This bottle is crafted from food…" at bounding box center [208, 223] width 172 height 58
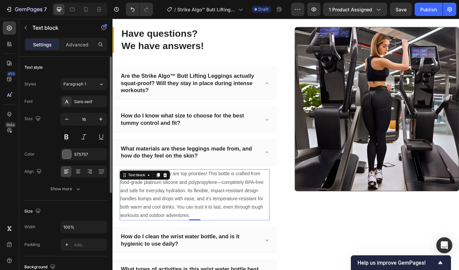
click at [182, 220] on p "Yes, safety and durability are top priorities! This bottle is crafted from food…" at bounding box center [208, 223] width 172 height 58
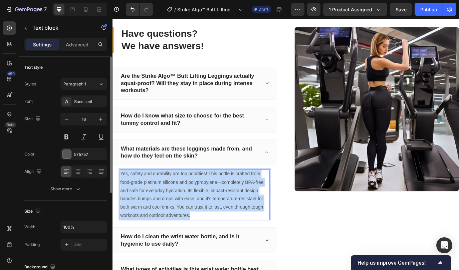
click at [182, 220] on p "Yes, safety and durability are top priorities! This bottle is crafted from food…" at bounding box center [208, 223] width 172 height 58
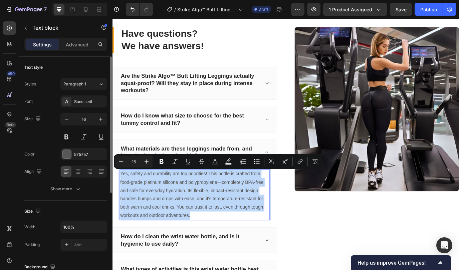
copy p "Yes, safety and durability are top priorities! This bottle is crafted from food…"
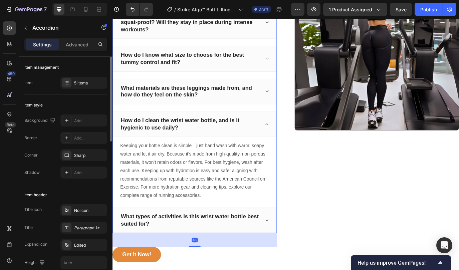
scroll to position [2004, 0]
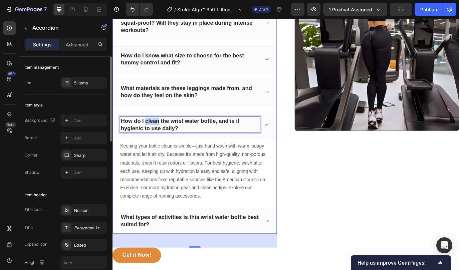
click at [164, 139] on p "How do I clean the wrist water bottle, and is it hygienic to use daily?" at bounding box center [202, 141] width 160 height 16
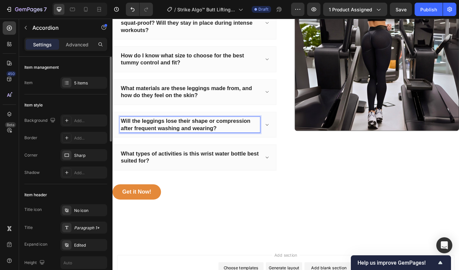
click at [290, 139] on icon at bounding box center [291, 141] width 5 height 5
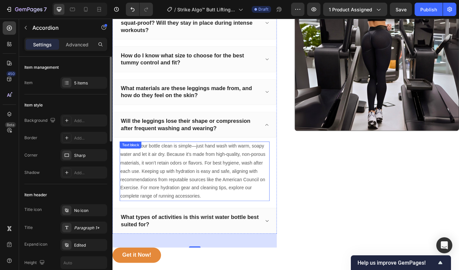
click at [172, 179] on p "Keeping your bottle clean is simple—just hand wash with warm, soapy water and l…" at bounding box center [208, 195] width 172 height 67
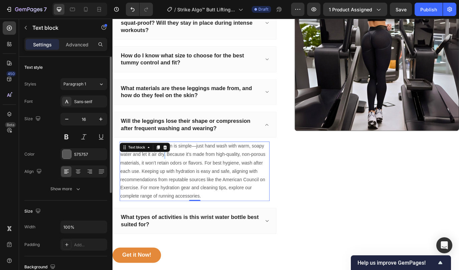
click at [172, 179] on p "Keeping your bottle clean is simple—just hand wash with warm, soapy water and l…" at bounding box center [208, 195] width 172 height 67
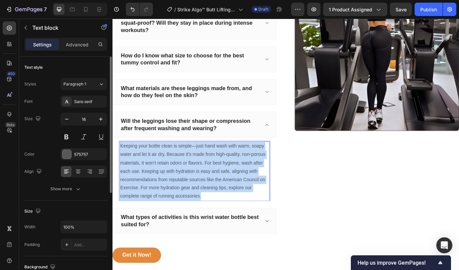
click at [172, 179] on p "Keeping your bottle clean is simple—just hand wash with warm, soapy water and l…" at bounding box center [208, 195] width 172 height 67
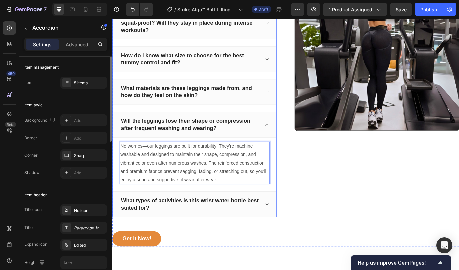
click at [213, 232] on p "What types of activities is this wrist water bottle best suited for?" at bounding box center [202, 233] width 160 height 16
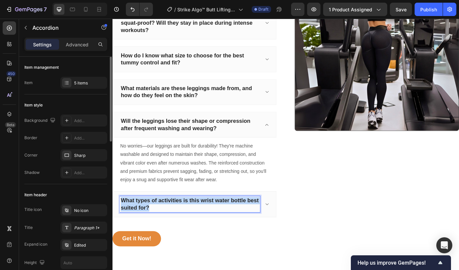
click at [213, 232] on p "What types of activities is this wrist water bottle best suited for?" at bounding box center [202, 233] width 160 height 16
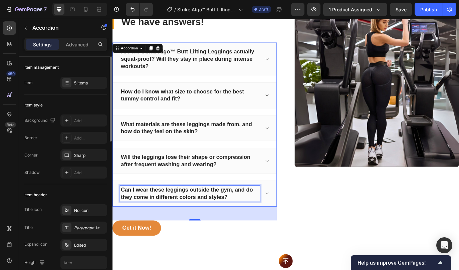
scroll to position [1950, 0]
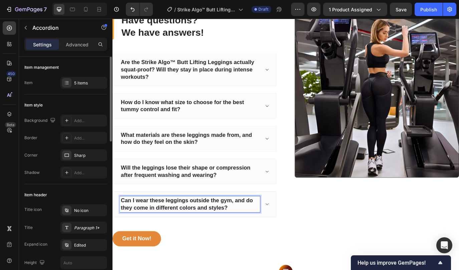
click at [292, 233] on icon at bounding box center [291, 234] width 3 height 2
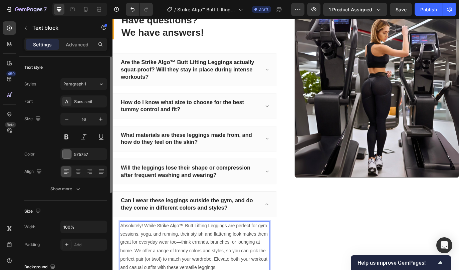
scroll to position [1957, 0]
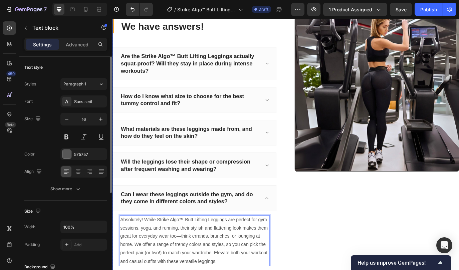
click at [316, 241] on div "Have questions? We have answers! Heading Are the Strike Algo™ Butt Lifting Legg…" at bounding box center [313, 172] width 401 height 333
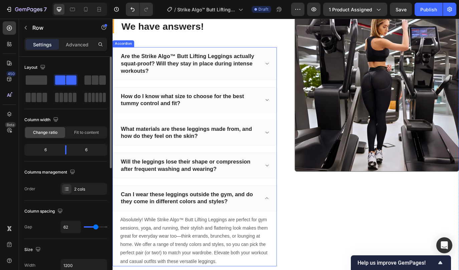
click at [291, 228] on icon at bounding box center [291, 226] width 5 height 5
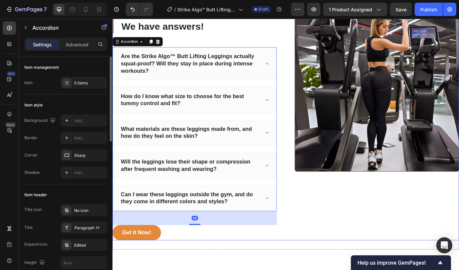
click at [343, 232] on div "Image" at bounding box center [418, 140] width 190 height 269
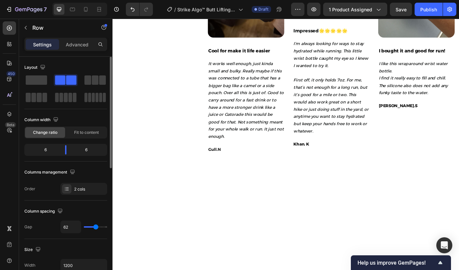
scroll to position [1403, 0]
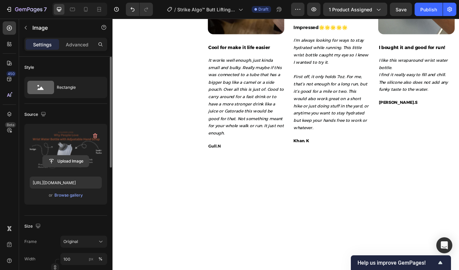
click at [62, 160] on input "file" at bounding box center [66, 161] width 46 height 11
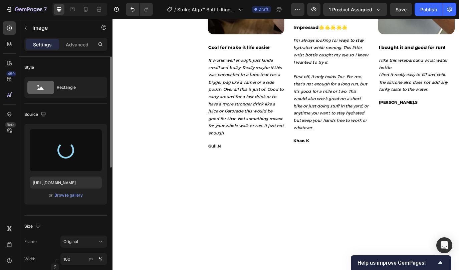
type input "[URL][DOMAIN_NAME]"
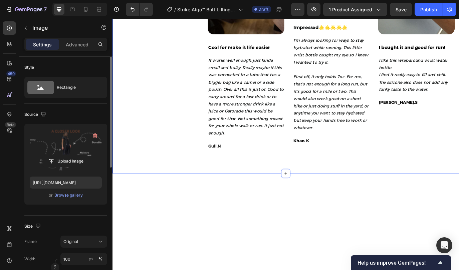
click at [196, 198] on div "Custom Code Publish the page to see the content. Custom Code Row Let's Hear Wha…" at bounding box center [313, 45] width 401 height 306
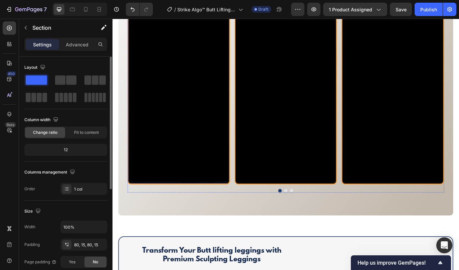
scroll to position [517, 0]
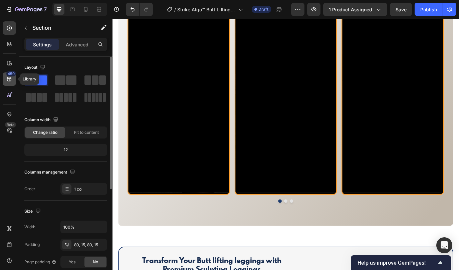
click at [10, 78] on icon at bounding box center [9, 79] width 7 height 7
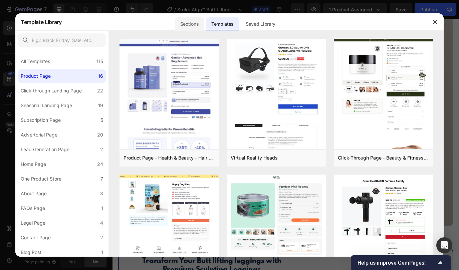
click at [186, 24] on div "Sections" at bounding box center [189, 23] width 29 height 13
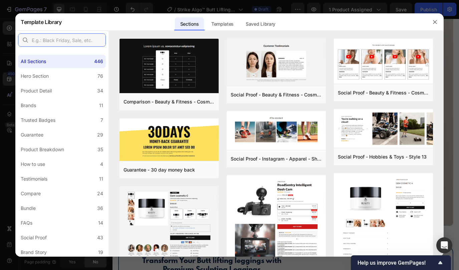
click at [54, 41] on input "text" at bounding box center [62, 39] width 88 height 13
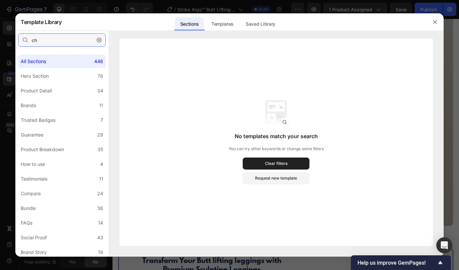
type input "c"
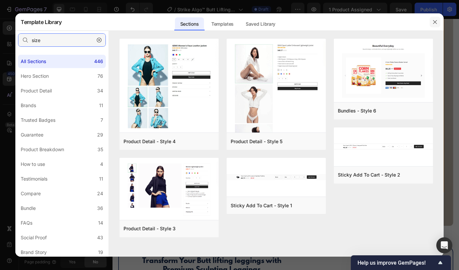
type input "size"
click at [436, 20] on icon "button" at bounding box center [435, 21] width 5 height 5
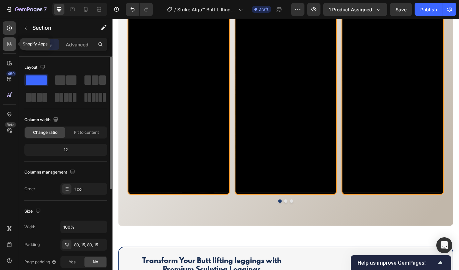
click at [9, 40] on div at bounding box center [9, 43] width 13 height 13
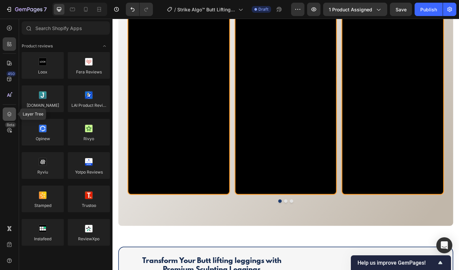
click at [8, 113] on icon at bounding box center [9, 114] width 4 height 5
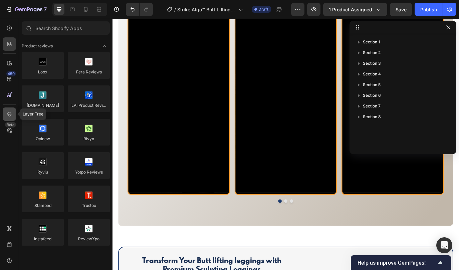
click at [8, 113] on icon at bounding box center [9, 114] width 4 height 5
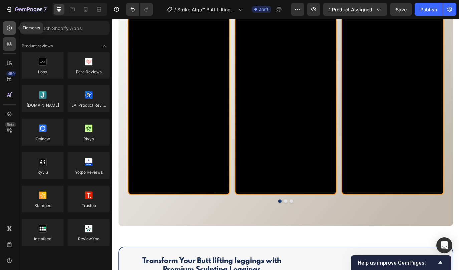
click at [9, 27] on icon at bounding box center [9, 28] width 7 height 7
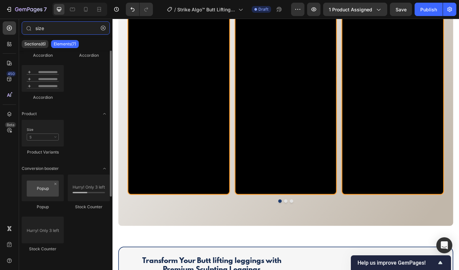
scroll to position [0, 0]
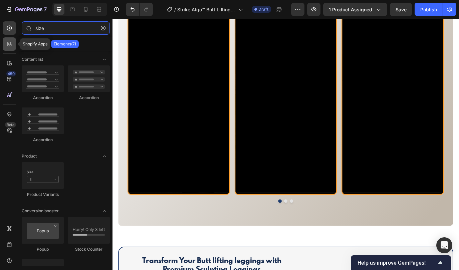
type input "size"
click at [12, 43] on icon at bounding box center [9, 44] width 7 height 7
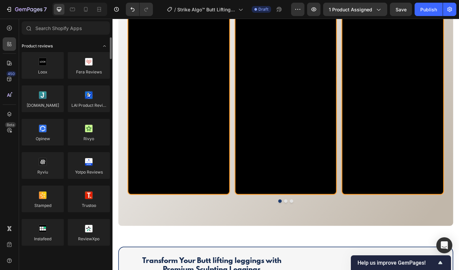
click at [104, 46] on icon "Toggle open" at bounding box center [104, 45] width 5 height 5
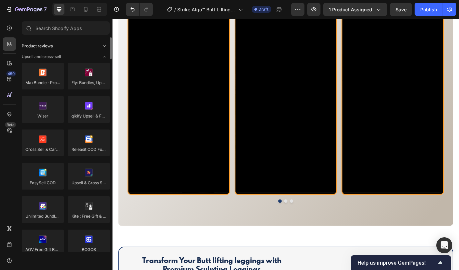
click at [104, 46] on icon "Toggle open" at bounding box center [104, 45] width 5 height 5
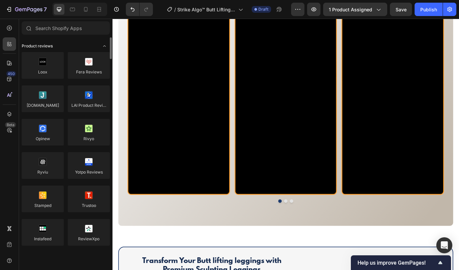
click at [104, 46] on icon "Toggle open" at bounding box center [104, 45] width 5 height 5
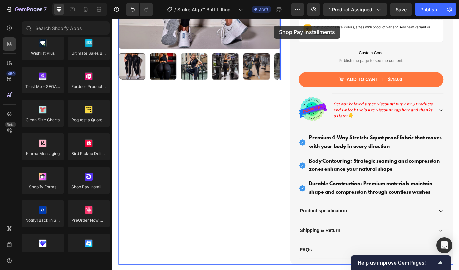
scroll to position [171, 0]
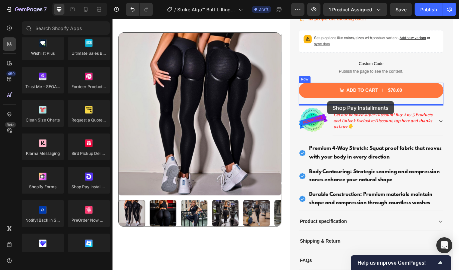
drag, startPoint x: 195, startPoint y: 207, endPoint x: 361, endPoint y: 115, distance: 189.7
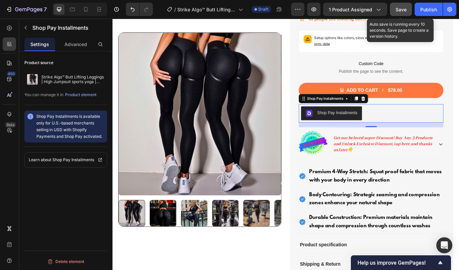
click at [404, 12] on div "Save" at bounding box center [401, 9] width 11 height 7
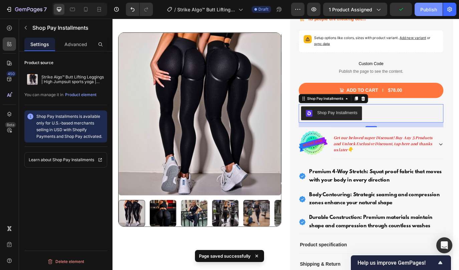
click at [425, 12] on div "Publish" at bounding box center [429, 9] width 17 height 7
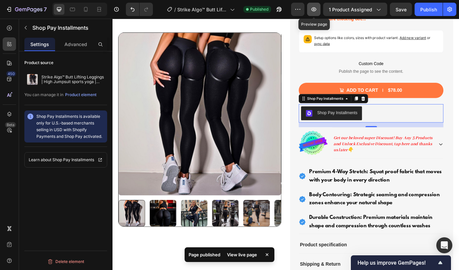
click at [317, 12] on icon "button" at bounding box center [314, 9] width 7 height 7
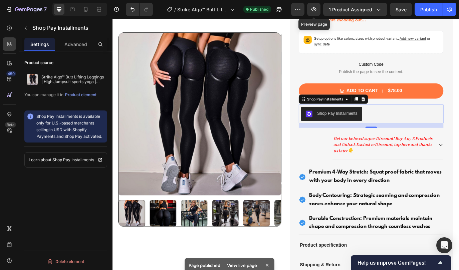
scroll to position [171, 0]
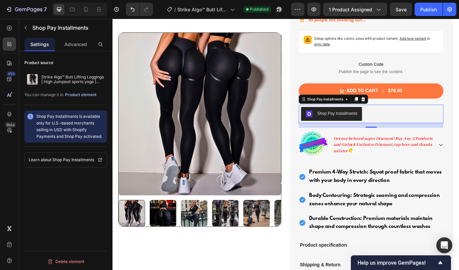
click at [79, 96] on div "Product element" at bounding box center [80, 95] width 31 height 6
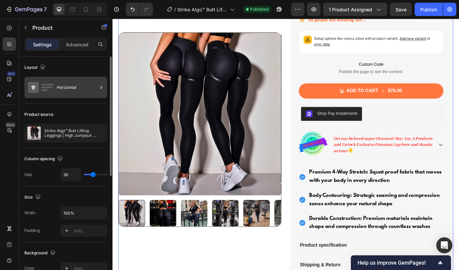
click at [93, 90] on div "Horizontal" at bounding box center [77, 87] width 41 height 15
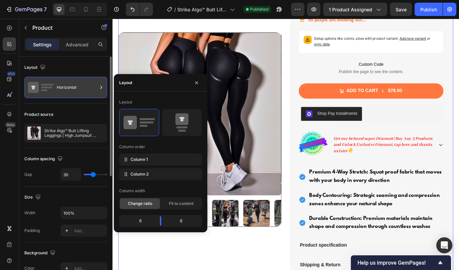
click at [93, 90] on div "Horizontal" at bounding box center [77, 87] width 41 height 15
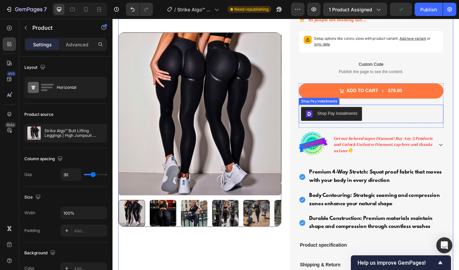
click at [355, 126] on div "Shop Pay Installments" at bounding box center [372, 128] width 46 height 7
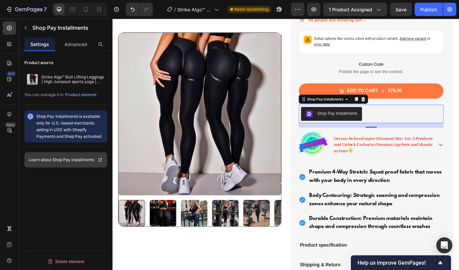
click at [102, 160] on icon at bounding box center [100, 159] width 3 height 3
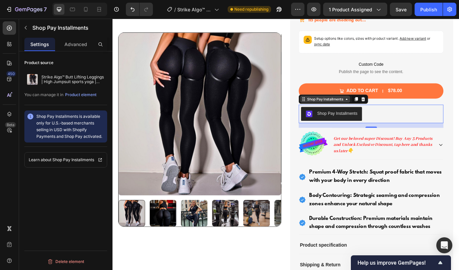
click at [384, 115] on div "Shop Pay Installments" at bounding box center [359, 112] width 58 height 8
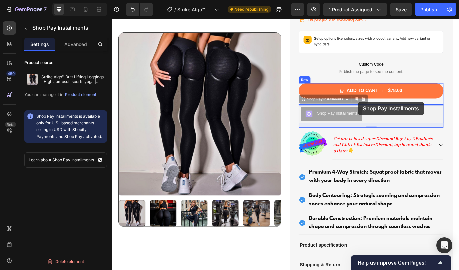
drag, startPoint x: 395, startPoint y: 130, endPoint x: 397, endPoint y: 115, distance: 15.2
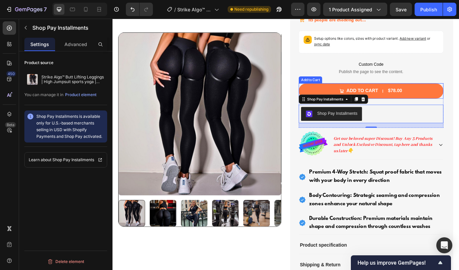
click at [342, 95] on button "Add to Cart $78.00" at bounding box center [411, 103] width 167 height 18
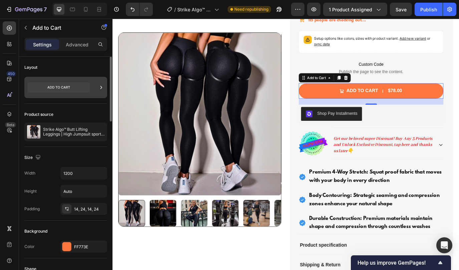
click at [95, 87] on div at bounding box center [65, 87] width 83 height 21
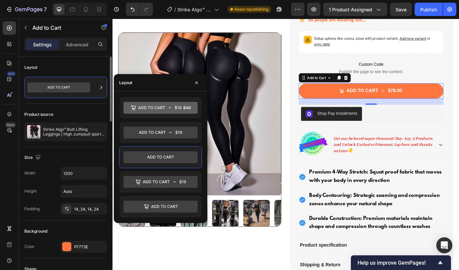
click at [77, 64] on div "Layout" at bounding box center [65, 67] width 83 height 11
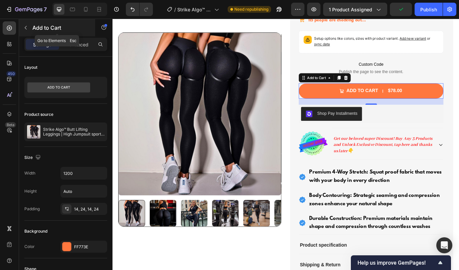
click at [27, 31] on button "button" at bounding box center [25, 27] width 11 height 11
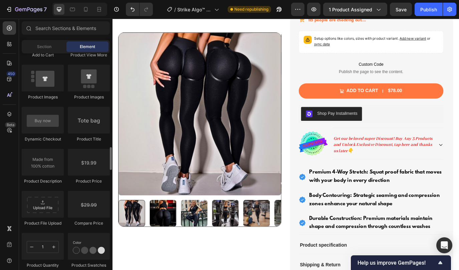
scroll to position [1010, 0]
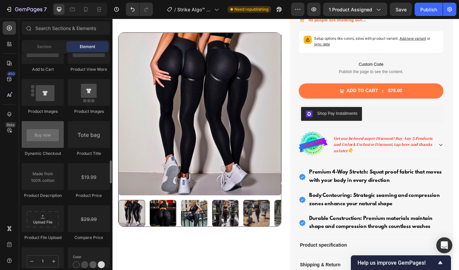
click at [58, 144] on div at bounding box center [43, 134] width 42 height 27
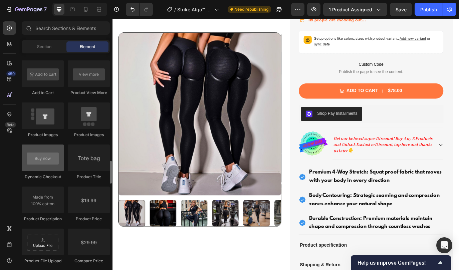
scroll to position [989, 0]
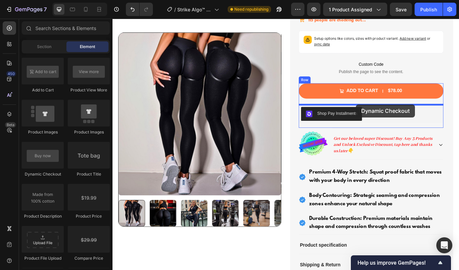
drag, startPoint x: 162, startPoint y: 171, endPoint x: 394, endPoint y: 118, distance: 237.7
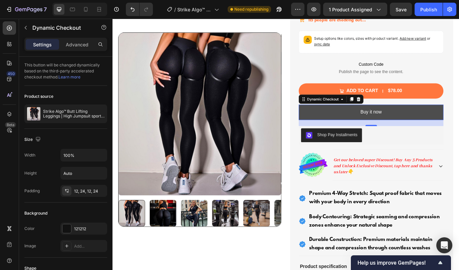
click at [374, 130] on button "Buy it now" at bounding box center [411, 127] width 167 height 18
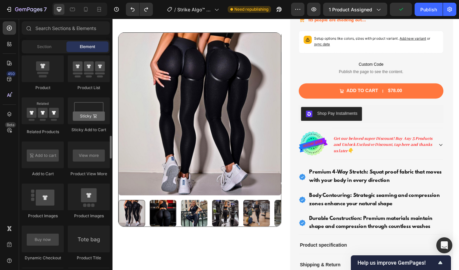
scroll to position [889, 0]
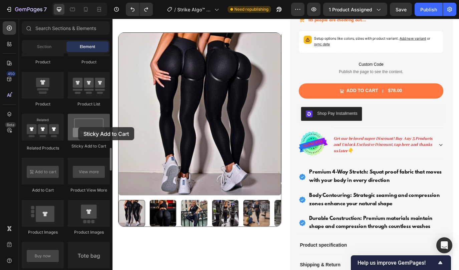
click at [78, 127] on div at bounding box center [89, 127] width 42 height 27
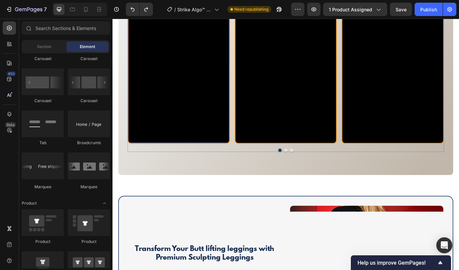
scroll to position [607, 0]
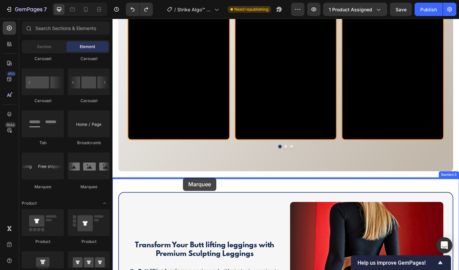
drag, startPoint x: 202, startPoint y: 182, endPoint x: 194, endPoint y: 203, distance: 22.5
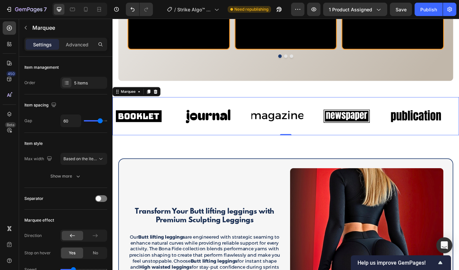
scroll to position [714, 0]
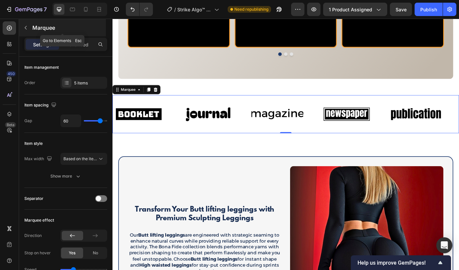
click at [28, 30] on icon "button" at bounding box center [25, 27] width 5 height 5
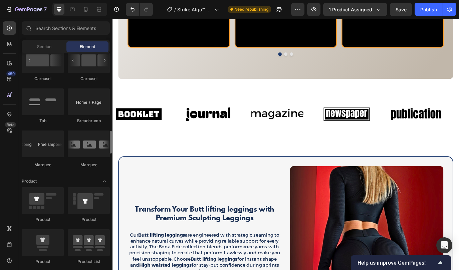
scroll to position [744, 0]
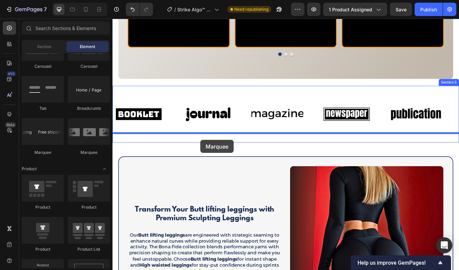
drag, startPoint x: 158, startPoint y: 158, endPoint x: 214, endPoint y: 159, distance: 56.1
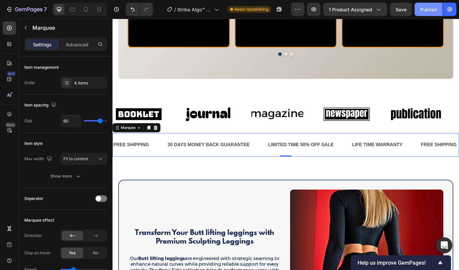
click at [425, 15] on button "Publish" at bounding box center [429, 9] width 28 height 13
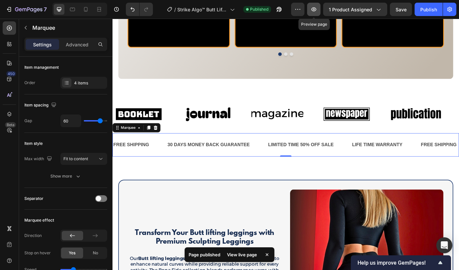
click at [318, 13] on button "button" at bounding box center [313, 9] width 13 height 13
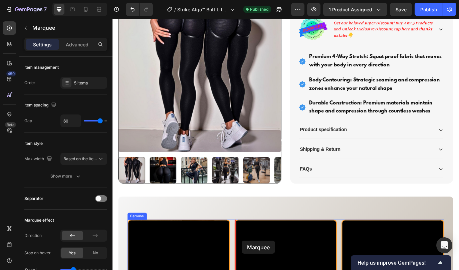
scroll to position [329, 0]
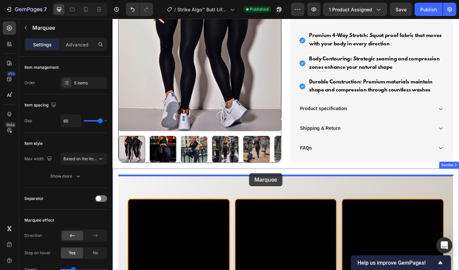
drag, startPoint x: 268, startPoint y: 201, endPoint x: 271, endPoint y: 197, distance: 4.5
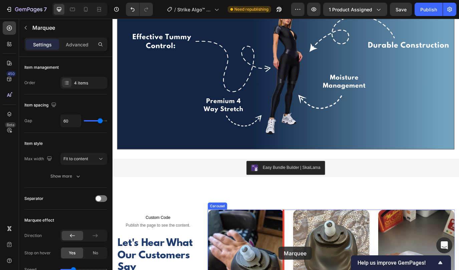
scroll to position [1604, 0]
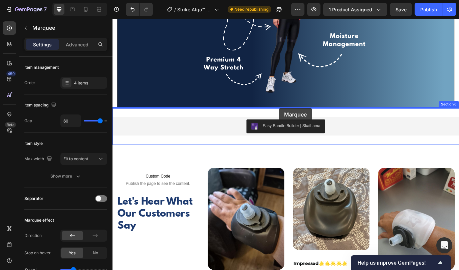
drag, startPoint x: 281, startPoint y: 125, endPoint x: 305, endPoint y: 122, distance: 23.9
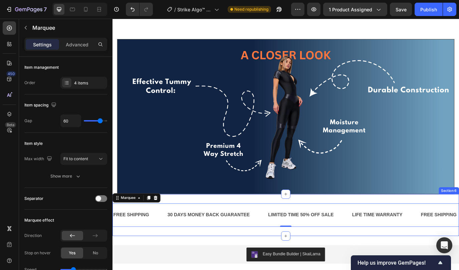
scroll to position [1495, 0]
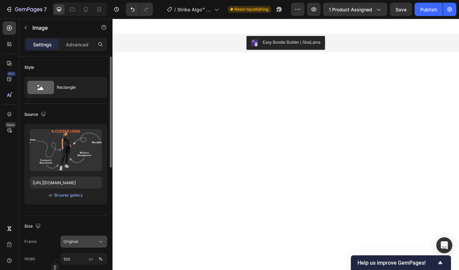
click at [86, 240] on div "Original" at bounding box center [79, 242] width 33 height 6
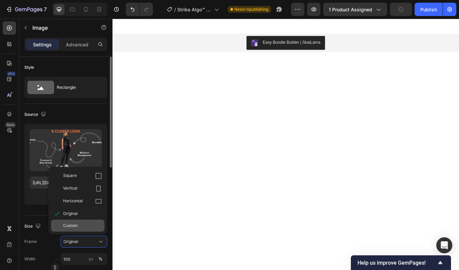
click at [83, 221] on div "Custom" at bounding box center [77, 226] width 53 height 12
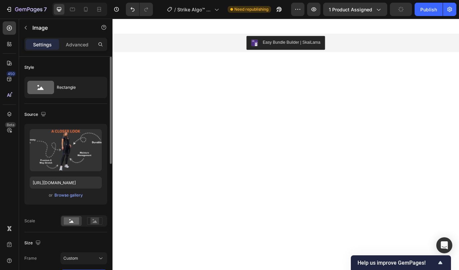
scroll to position [12, 0]
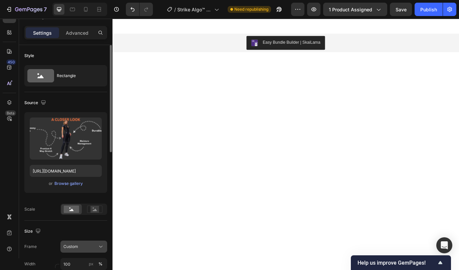
click at [89, 248] on div "Custom" at bounding box center [79, 247] width 33 height 6
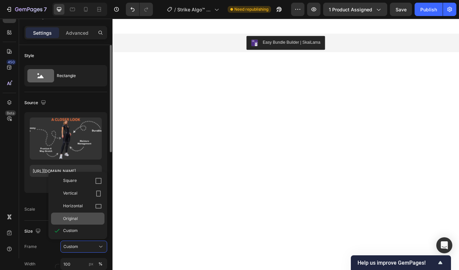
click at [84, 218] on div "Original" at bounding box center [82, 219] width 39 height 6
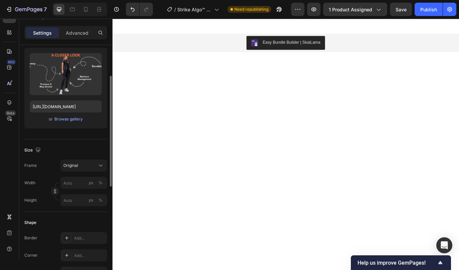
scroll to position [76, 0]
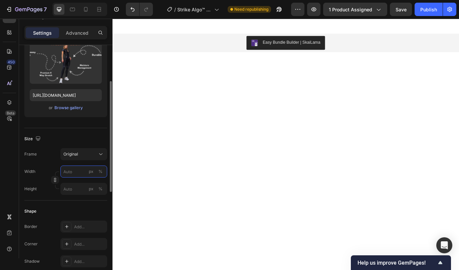
click at [84, 173] on input "px %" at bounding box center [83, 172] width 47 height 12
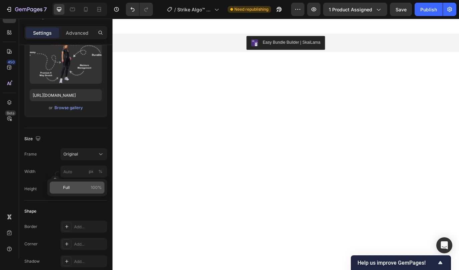
click at [73, 186] on p "Full 100%" at bounding box center [82, 188] width 39 height 6
type input "100"
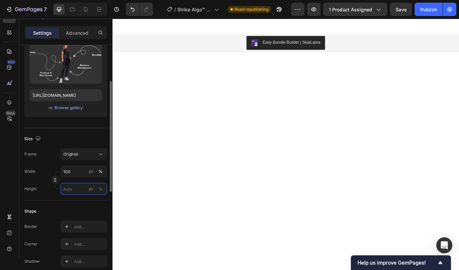
click at [77, 188] on input "px %" at bounding box center [83, 189] width 47 height 12
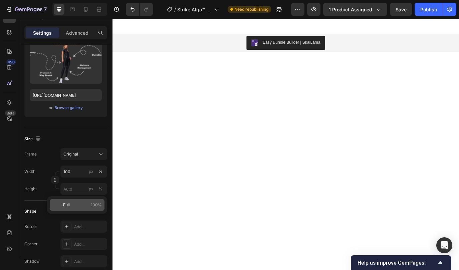
click at [70, 203] on p "Full 100%" at bounding box center [82, 205] width 39 height 6
type input "100"
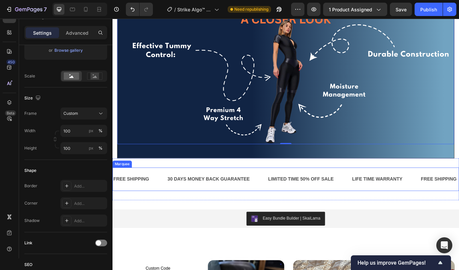
scroll to position [1550, 0]
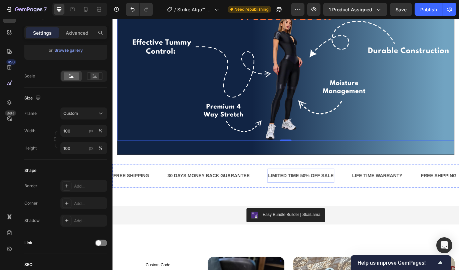
click at [331, 200] on div "LIMITED TIME 50% OFF SALE" at bounding box center [330, 200] width 77 height 11
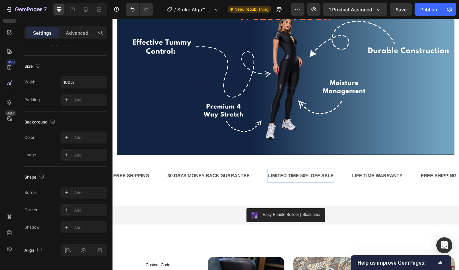
scroll to position [0, 0]
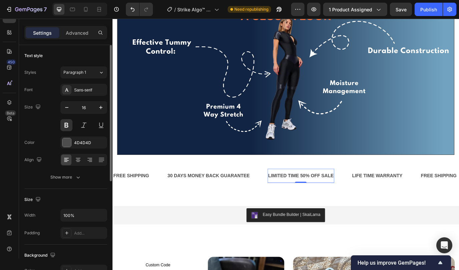
click at [334, 200] on div "LIMITED TIME 50% OFF SALE" at bounding box center [330, 200] width 77 height 11
click at [338, 202] on p "LIMITED TIME 50% OFF SALE" at bounding box center [331, 201] width 76 height 10
click at [79, 91] on div "Sans-serif" at bounding box center [89, 90] width 31 height 6
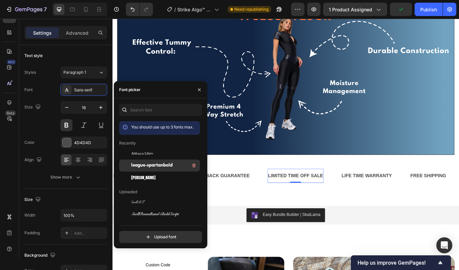
click at [139, 166] on span "league-spartanbold" at bounding box center [151, 166] width 41 height 6
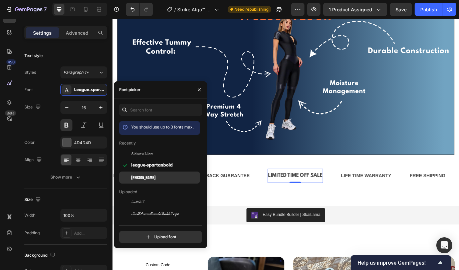
click at [139, 178] on span "[PERSON_NAME]" at bounding box center [143, 178] width 24 height 6
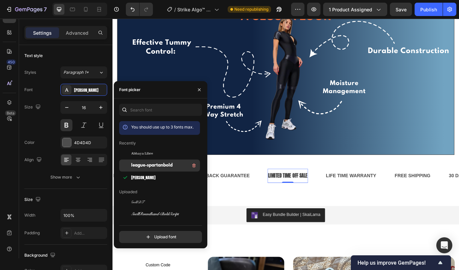
click at [141, 162] on div "league-spartanbold" at bounding box center [164, 166] width 67 height 8
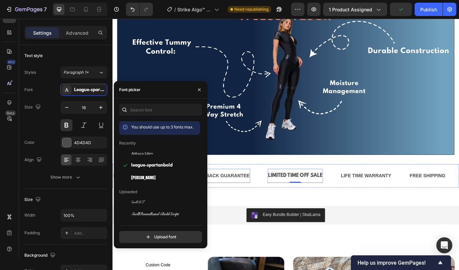
click at [251, 202] on div "30 DAYS MONEY BACK GUARANTEE" at bounding box center [224, 200] width 97 height 11
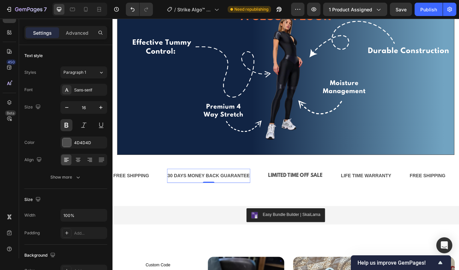
click at [227, 201] on div "30 DAYS MONEY BACK GUARANTEE" at bounding box center [224, 200] width 97 height 11
click at [227, 201] on p "30 DAYS MONEY BACK GUARANTEE" at bounding box center [223, 201] width 95 height 10
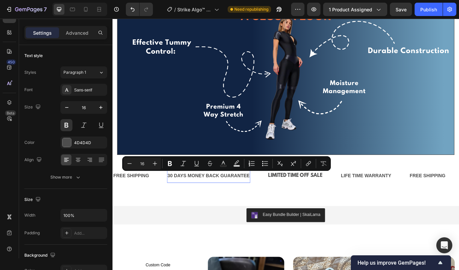
click at [214, 201] on p "30 DAYS MONEY BACK GUARANTEE" at bounding box center [223, 201] width 95 height 10
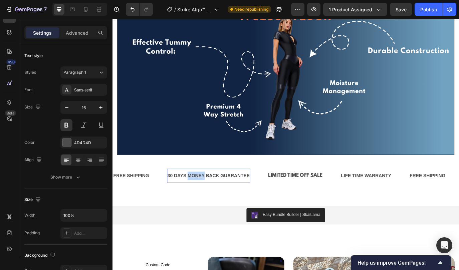
click at [214, 201] on p "30 DAYS MONEY BACK GUARANTEE" at bounding box center [223, 201] width 95 height 10
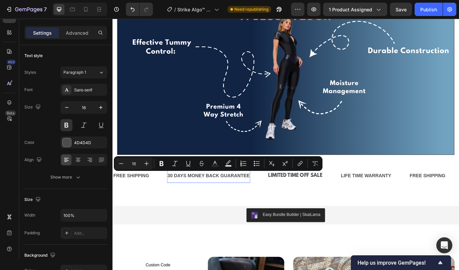
click at [186, 204] on p "30 DAYS MONEY BACK GUARANTEE" at bounding box center [223, 201] width 95 height 10
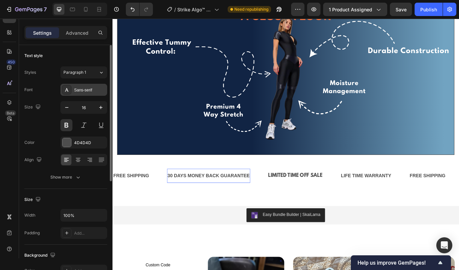
click at [81, 93] on div "Sans-serif" at bounding box center [89, 90] width 31 height 6
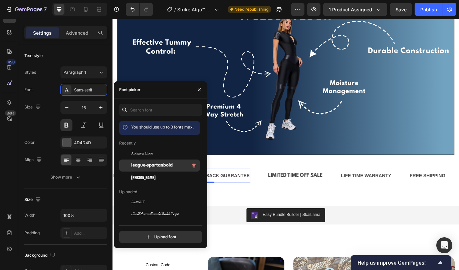
click at [143, 167] on span "league-spartanbold" at bounding box center [151, 166] width 41 height 6
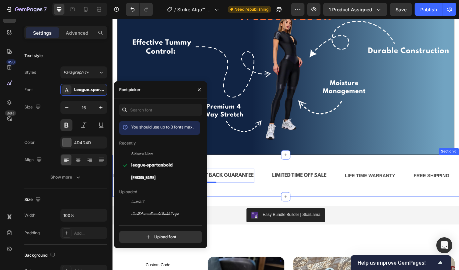
click at [270, 222] on div "FREE SHIPPING Text Block 30 DAYS MONEY BACK GUARANTEE Text Block 0 LIMITED TIME…" at bounding box center [313, 200] width 401 height 48
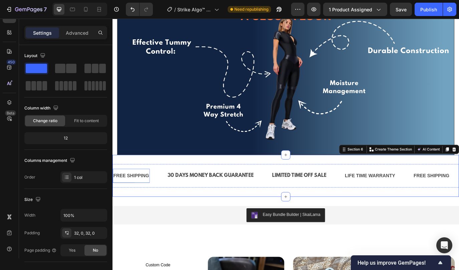
click at [136, 202] on div "FREE SHIPPING" at bounding box center [134, 200] width 43 height 11
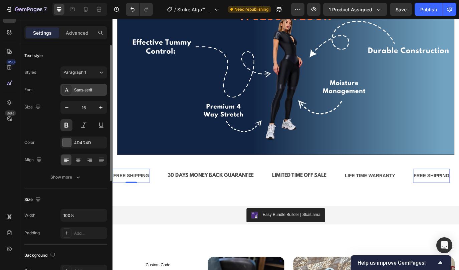
click at [85, 92] on div "Sans-serif" at bounding box center [89, 90] width 31 height 6
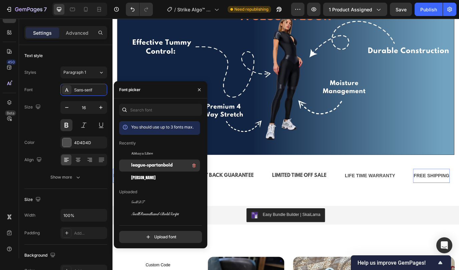
click at [144, 165] on span "league-spartanbold" at bounding box center [151, 166] width 41 height 6
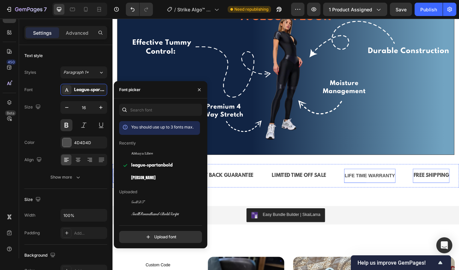
click at [396, 196] on div "LIFE TIME WARRANTY" at bounding box center [410, 200] width 59 height 11
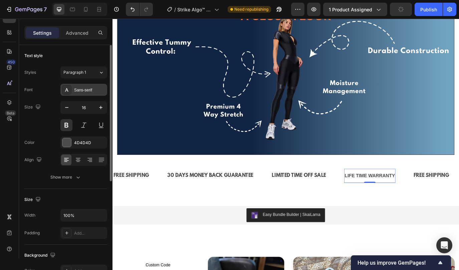
click at [84, 94] on div "Sans-serif" at bounding box center [83, 90] width 47 height 12
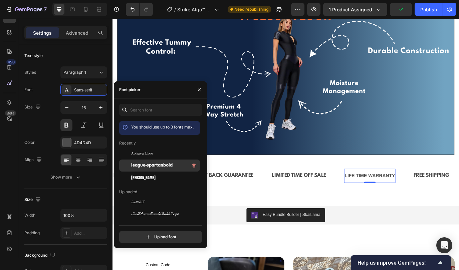
click at [146, 167] on span "league-spartanbold" at bounding box center [151, 166] width 41 height 6
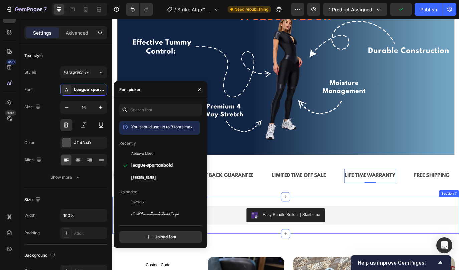
click at [292, 226] on div "Easy Bundle Builder | SkaiLama Easy Bundle Builder | SkaiLama Section 7" at bounding box center [313, 246] width 401 height 43
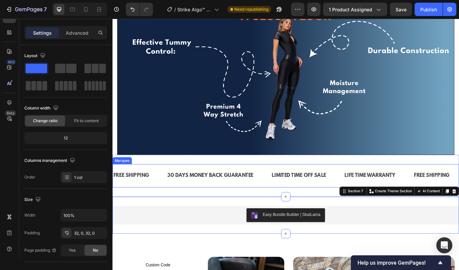
click at [210, 189] on div "FREE SHIPPING Text Block 30 DAYS MONEY BACK GUARANTEE Text Block LIMITED TIME O…" at bounding box center [313, 200] width 401 height 27
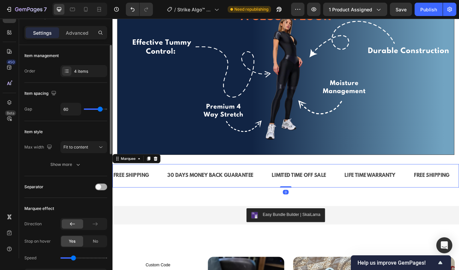
click at [99, 187] on span at bounding box center [98, 186] width 5 height 5
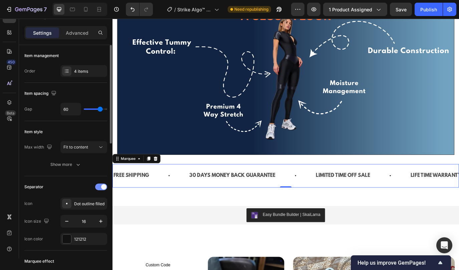
click at [103, 186] on span at bounding box center [103, 186] width 5 height 5
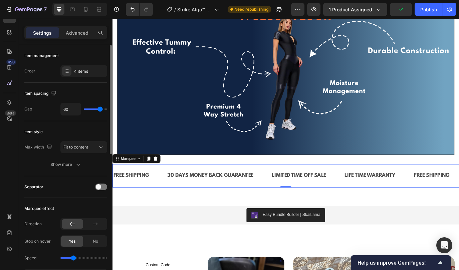
type input "43"
type input "40"
type input "37"
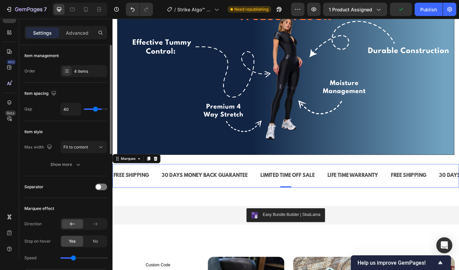
type input "37"
type input "36"
type input "35"
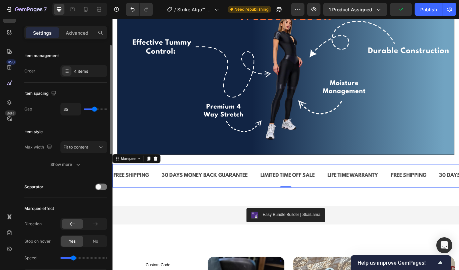
type input "34"
type input "32"
type input "30"
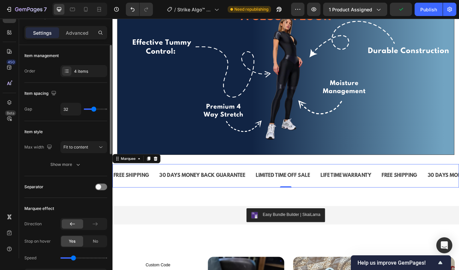
type input "30"
type input "29"
type input "28"
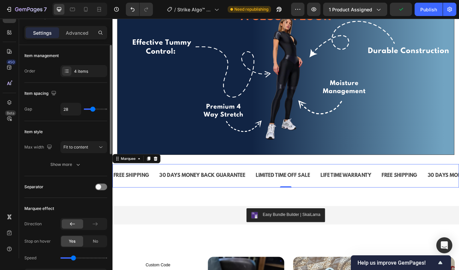
type input "23"
type input "16"
type input "10"
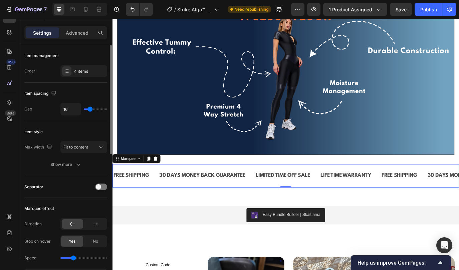
type input "10"
type input "7"
type input "6"
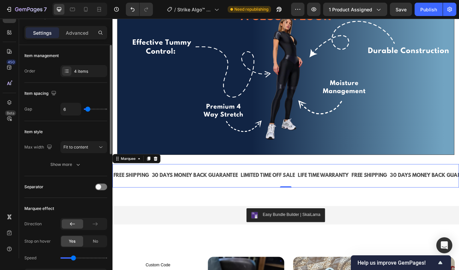
type input "5"
type input "7"
type input "8"
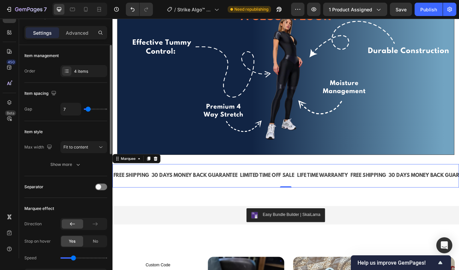
type input "8"
type input "10"
type input "12"
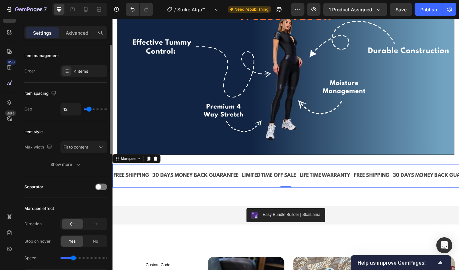
type input "13"
type input "14"
type input "20"
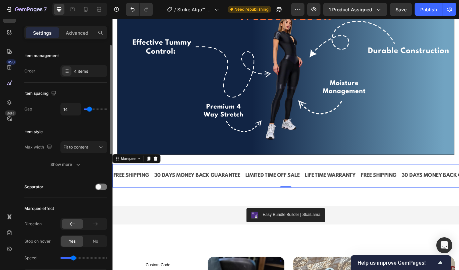
type input "20"
type input "21"
type input "22"
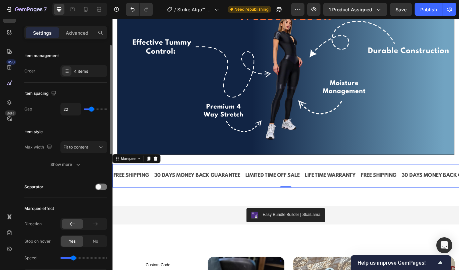
type input "23"
type input "24"
type input "25"
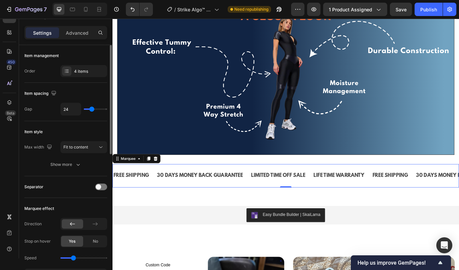
type input "25"
type input "26"
type input "34"
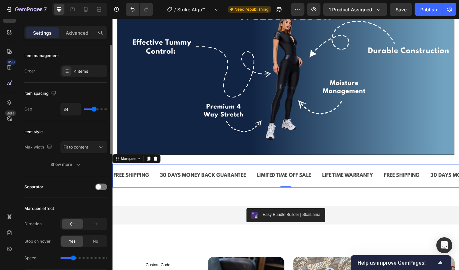
type input "36"
type input "37"
type input "39"
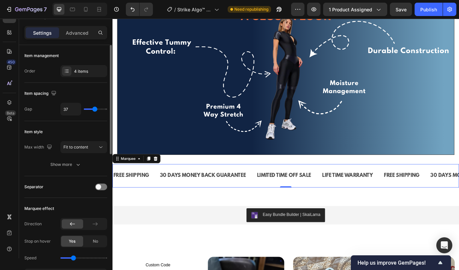
type input "39"
type input "41"
type input "43"
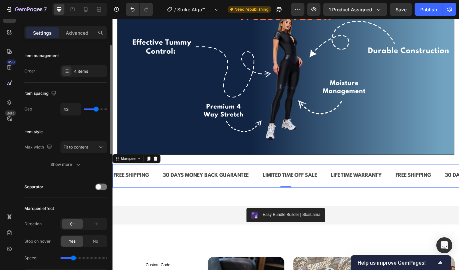
type input "44"
type input "45"
type input "46"
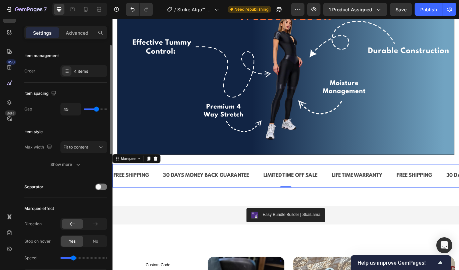
type input "46"
type input "47"
type input "48"
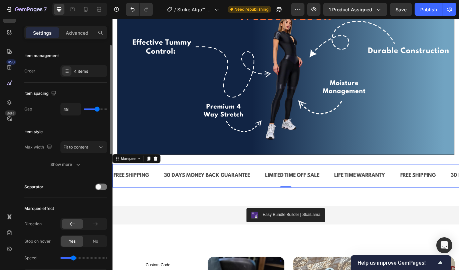
type input "51"
type input "53"
type input "60"
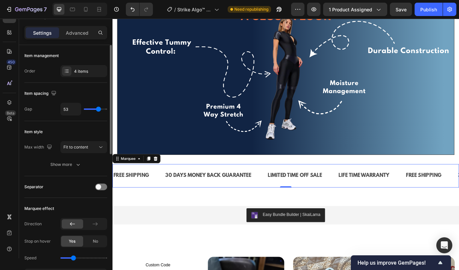
type input "60"
type input "61"
type input "60"
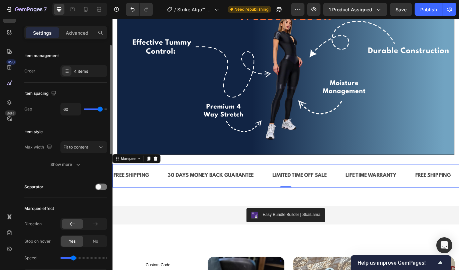
type input "58"
type input "59"
type input "58"
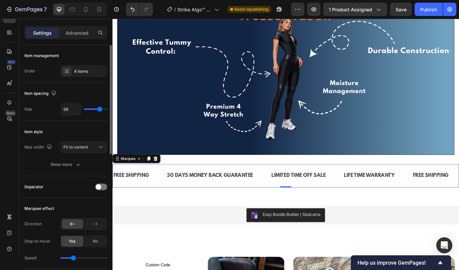
type input "58"
type input "57"
type input "56"
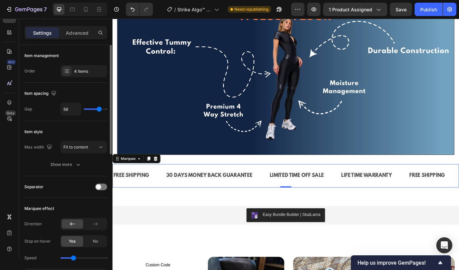
type input "55"
type input "56"
type input "57"
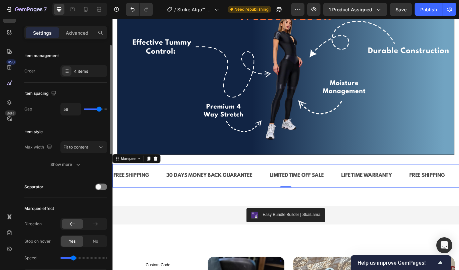
type input "57"
type input "58"
type input "59"
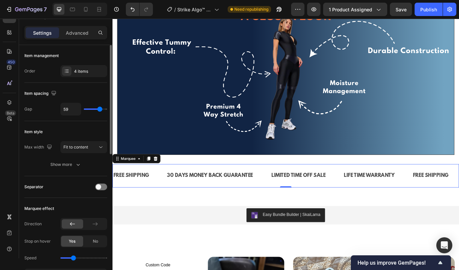
type input "60"
click at [100, 110] on input "range" at bounding box center [95, 109] width 23 height 1
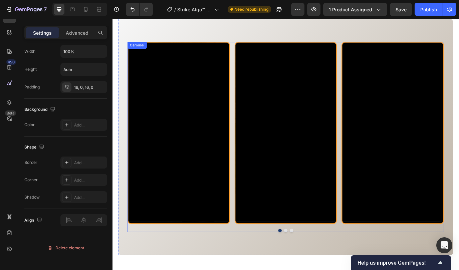
scroll to position [556, 0]
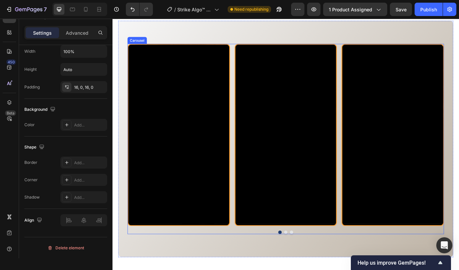
click at [253, 249] on div "Video Video Video" at bounding box center [313, 153] width 366 height 211
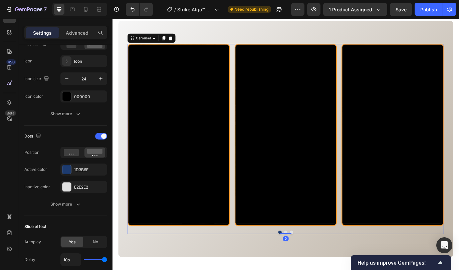
scroll to position [0, 0]
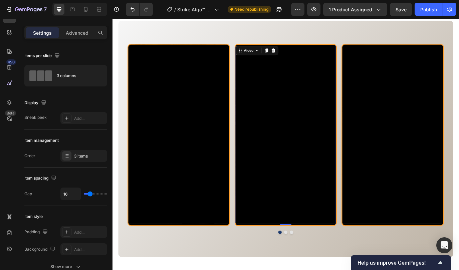
click at [256, 257] on div "Video 0" at bounding box center [313, 153] width 119 height 211
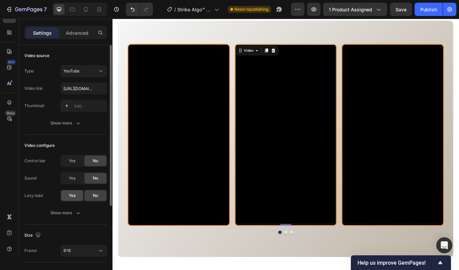
click at [73, 198] on span "Yes" at bounding box center [72, 196] width 7 height 6
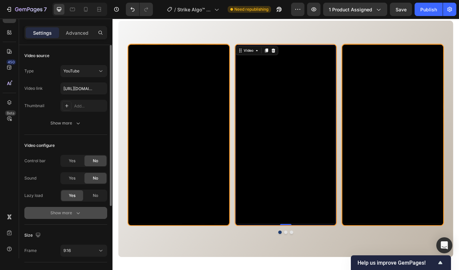
click at [77, 214] on icon "button" at bounding box center [78, 214] width 3 height 2
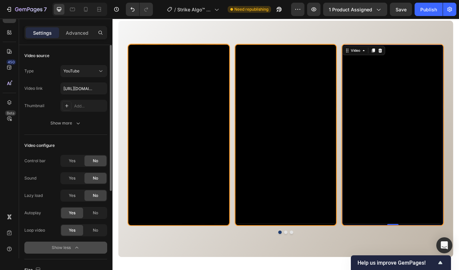
click at [386, 257] on div "Video 0" at bounding box center [437, 153] width 119 height 211
click at [77, 197] on div "Yes" at bounding box center [72, 195] width 22 height 11
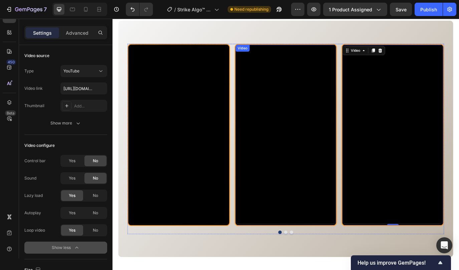
click at [260, 256] on div "Video" at bounding box center [313, 153] width 119 height 211
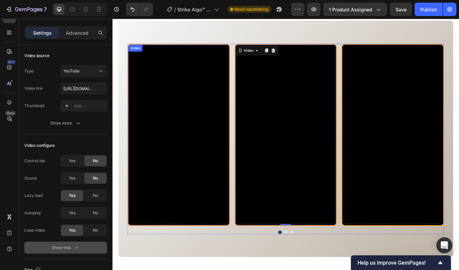
click at [236, 256] on div "Video" at bounding box center [189, 153] width 119 height 211
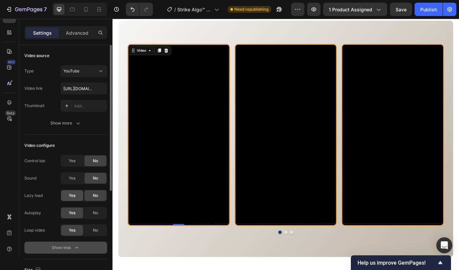
click at [71, 198] on span "Yes" at bounding box center [72, 196] width 7 height 6
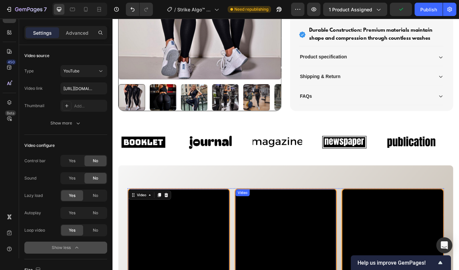
scroll to position [388, 0]
